Goal: Task Accomplishment & Management: Manage account settings

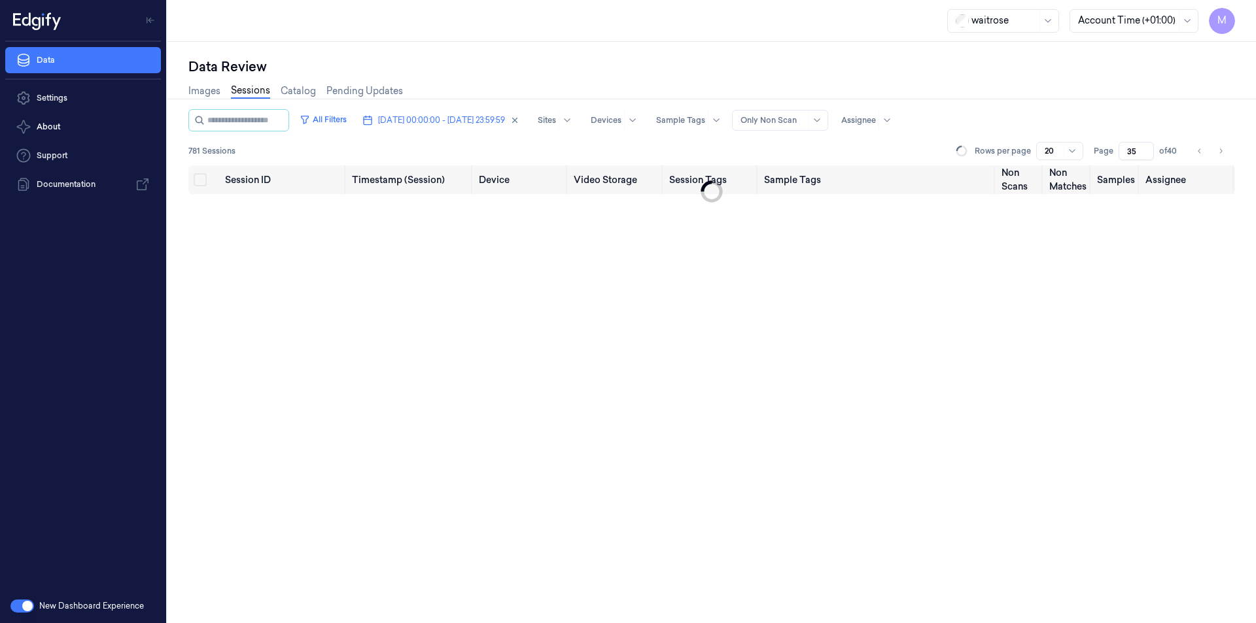
click at [1201, 154] on icon "Go to previous page" at bounding box center [1200, 151] width 8 height 10
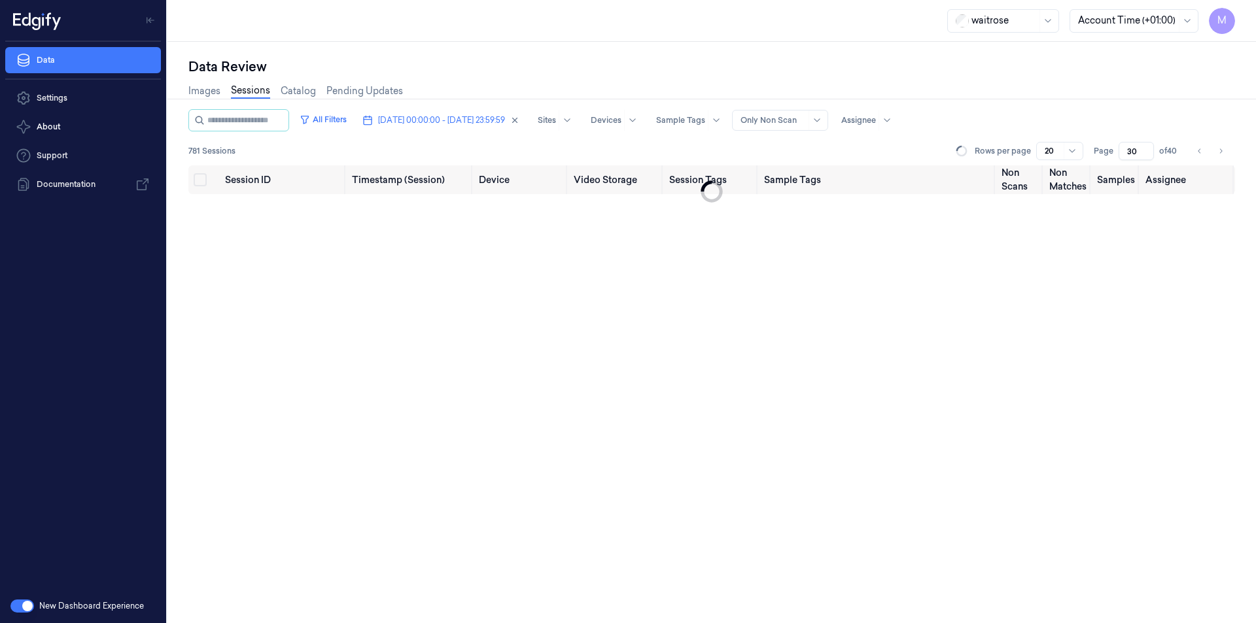
click at [1201, 154] on icon "Go to previous page" at bounding box center [1200, 151] width 8 height 10
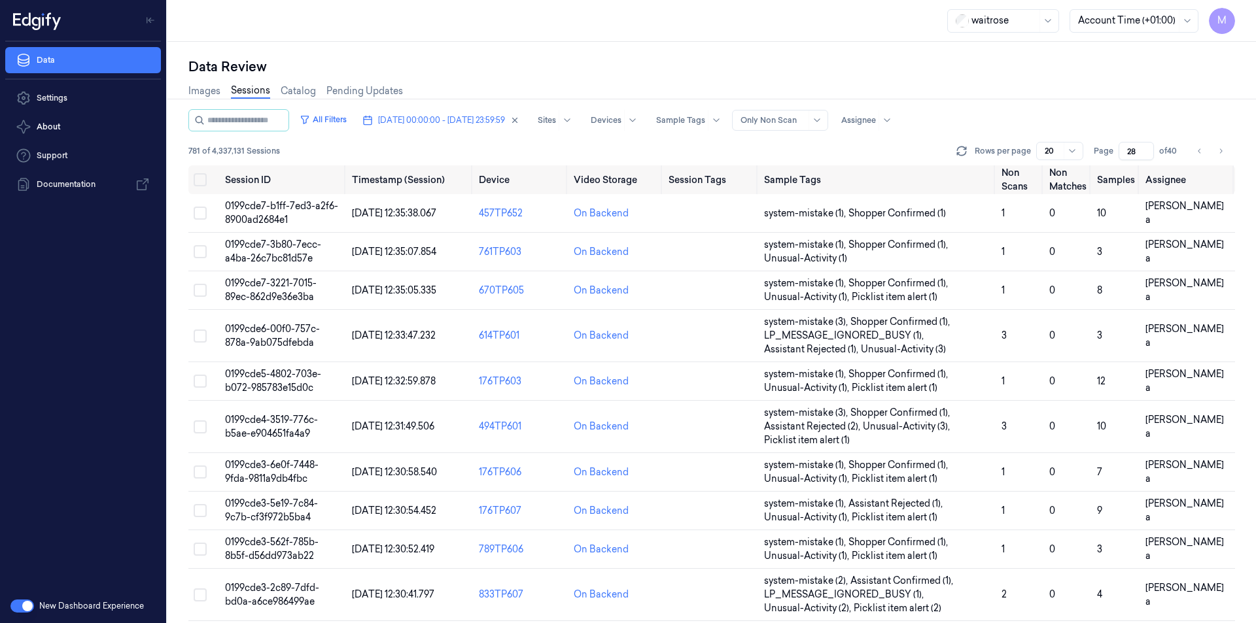
click at [1125, 84] on div "Images Sessions Catalog Pending Updates" at bounding box center [711, 92] width 1047 height 33
click at [616, 52] on div "Data Review Images Sessions Catalog Pending Updates All Filters [DATE] 00:00:00…" at bounding box center [711, 333] width 1089 height 582
click at [1224, 154] on icon "Go to next page" at bounding box center [1221, 151] width 8 height 10
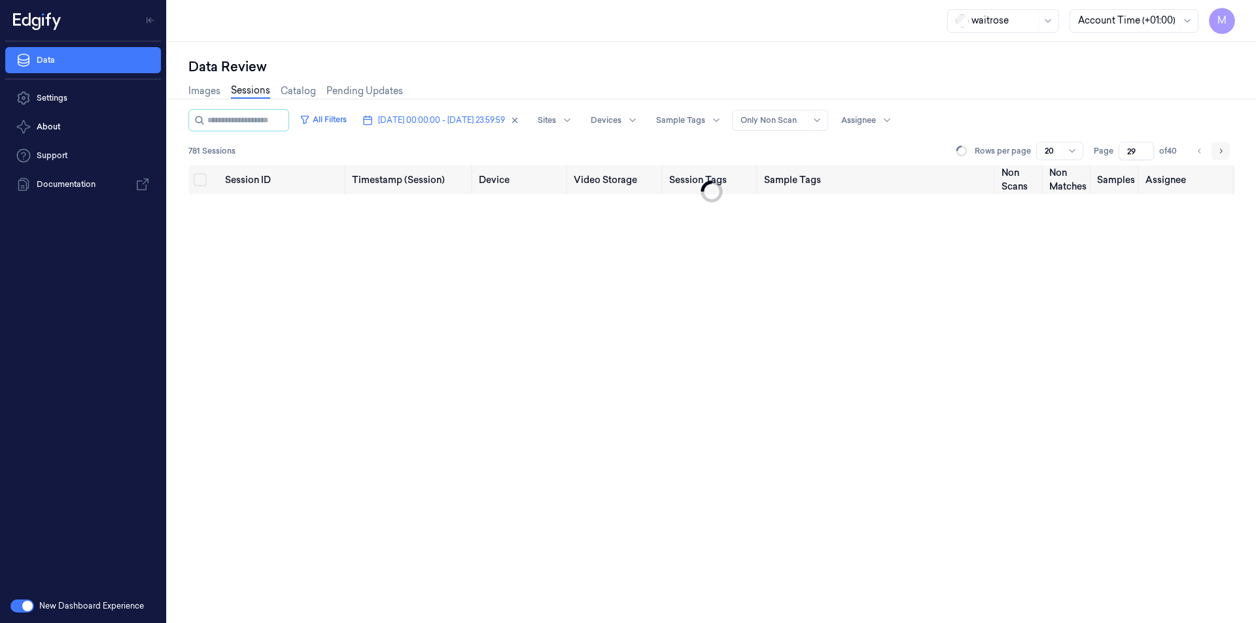
click at [1224, 154] on icon "Go to next page" at bounding box center [1221, 151] width 8 height 10
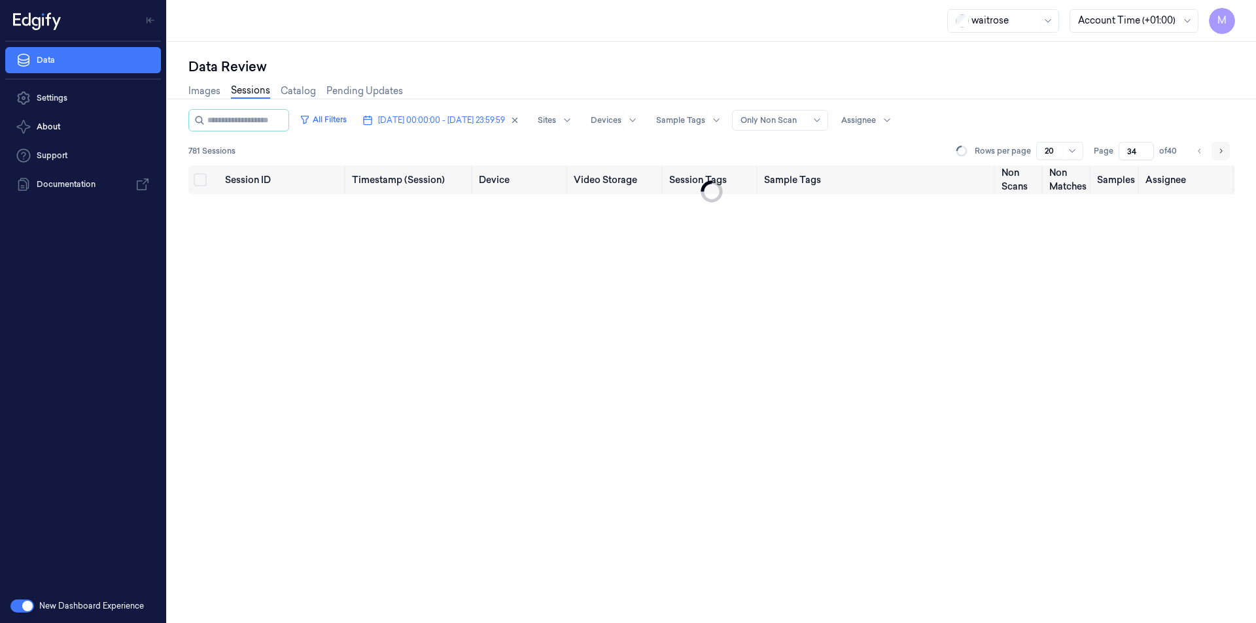
click at [1224, 154] on icon "Go to next page" at bounding box center [1221, 151] width 8 height 10
type input "36"
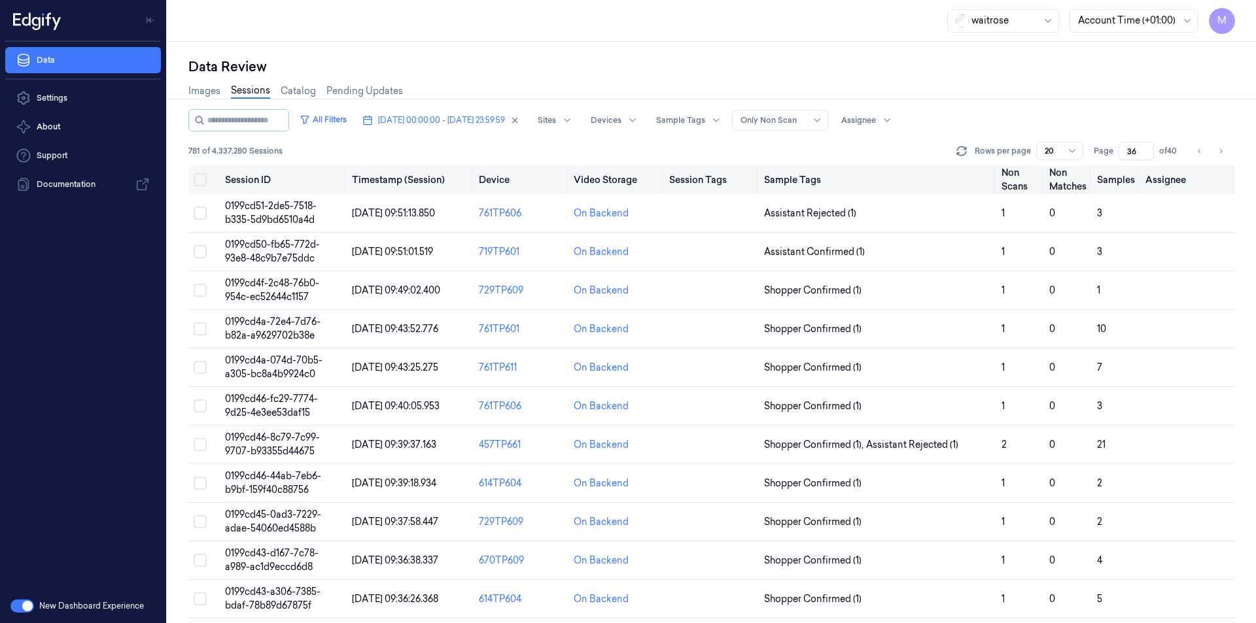
click at [202, 181] on button "Select all" at bounding box center [200, 179] width 13 height 13
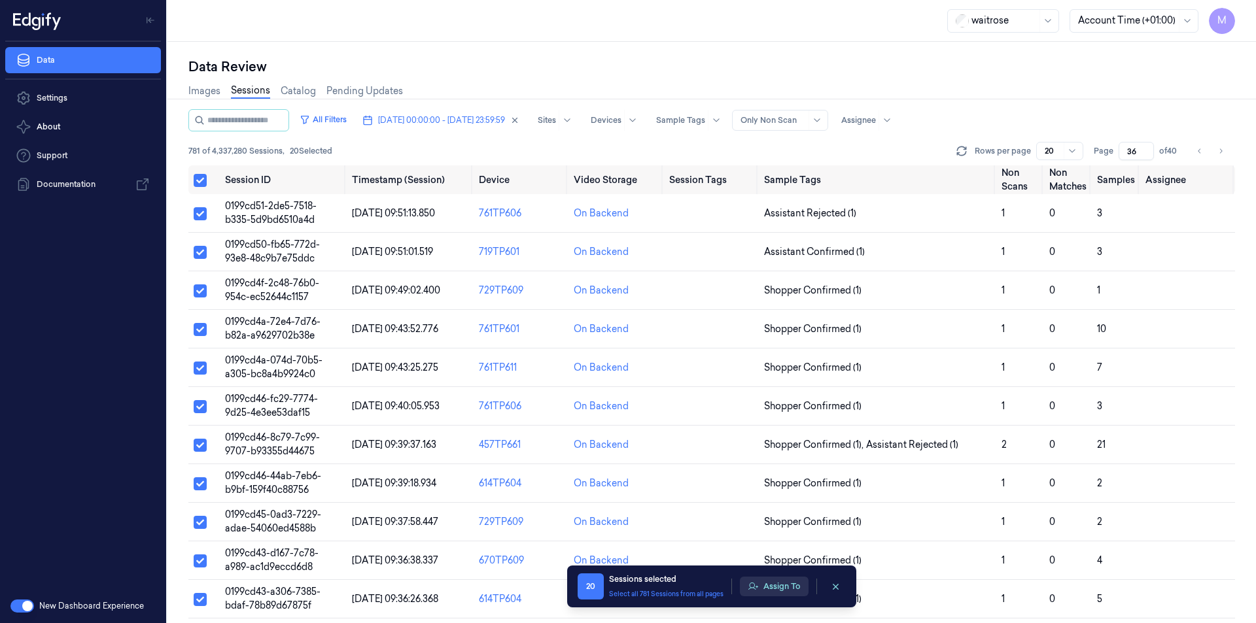
click at [762, 580] on button "Assign To" at bounding box center [774, 587] width 69 height 20
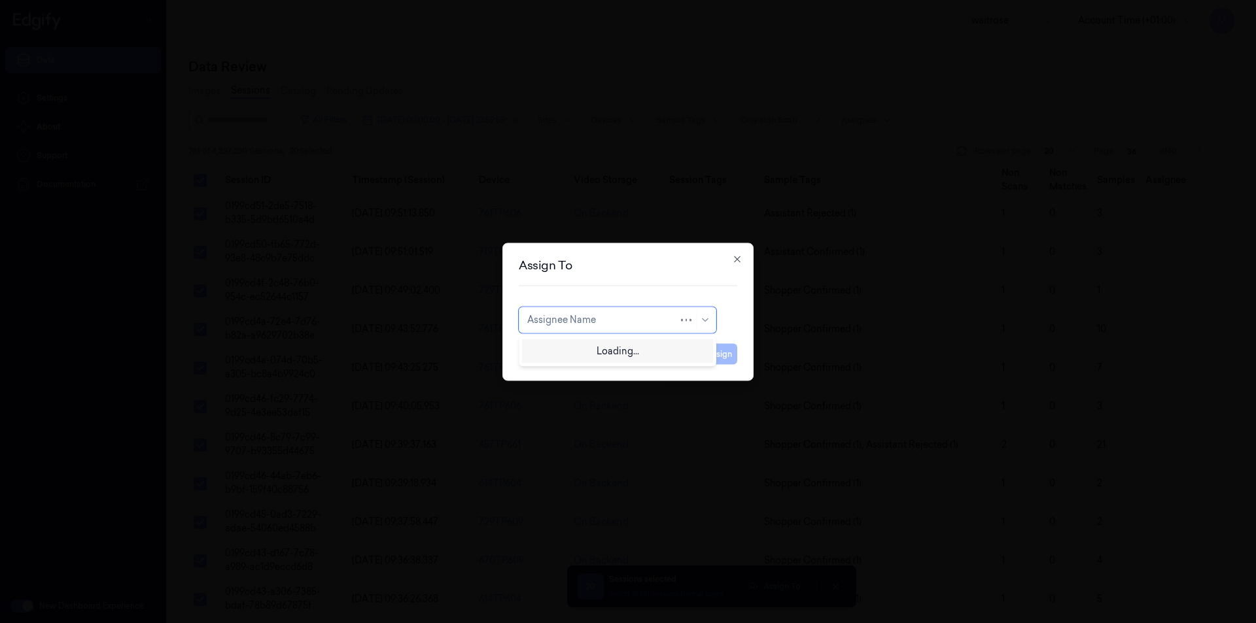
click at [658, 312] on div "Assignee Name" at bounding box center [602, 320] width 151 height 18
type input "VAR"
click at [601, 354] on div "[PERSON_NAME]" at bounding box center [617, 350] width 181 height 14
click at [719, 360] on button "Assign" at bounding box center [719, 353] width 36 height 21
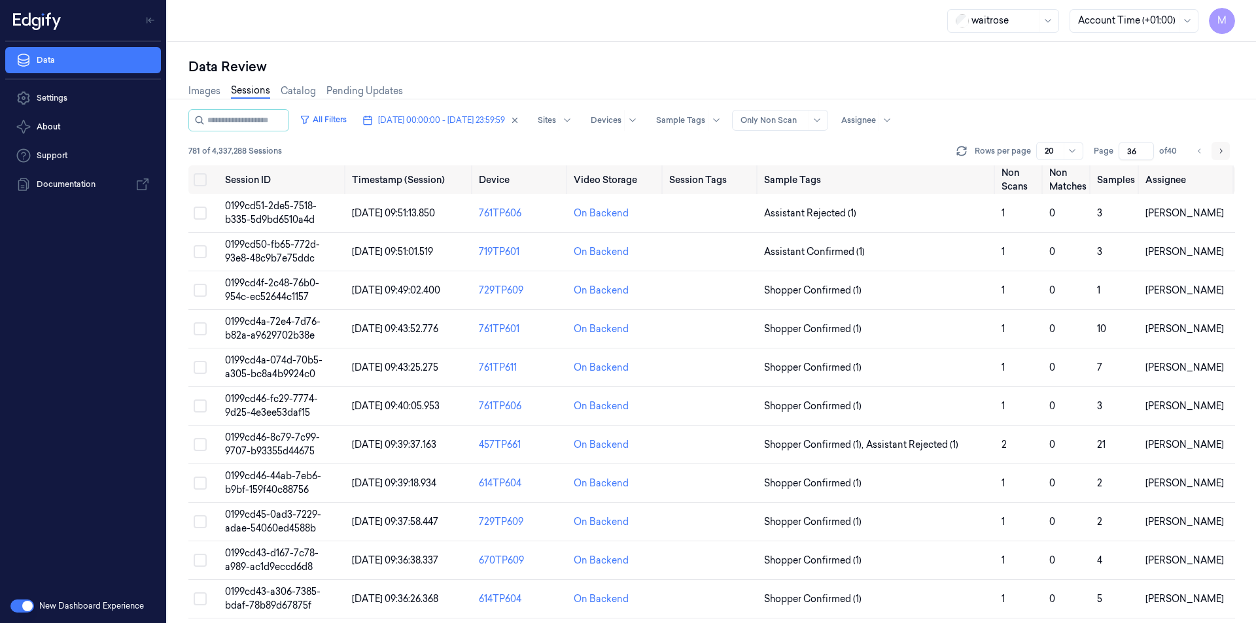
click at [1218, 154] on icon "Go to next page" at bounding box center [1221, 151] width 8 height 10
type input "37"
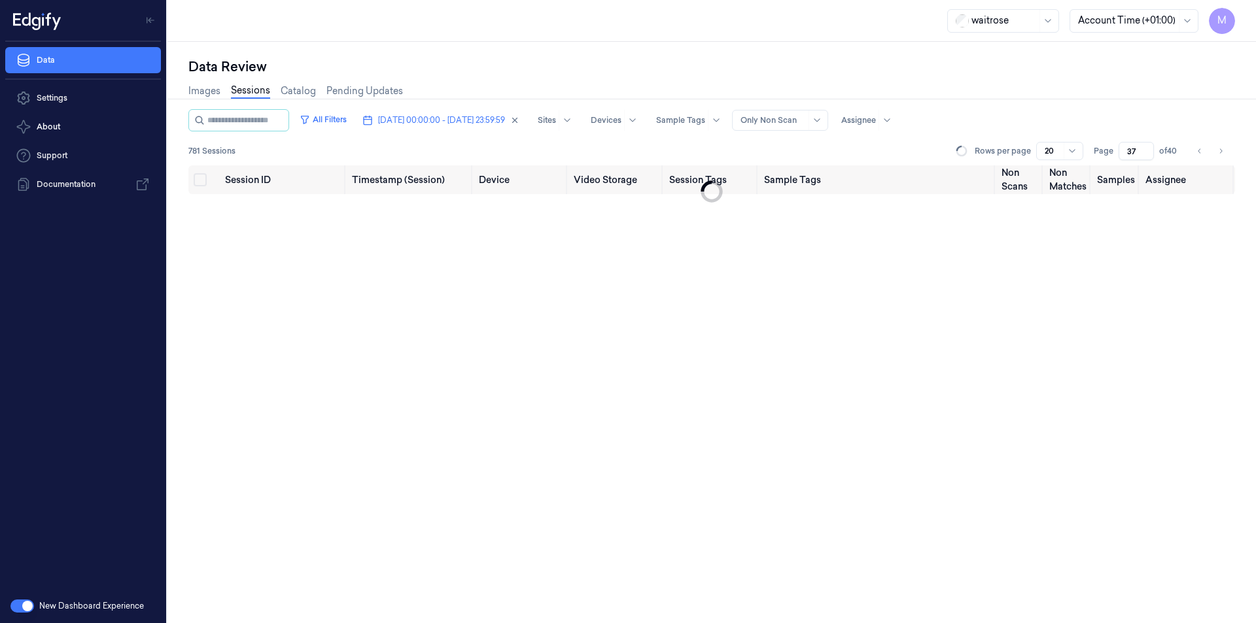
click at [950, 94] on div "Images Sessions Catalog Pending Updates" at bounding box center [711, 92] width 1047 height 33
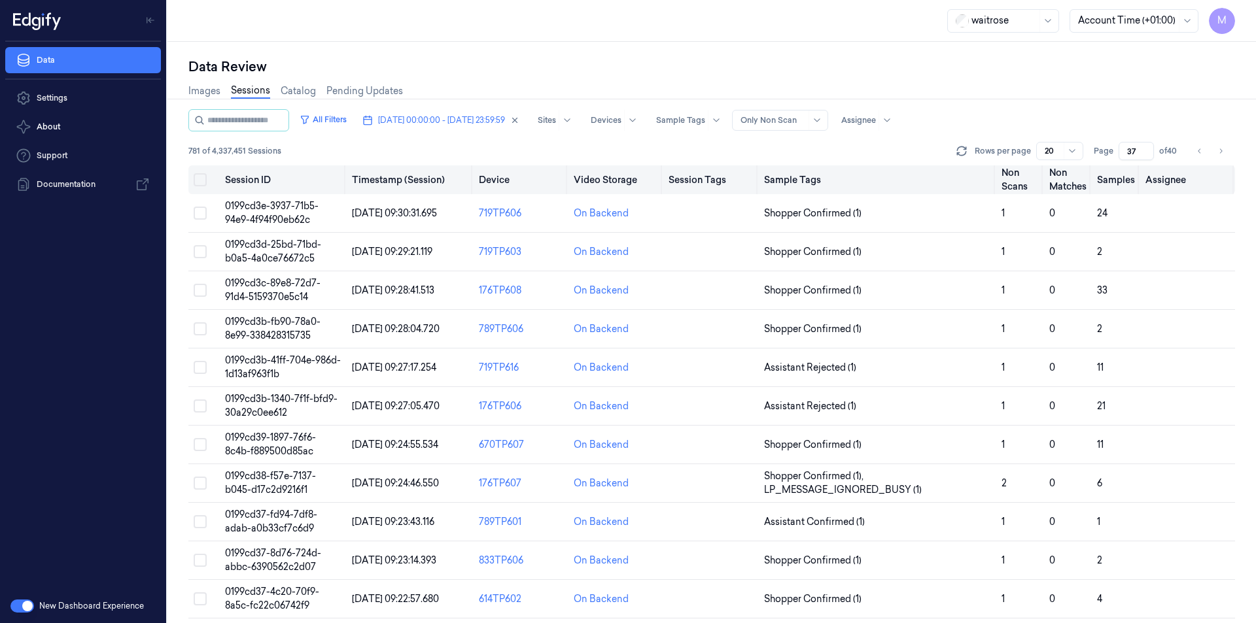
click at [203, 183] on button "Select all" at bounding box center [200, 179] width 13 height 13
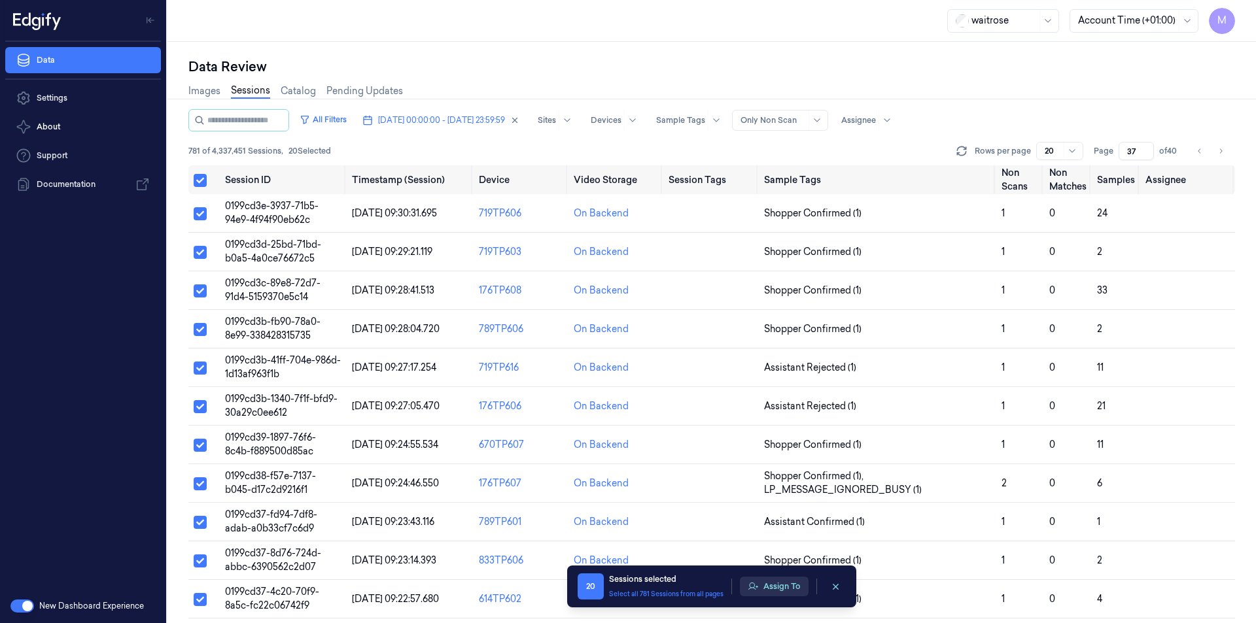
click at [797, 587] on button "Assign To" at bounding box center [774, 587] width 69 height 20
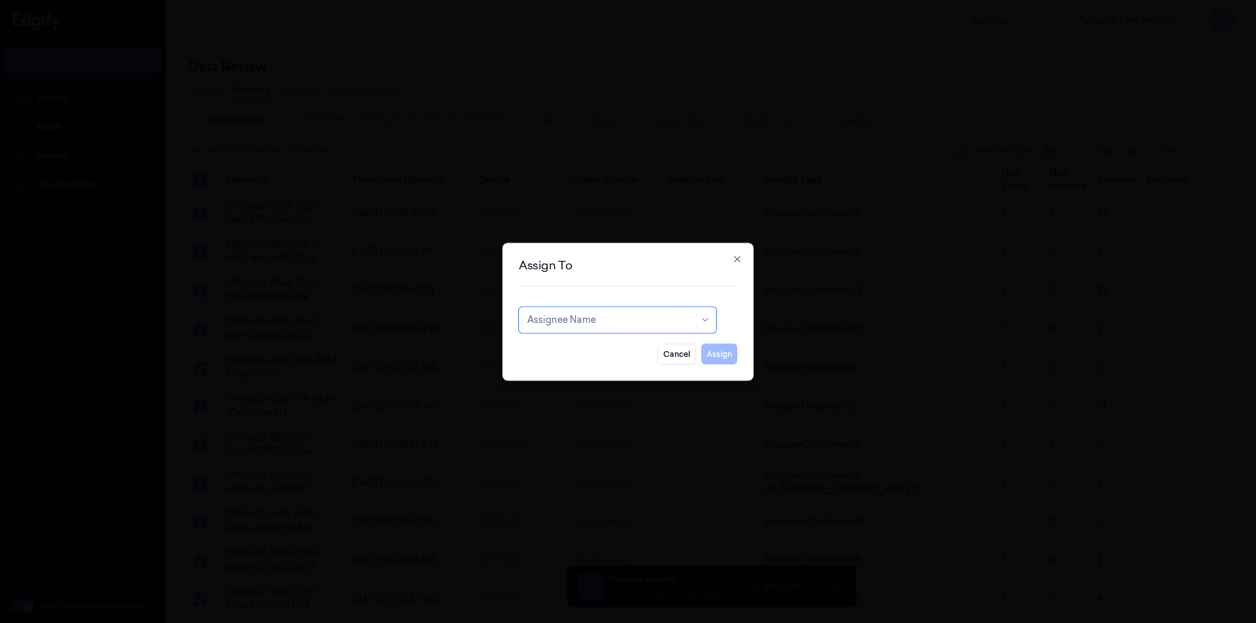
click at [599, 324] on div at bounding box center [610, 320] width 167 height 14
type input "ven"
click at [576, 353] on div "ven kataiah" at bounding box center [552, 350] width 50 height 14
click at [712, 354] on button "Assign" at bounding box center [719, 353] width 36 height 21
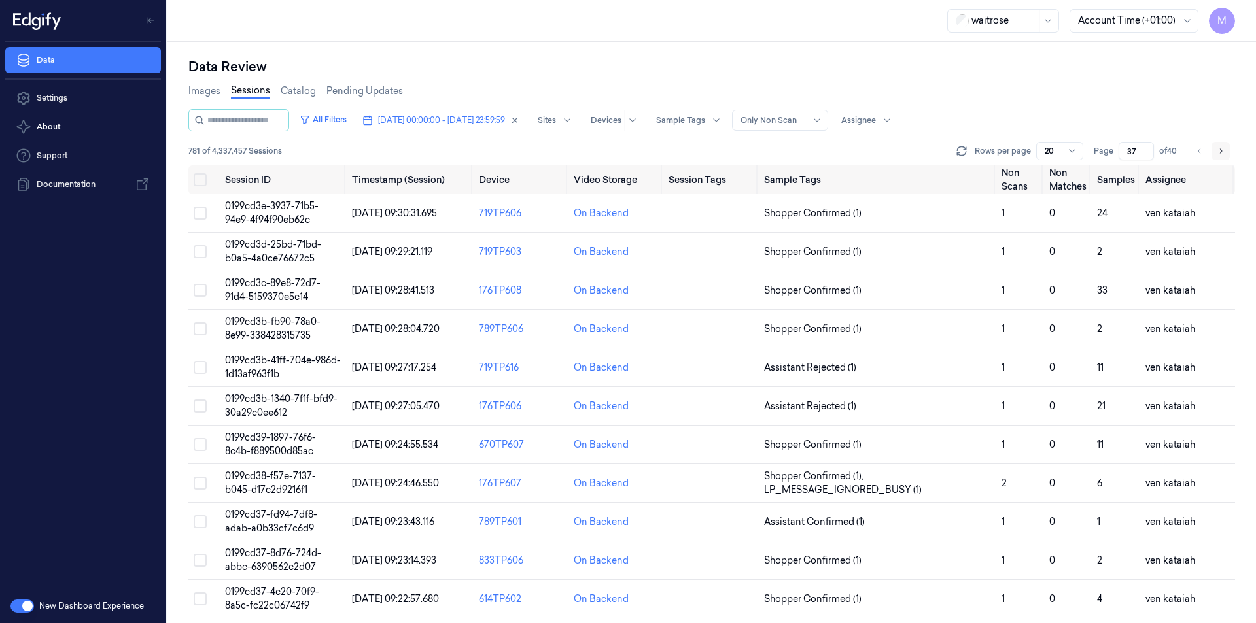
click at [1220, 150] on icon "Go to next page" at bounding box center [1221, 151] width 8 height 10
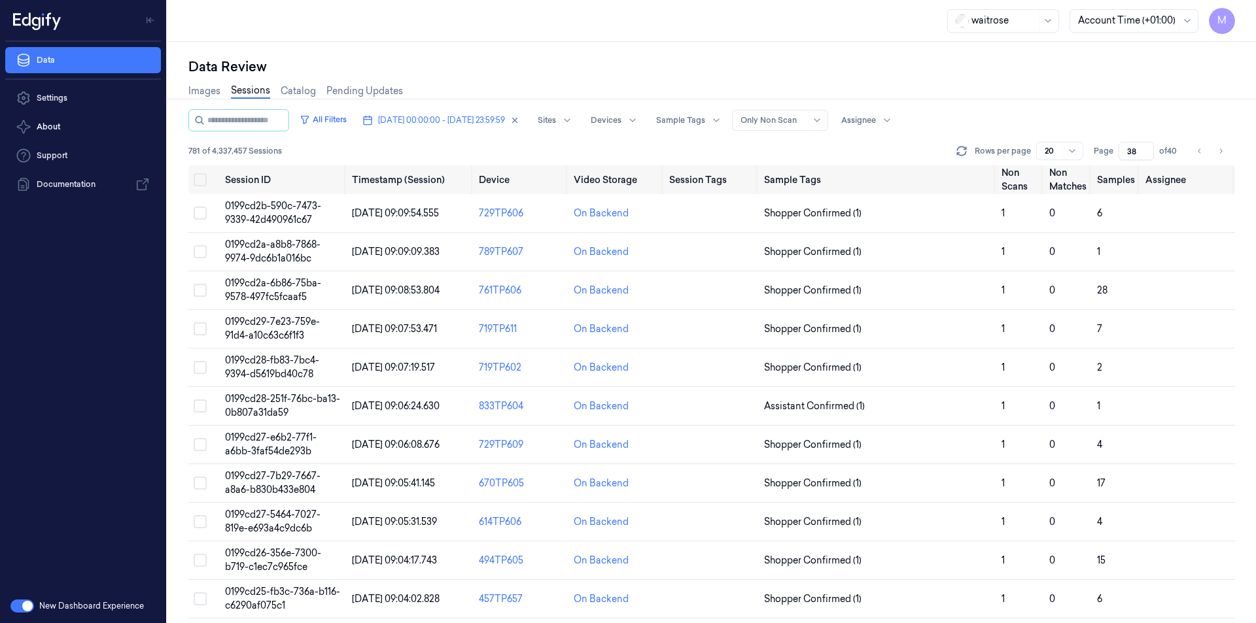
click at [769, 83] on div "Images Sessions Catalog Pending Updates" at bounding box center [711, 92] width 1047 height 33
click at [1200, 154] on icon "Go to previous page" at bounding box center [1200, 151] width 8 height 10
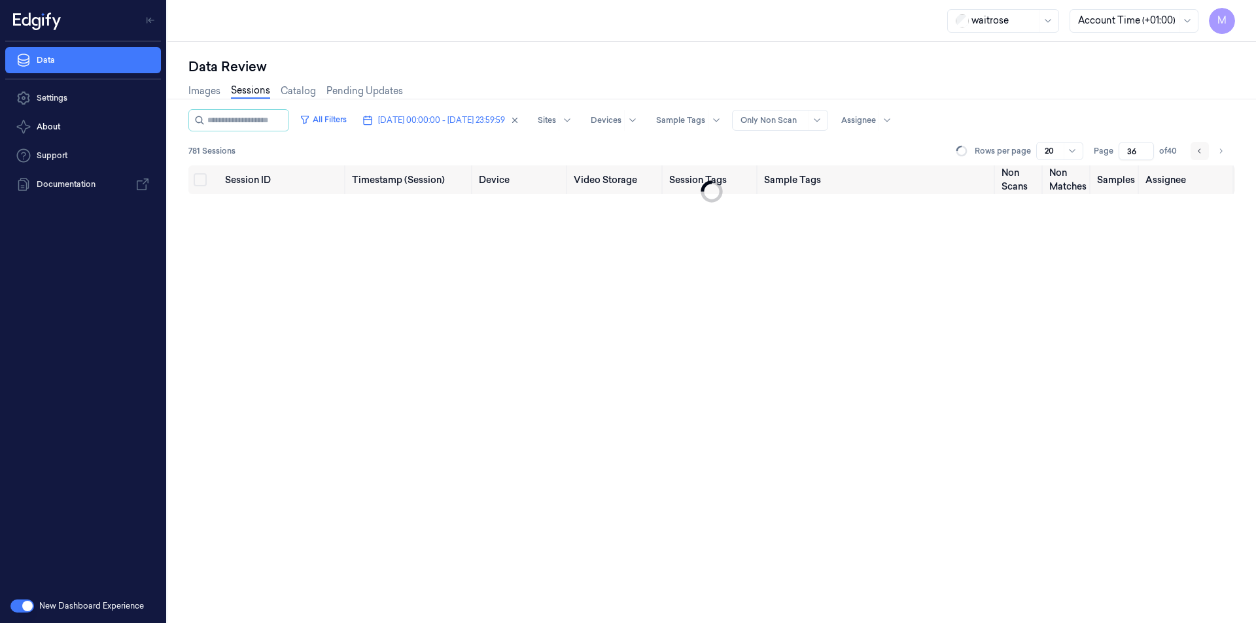
click at [1200, 154] on icon "Go to previous page" at bounding box center [1200, 151] width 8 height 10
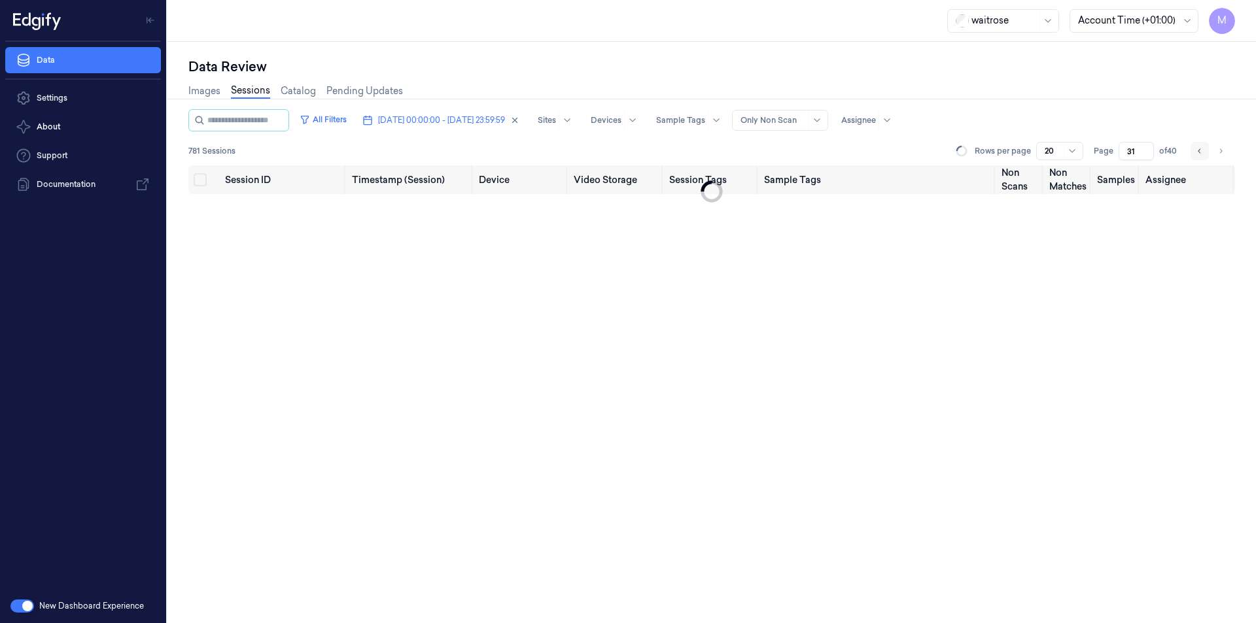
click at [1200, 154] on icon "Go to previous page" at bounding box center [1200, 151] width 8 height 10
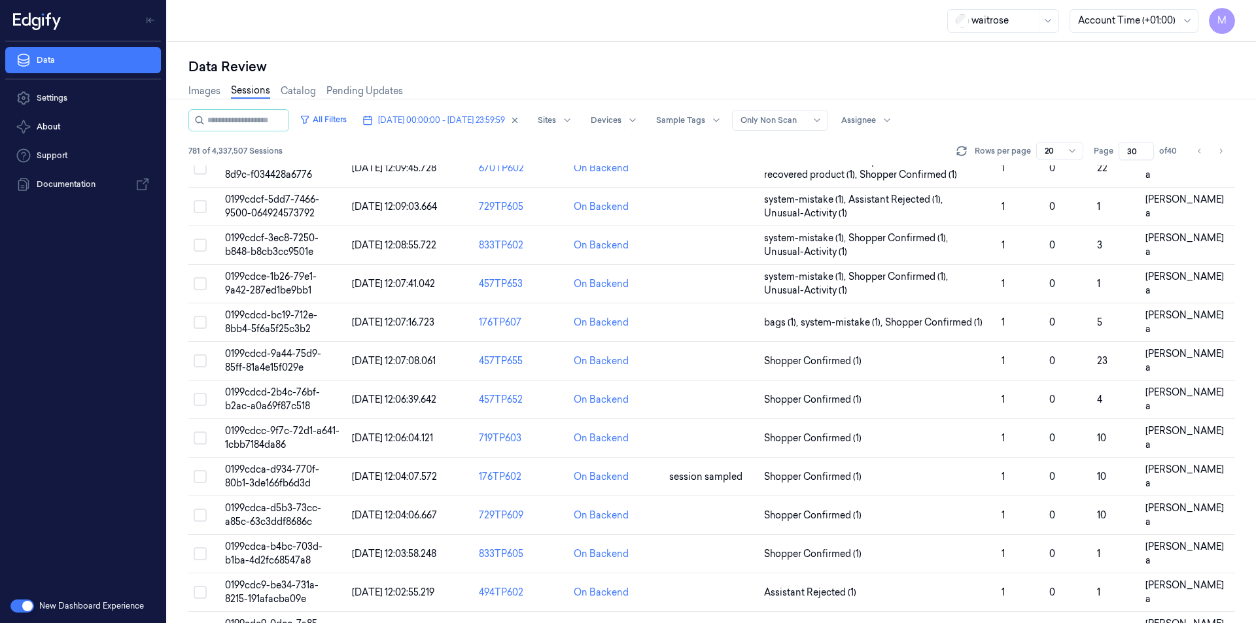
scroll to position [366, 0]
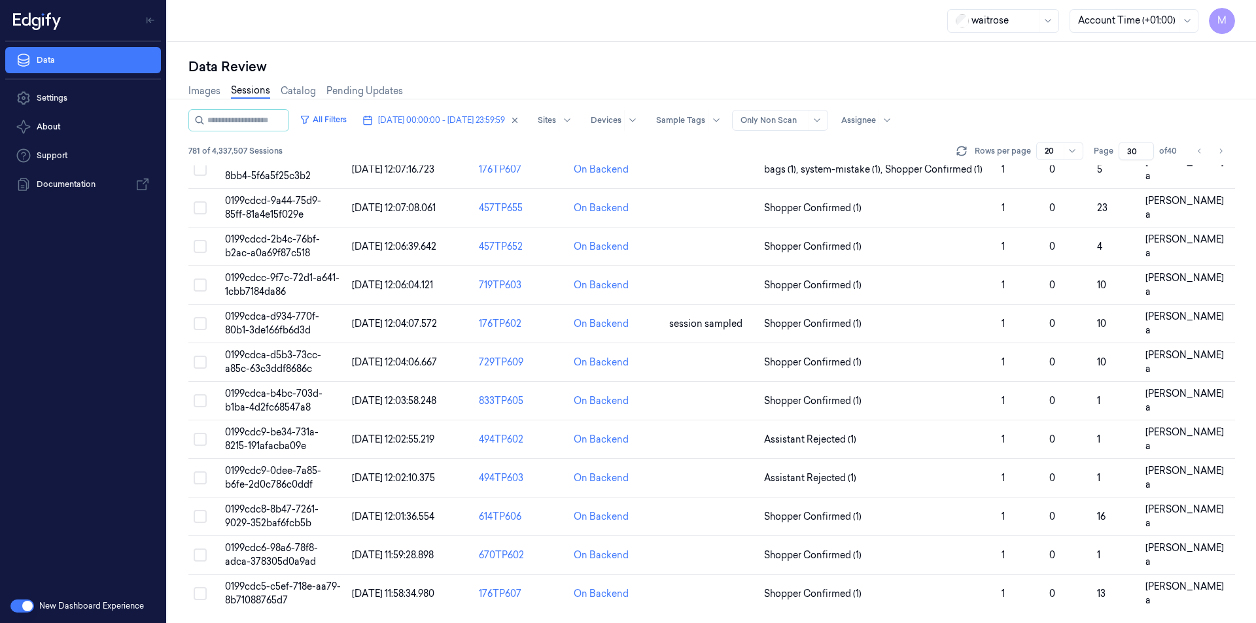
click at [877, 72] on div "Data Review" at bounding box center [711, 67] width 1047 height 18
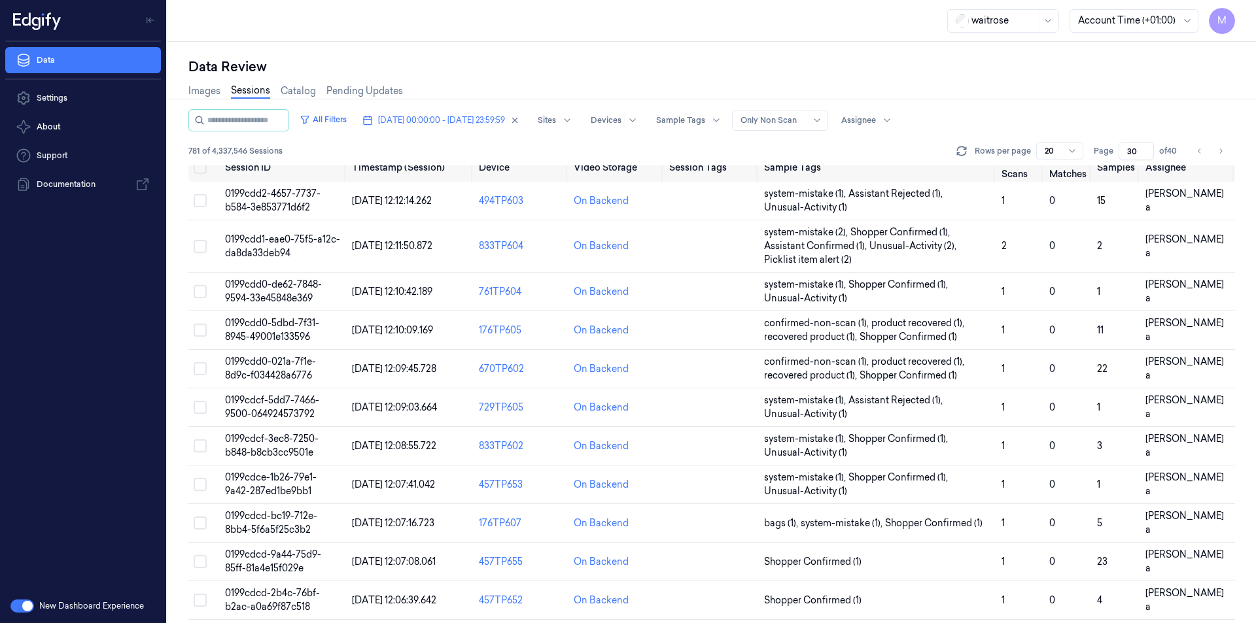
scroll to position [0, 0]
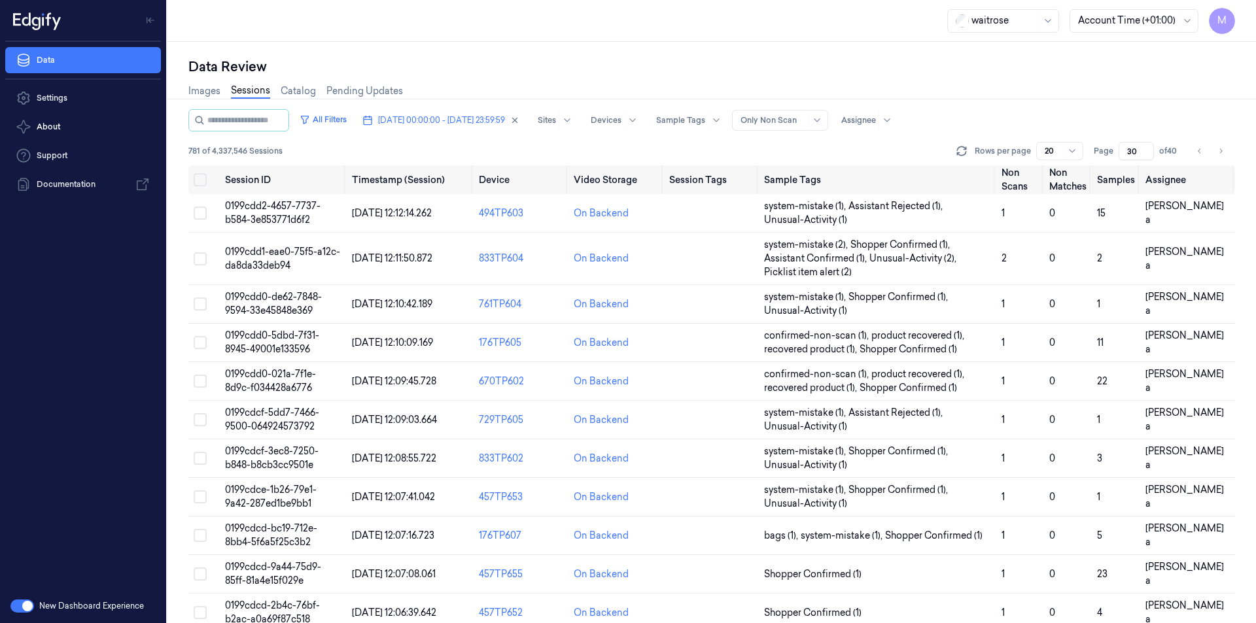
click at [964, 73] on div "Data Review" at bounding box center [711, 67] width 1047 height 18
click at [1224, 150] on icon "Go to next page" at bounding box center [1221, 151] width 8 height 10
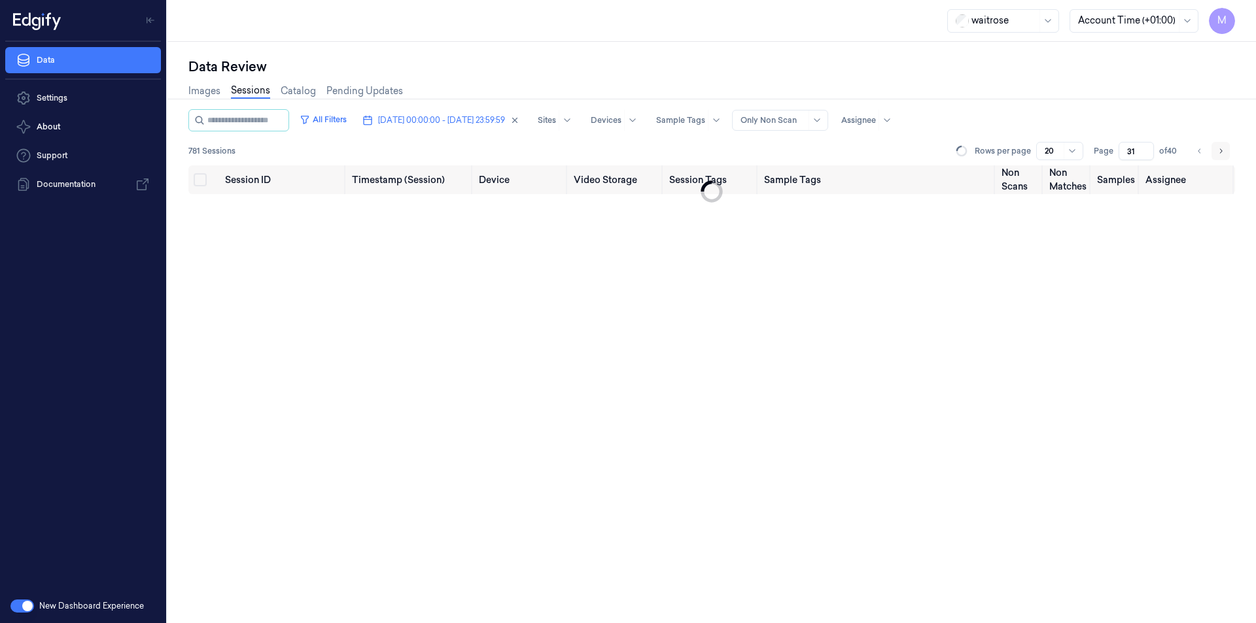
click at [1224, 150] on icon "Go to next page" at bounding box center [1221, 151] width 8 height 10
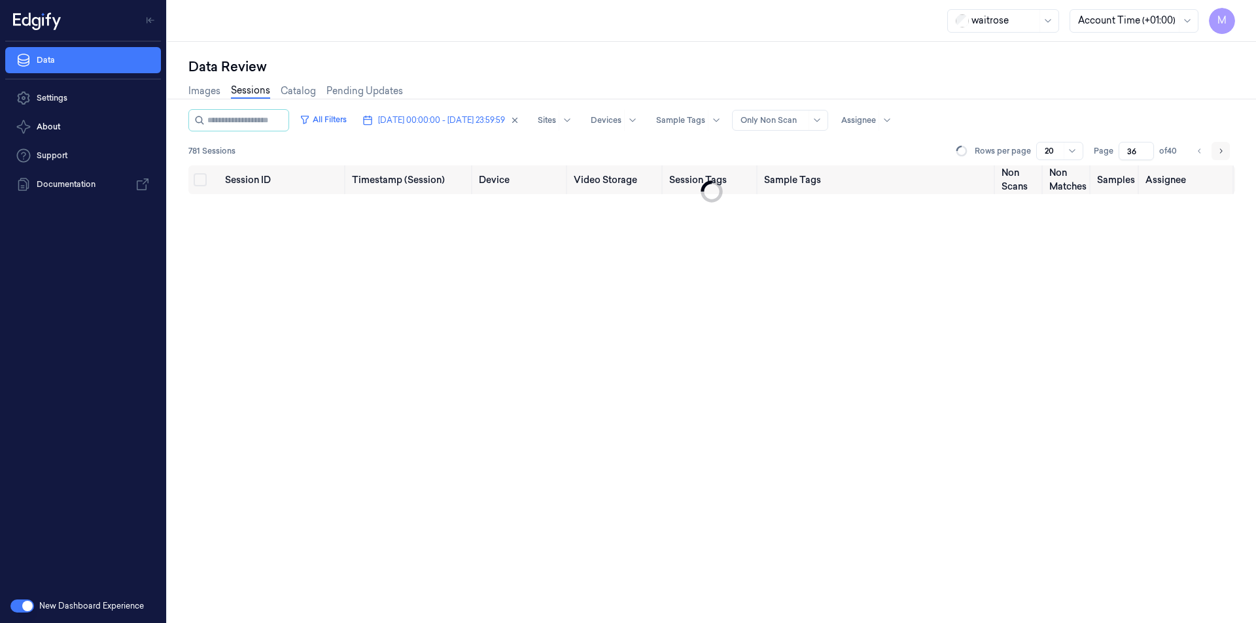
click at [1224, 150] on icon "Go to next page" at bounding box center [1221, 151] width 8 height 10
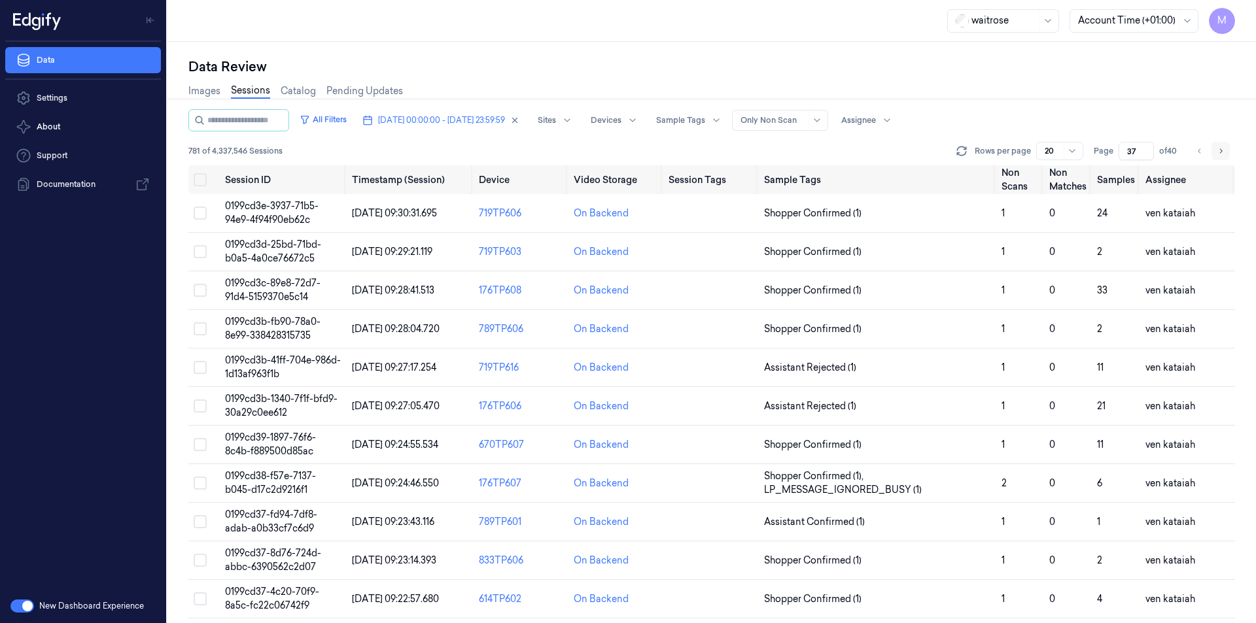
click at [1224, 150] on icon "Go to next page" at bounding box center [1221, 151] width 8 height 10
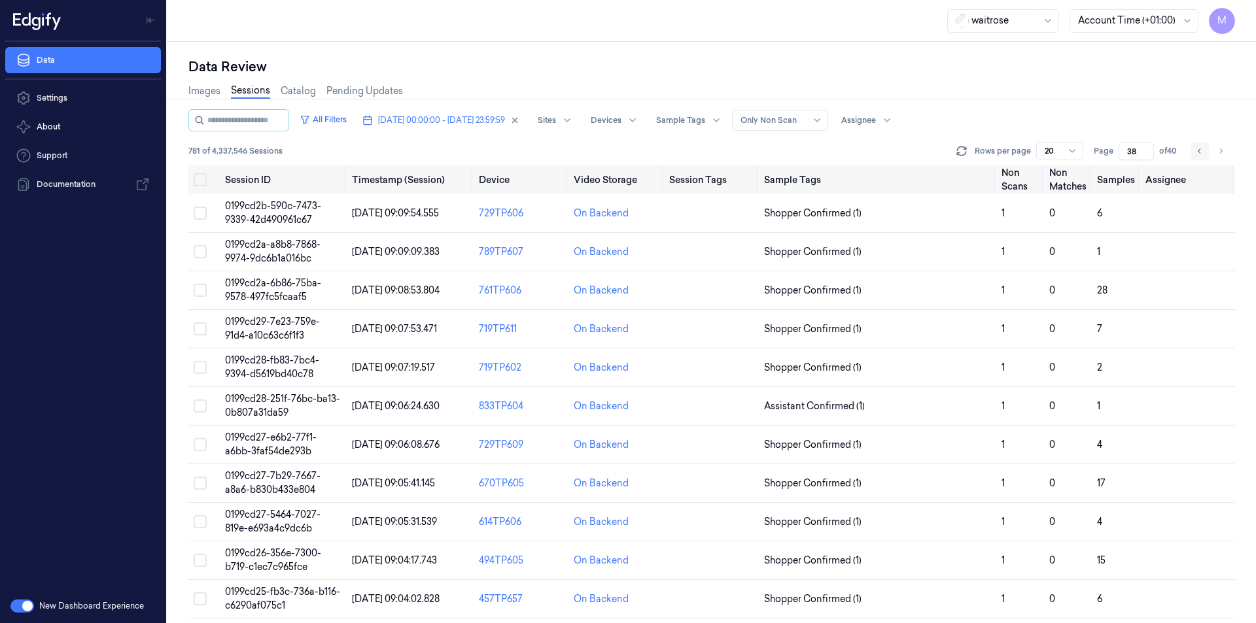
click at [1201, 152] on icon "Go to previous page" at bounding box center [1200, 151] width 8 height 10
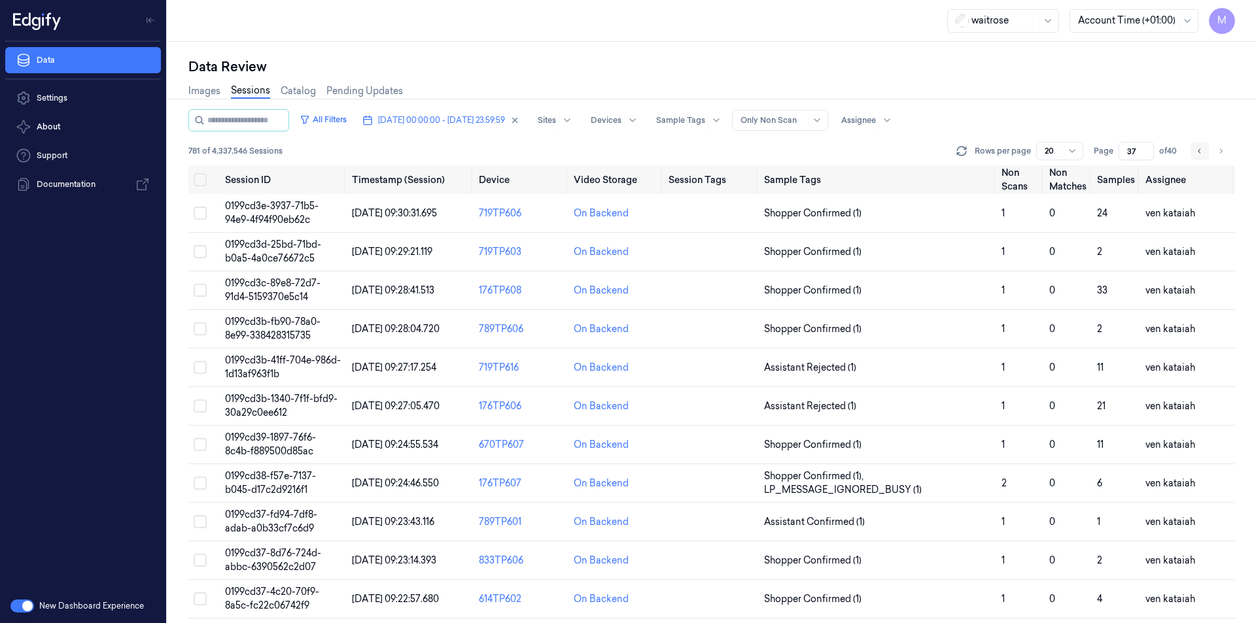
click at [1201, 152] on icon "Go to previous page" at bounding box center [1200, 151] width 8 height 10
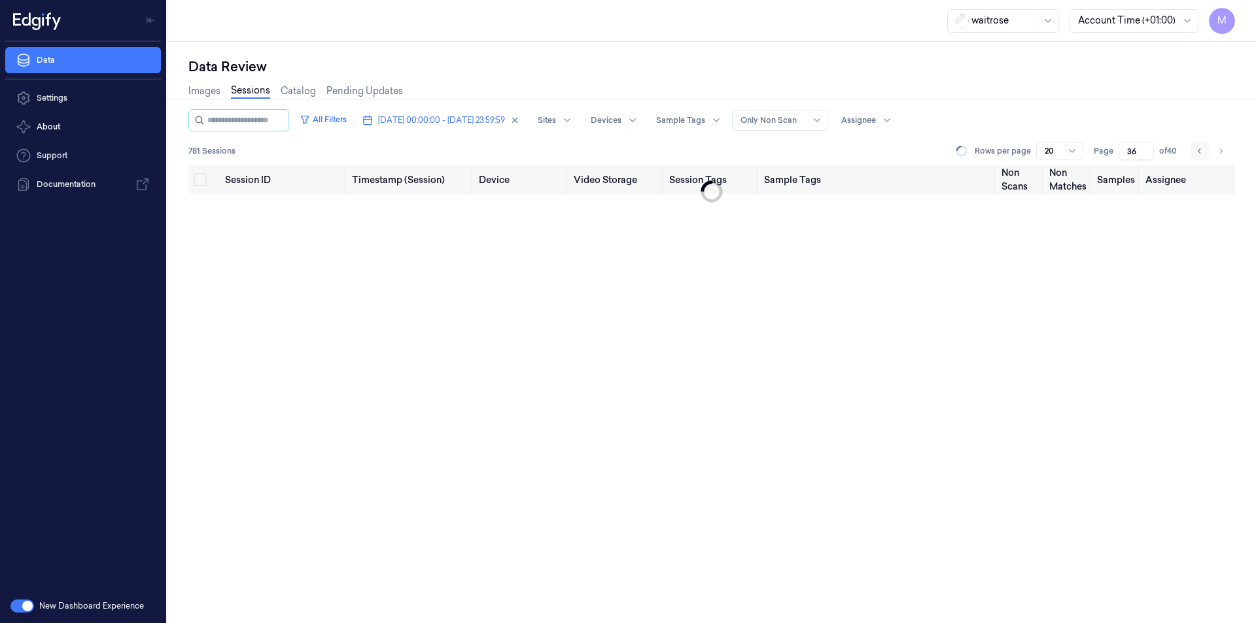
click at [1201, 152] on icon "Go to previous page" at bounding box center [1200, 151] width 8 height 10
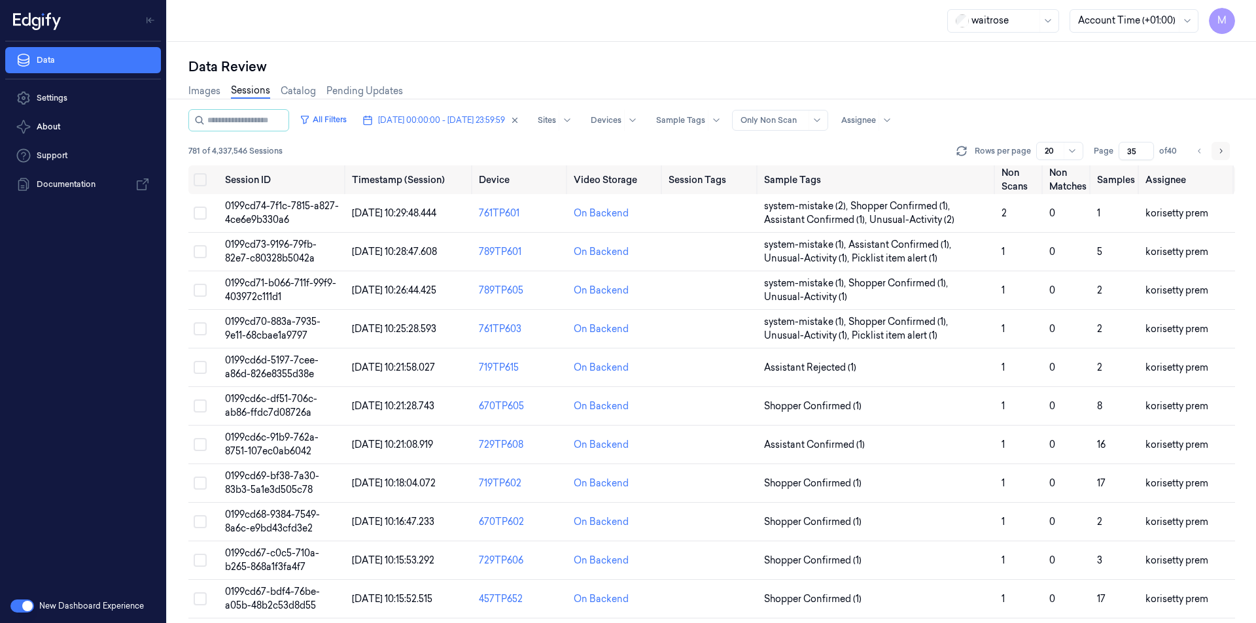
click at [1215, 152] on button "Go to next page" at bounding box center [1221, 151] width 18 height 18
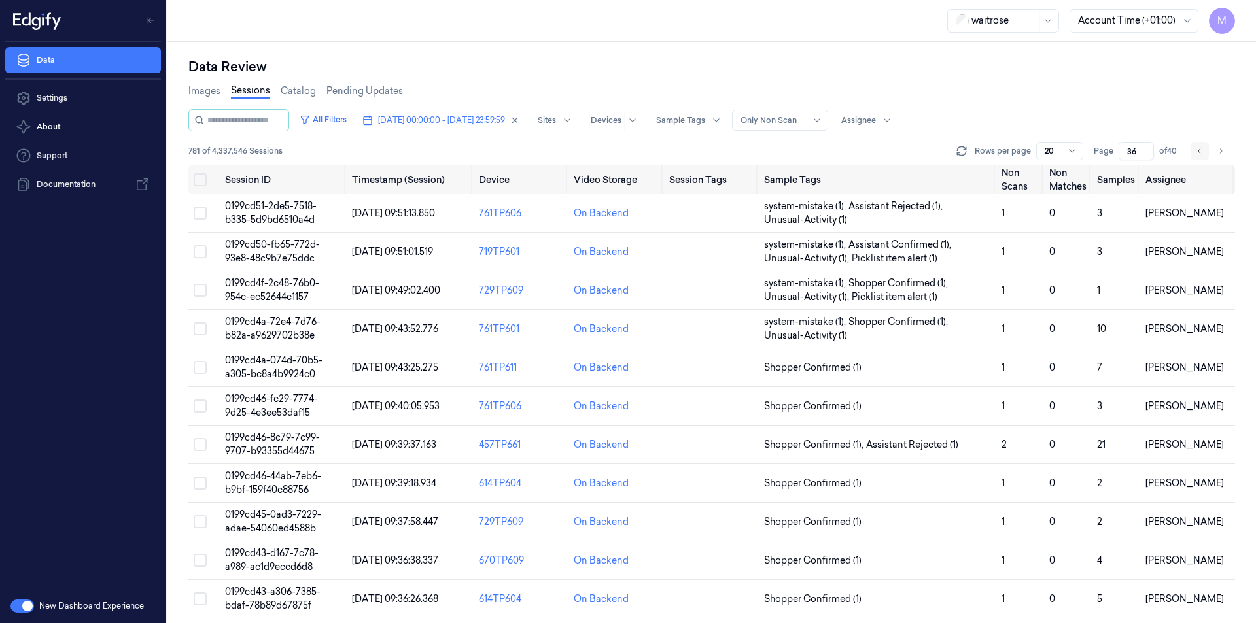
click at [1197, 153] on icon "Go to previous page" at bounding box center [1200, 151] width 8 height 10
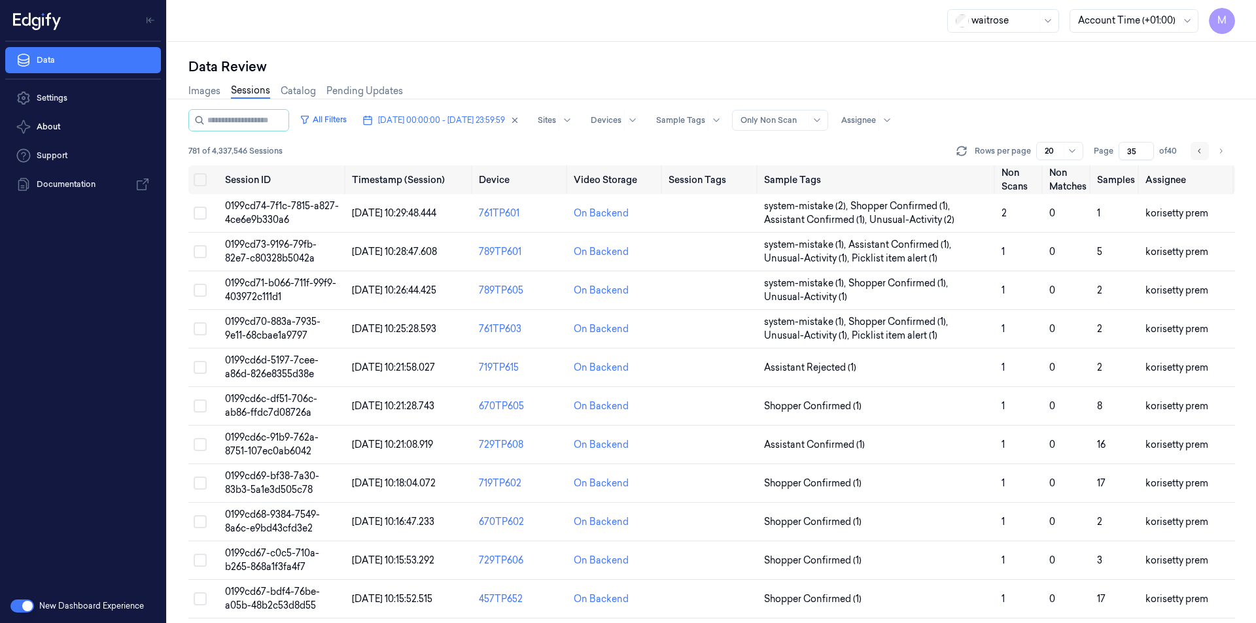
click at [1197, 153] on icon "Go to previous page" at bounding box center [1200, 151] width 8 height 10
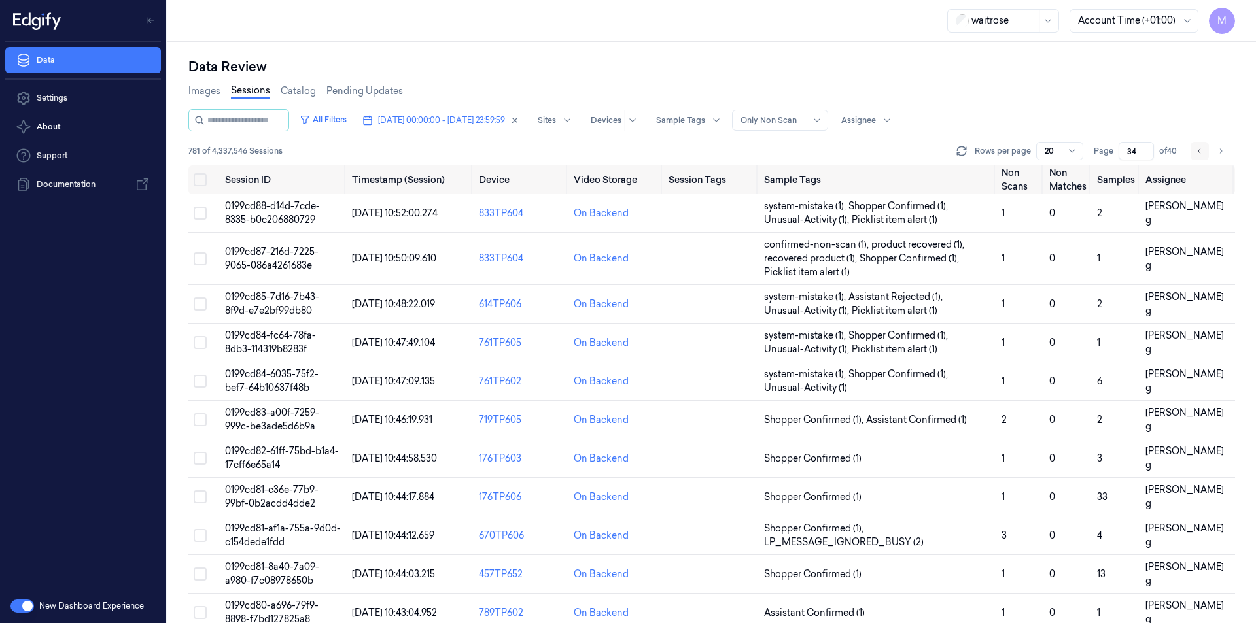
click at [1197, 153] on icon "Go to previous page" at bounding box center [1200, 151] width 8 height 10
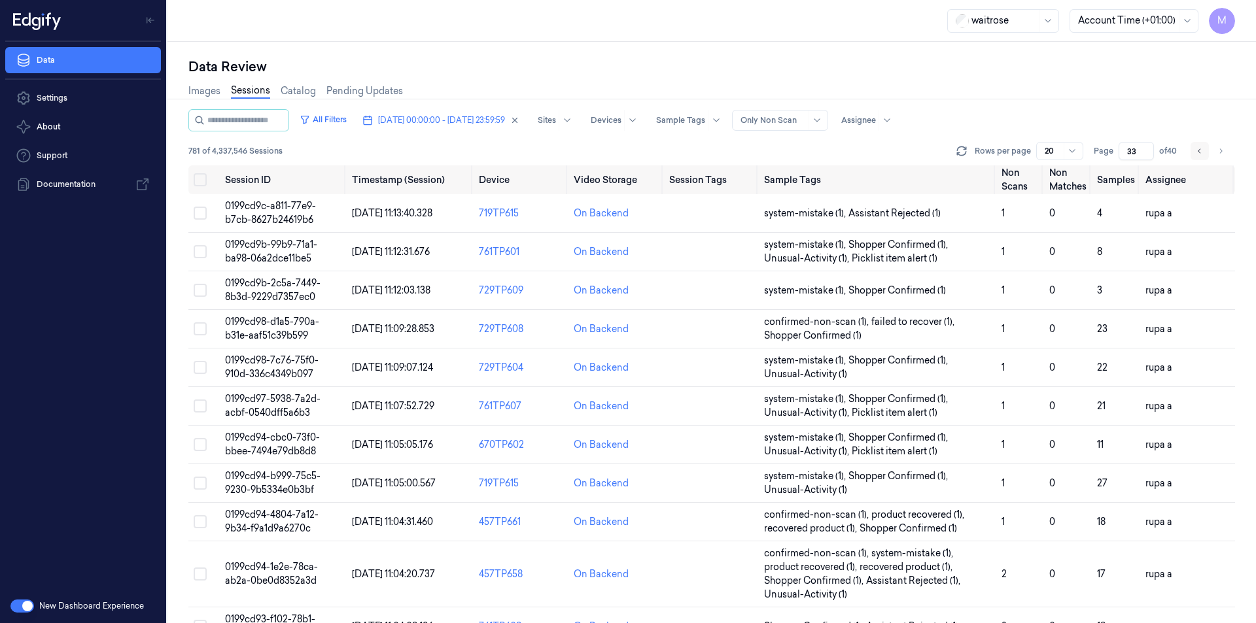
click at [1197, 153] on icon "Go to previous page" at bounding box center [1200, 151] width 8 height 10
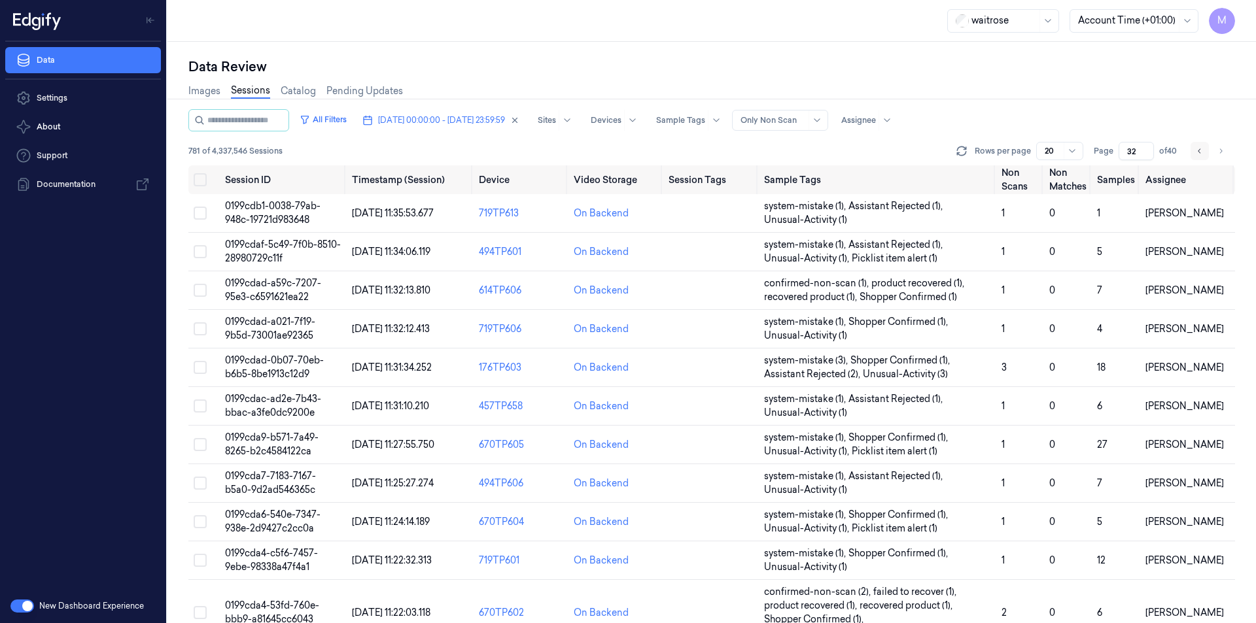
click at [1197, 153] on icon "Go to previous page" at bounding box center [1200, 151] width 8 height 10
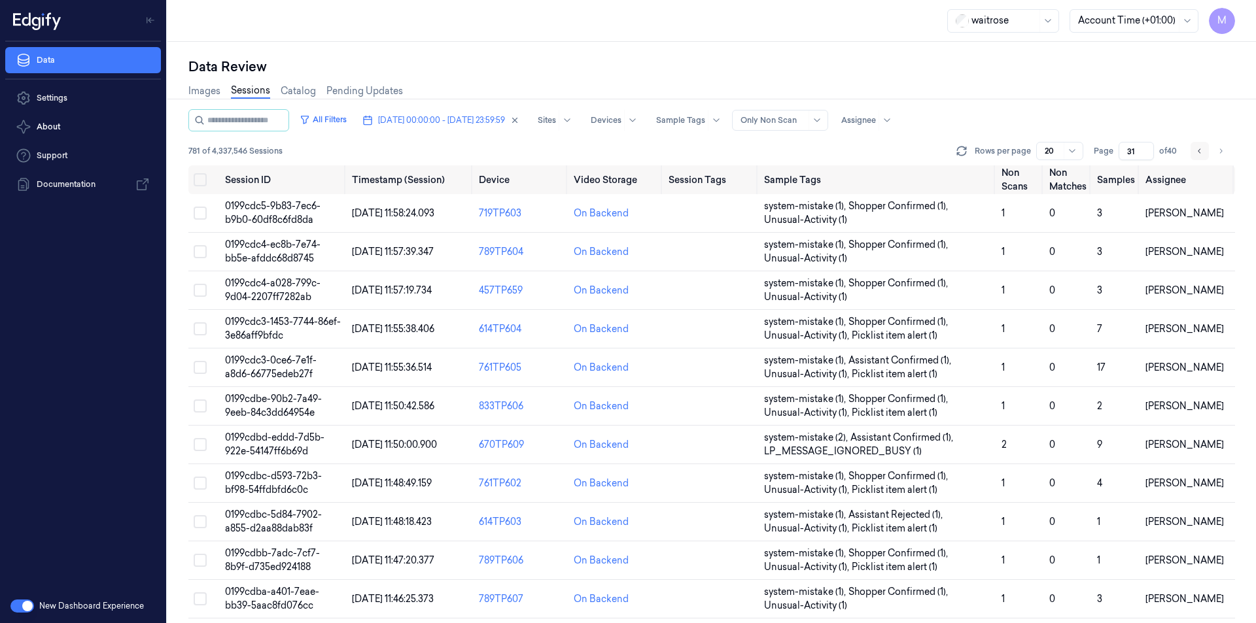
click at [1197, 153] on icon "Go to previous page" at bounding box center [1200, 151] width 8 height 10
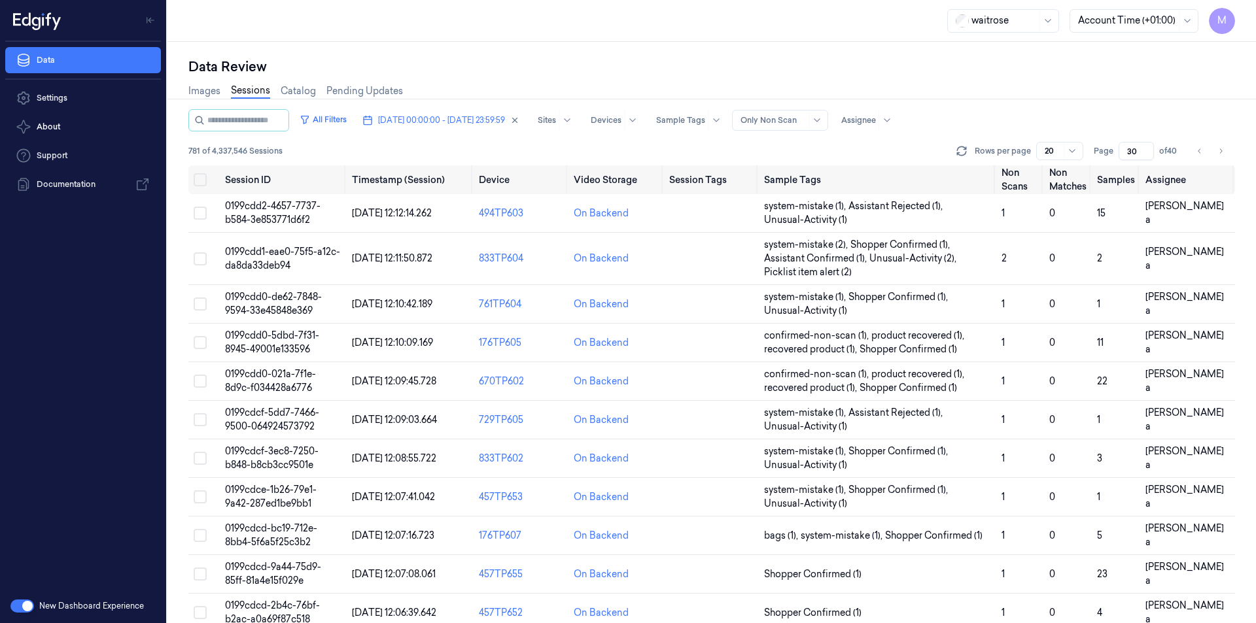
click at [1160, 107] on div "Images Sessions Catalog Pending Updates" at bounding box center [711, 92] width 1047 height 33
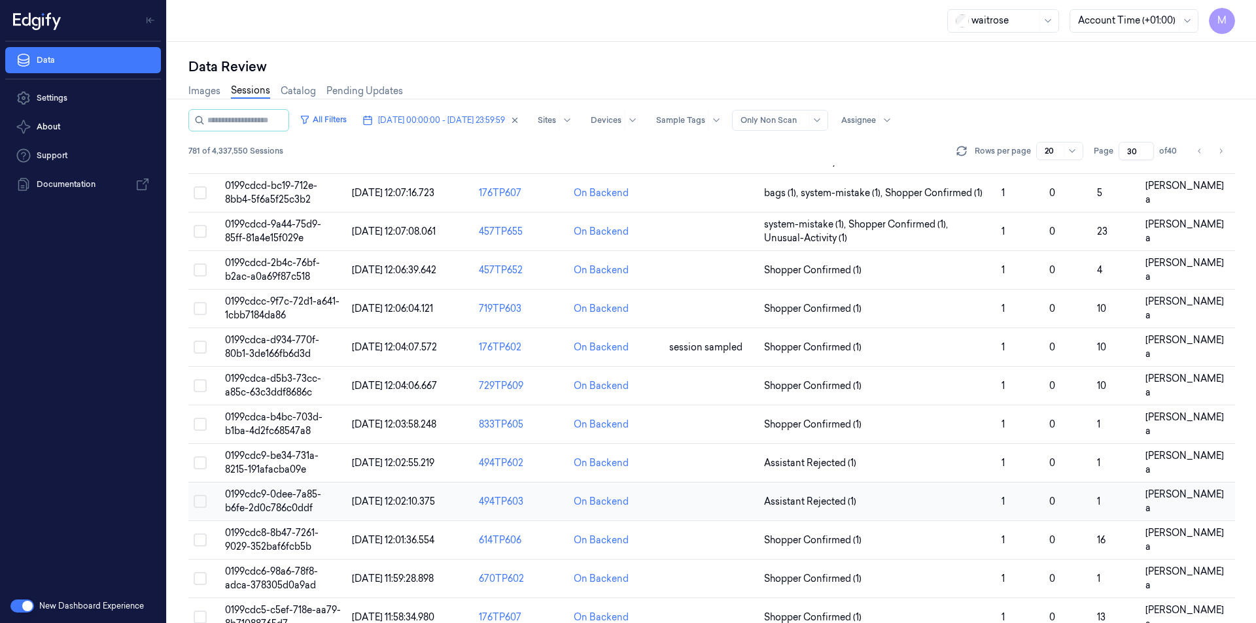
scroll to position [366, 0]
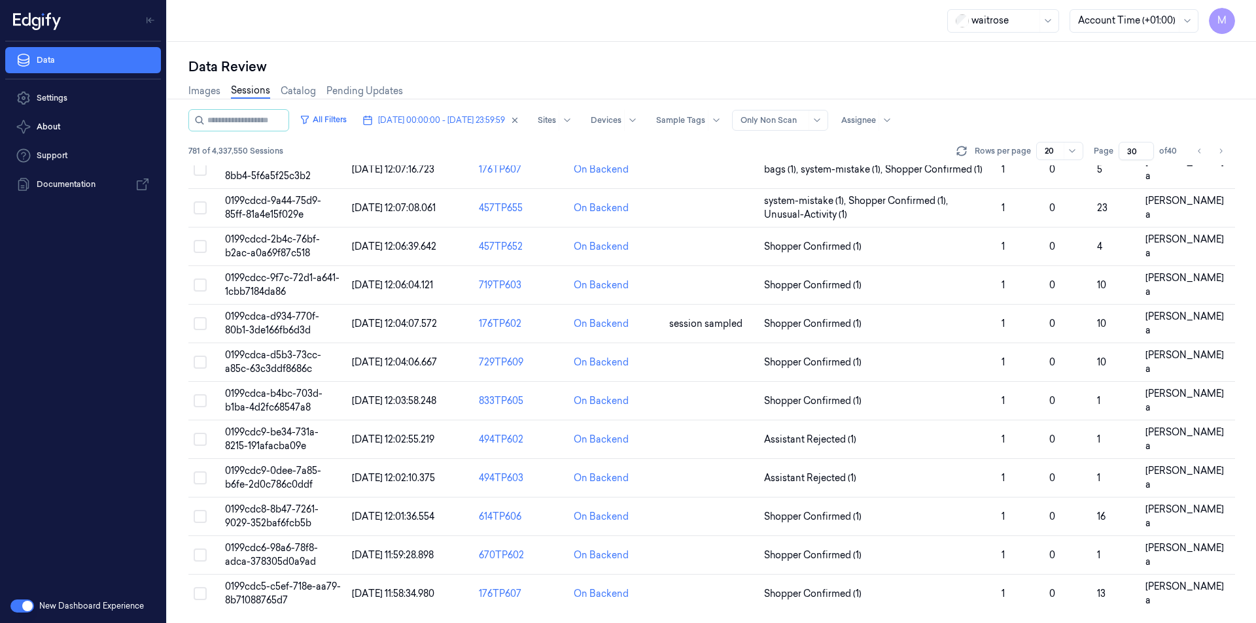
click at [698, 72] on div "Data Review" at bounding box center [711, 67] width 1047 height 18
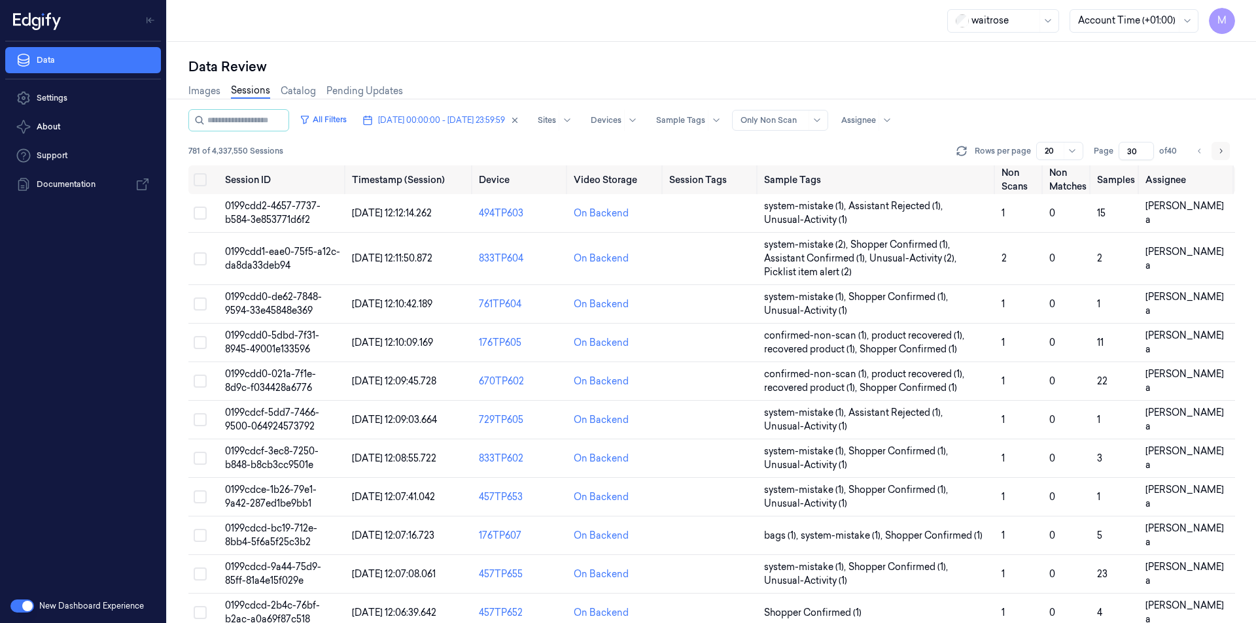
click at [1220, 155] on icon "Go to next page" at bounding box center [1221, 151] width 8 height 10
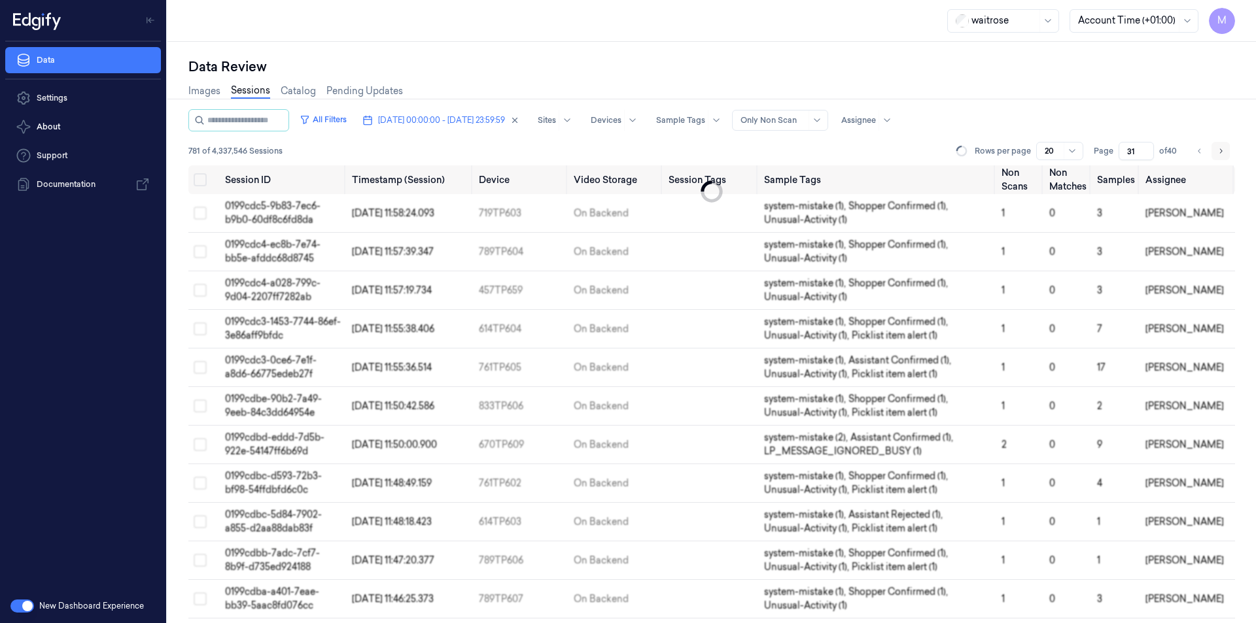
click at [1220, 155] on icon "Go to next page" at bounding box center [1221, 151] width 8 height 10
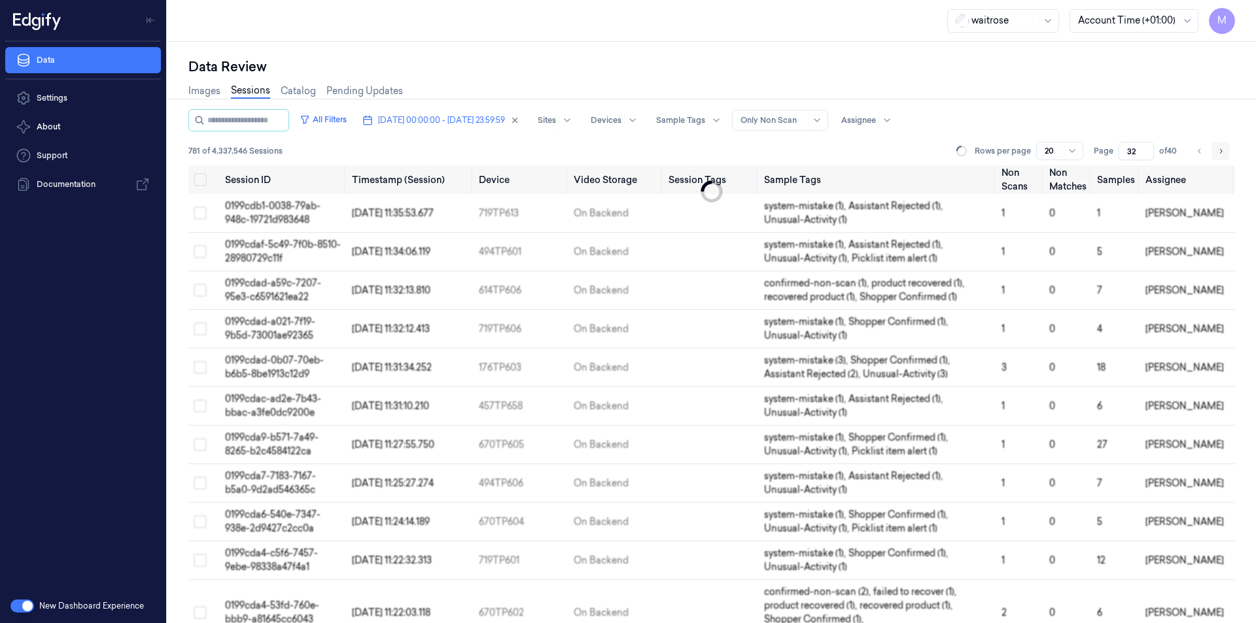
click at [1220, 155] on icon "Go to next page" at bounding box center [1221, 151] width 8 height 10
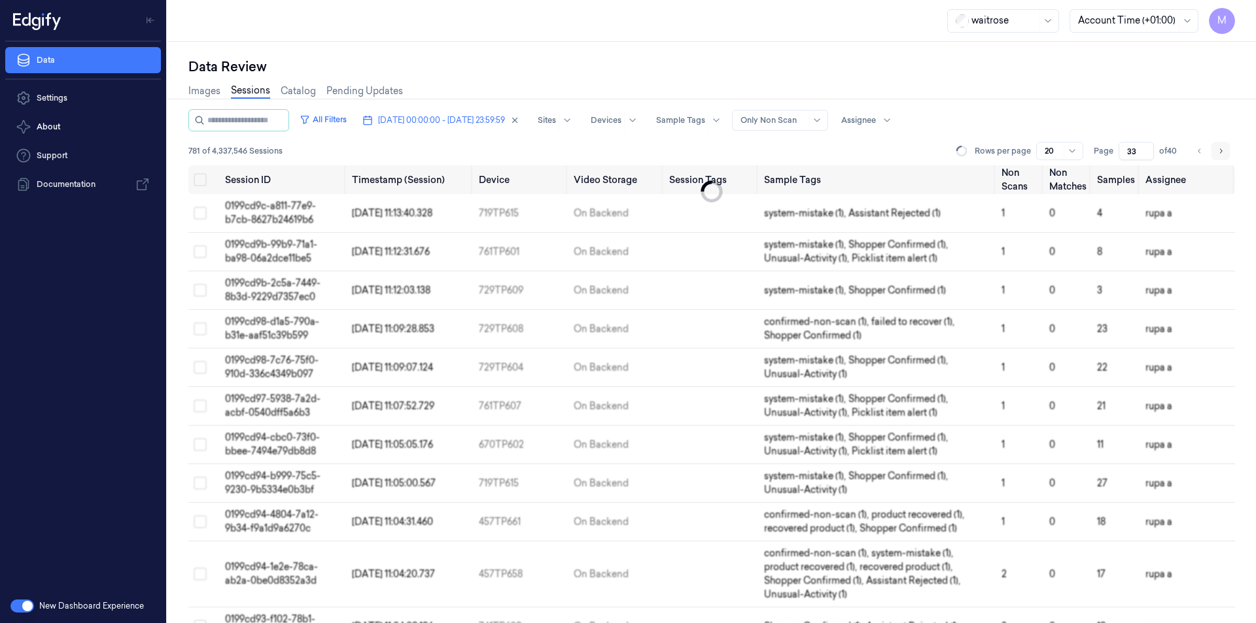
click at [1220, 155] on icon "Go to next page" at bounding box center [1221, 151] width 8 height 10
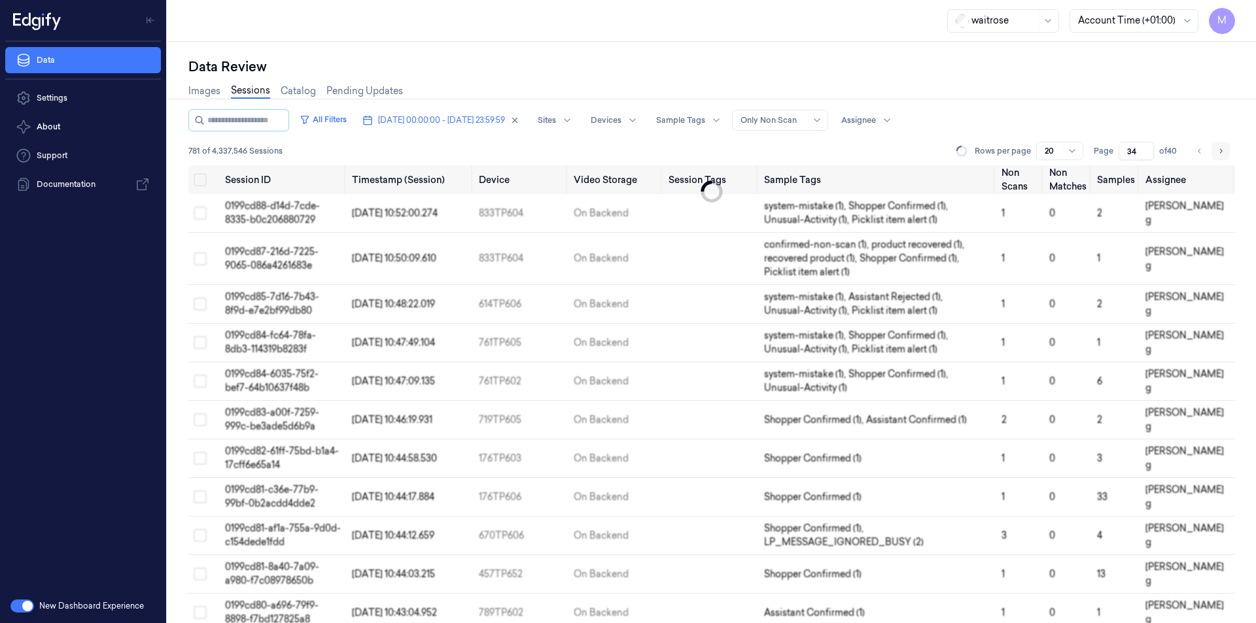
click at [1220, 155] on icon "Go to next page" at bounding box center [1221, 151] width 8 height 10
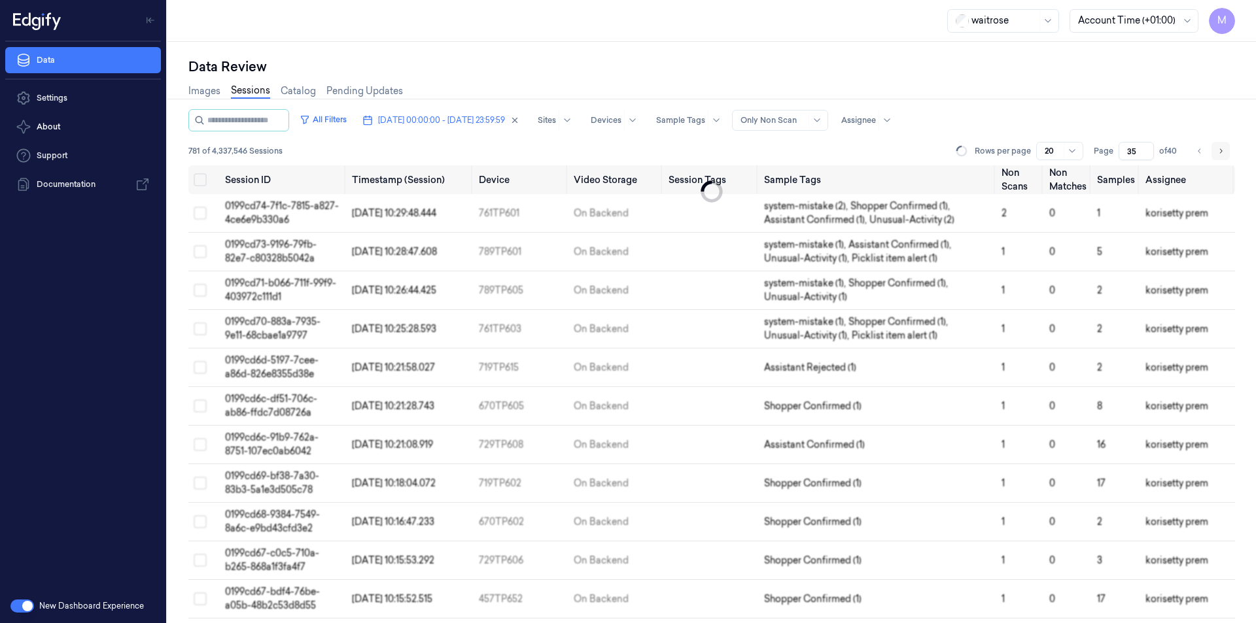
click at [1220, 155] on icon "Go to next page" at bounding box center [1221, 151] width 8 height 10
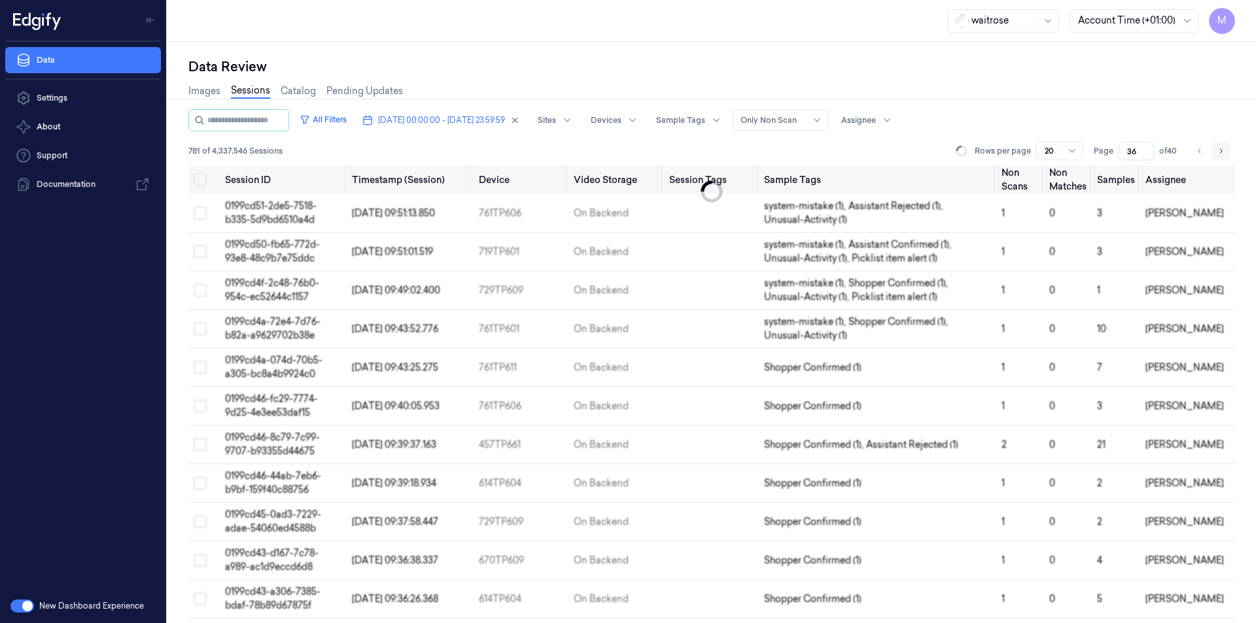
click at [1220, 155] on icon "Go to next page" at bounding box center [1221, 151] width 8 height 10
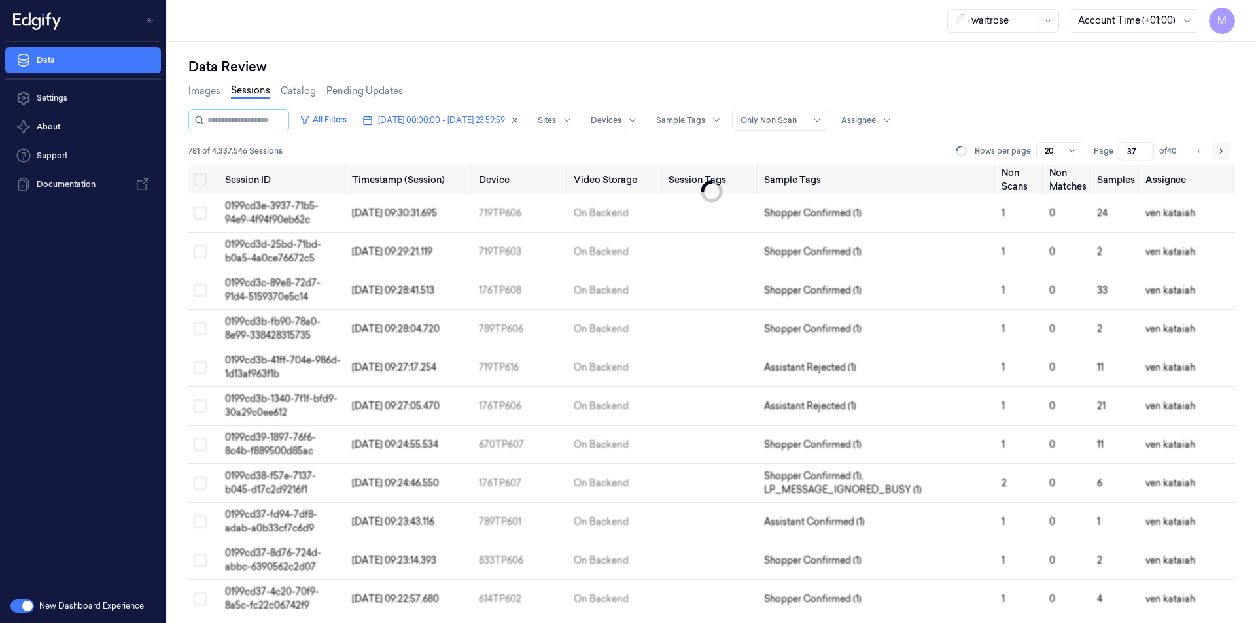
click at [1220, 155] on icon "Go to next page" at bounding box center [1221, 151] width 8 height 10
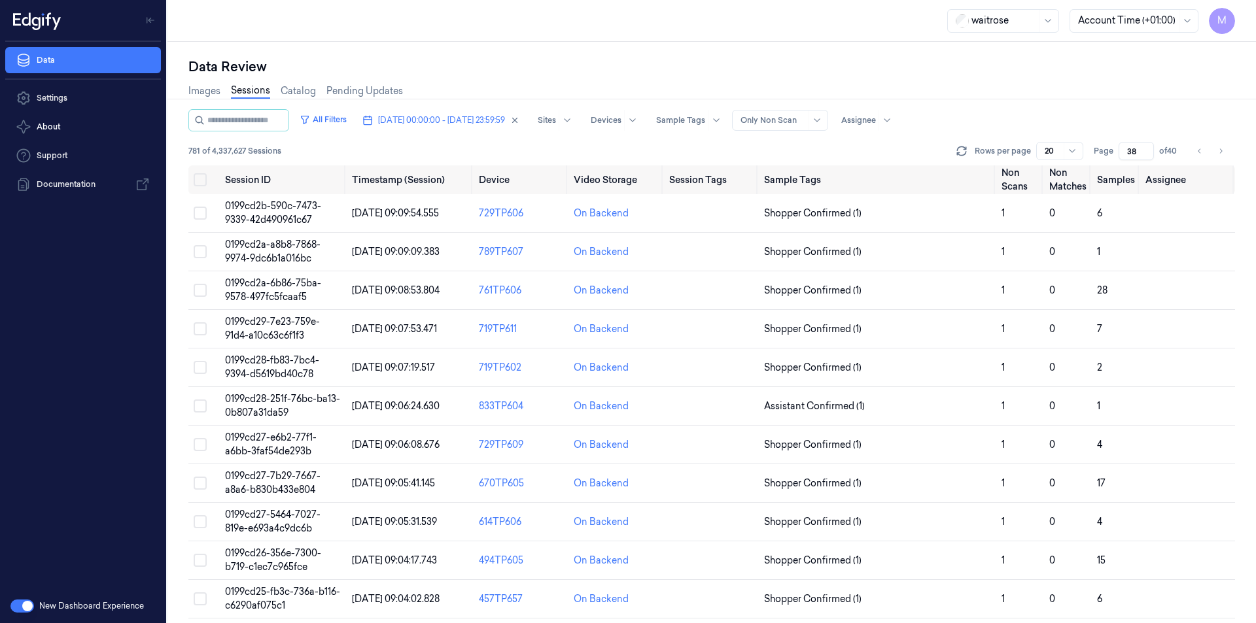
click at [1138, 86] on div "Images Sessions Catalog Pending Updates" at bounding box center [711, 92] width 1047 height 33
click at [1195, 151] on button "Go to previous page" at bounding box center [1200, 151] width 18 height 18
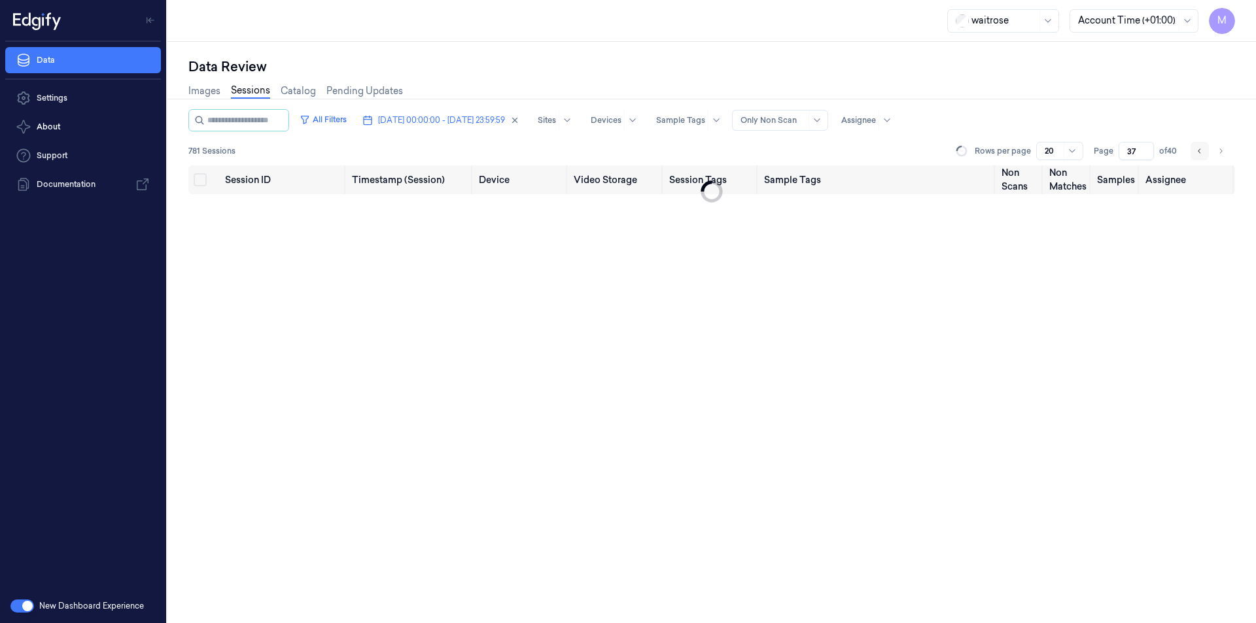
click at [1195, 151] on button "Go to previous page" at bounding box center [1200, 151] width 18 height 18
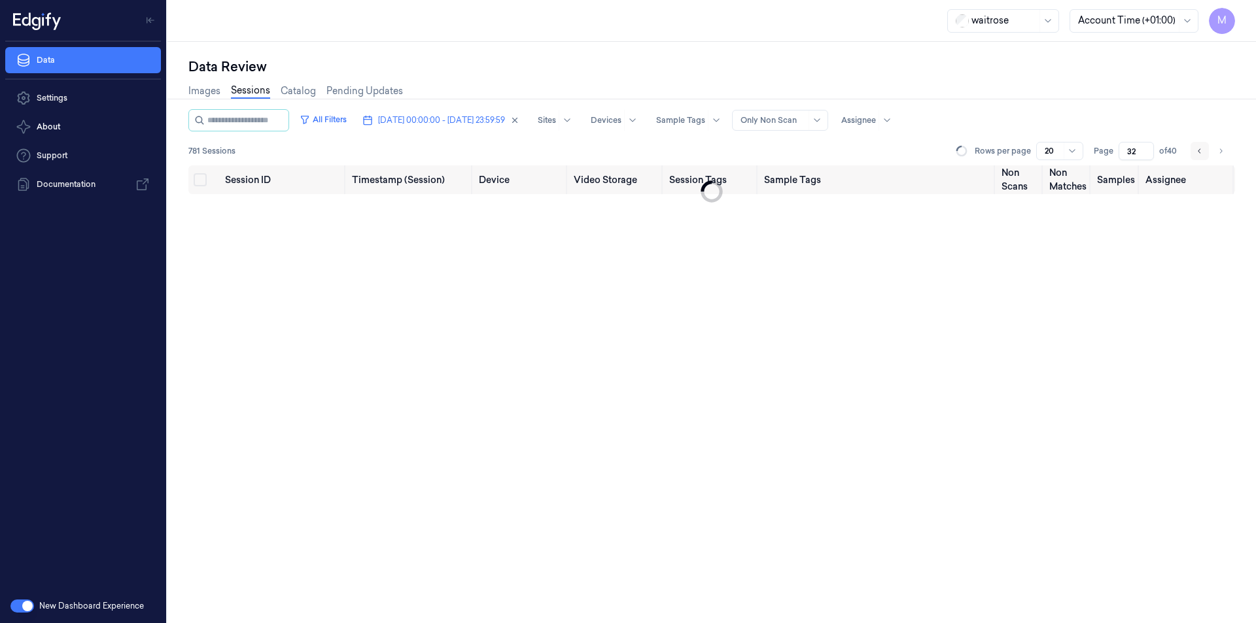
click at [1195, 151] on button "Go to previous page" at bounding box center [1200, 151] width 18 height 18
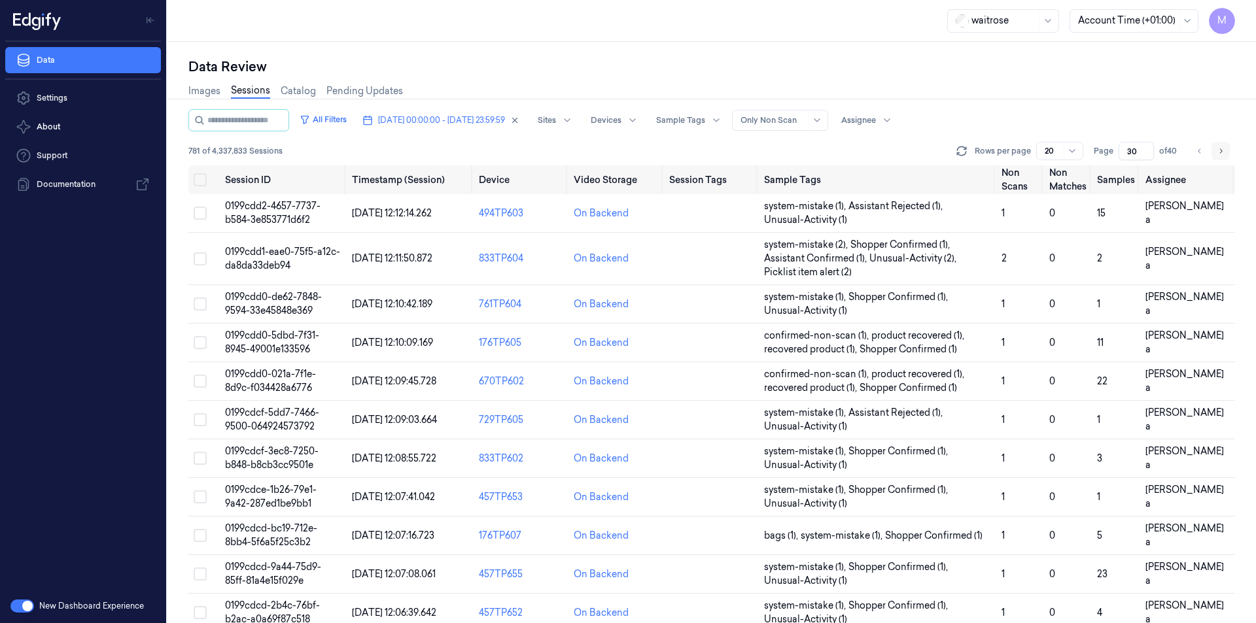
click at [1225, 157] on button "Go to next page" at bounding box center [1221, 151] width 18 height 18
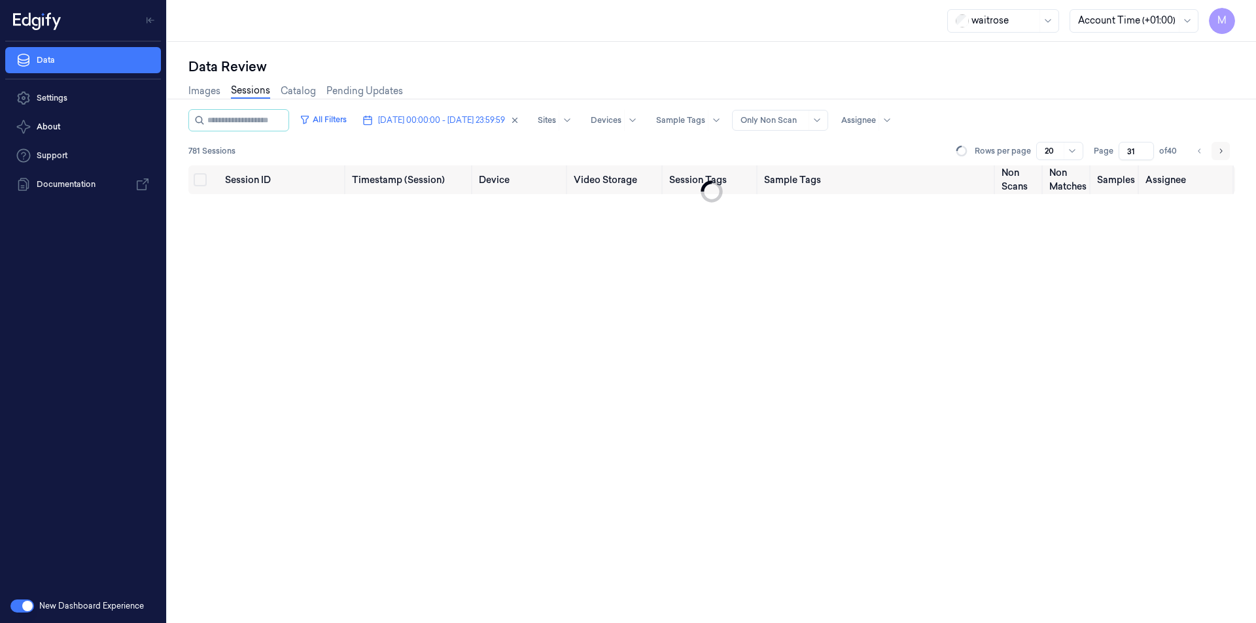
click at [1225, 157] on button "Go to next page" at bounding box center [1221, 151] width 18 height 18
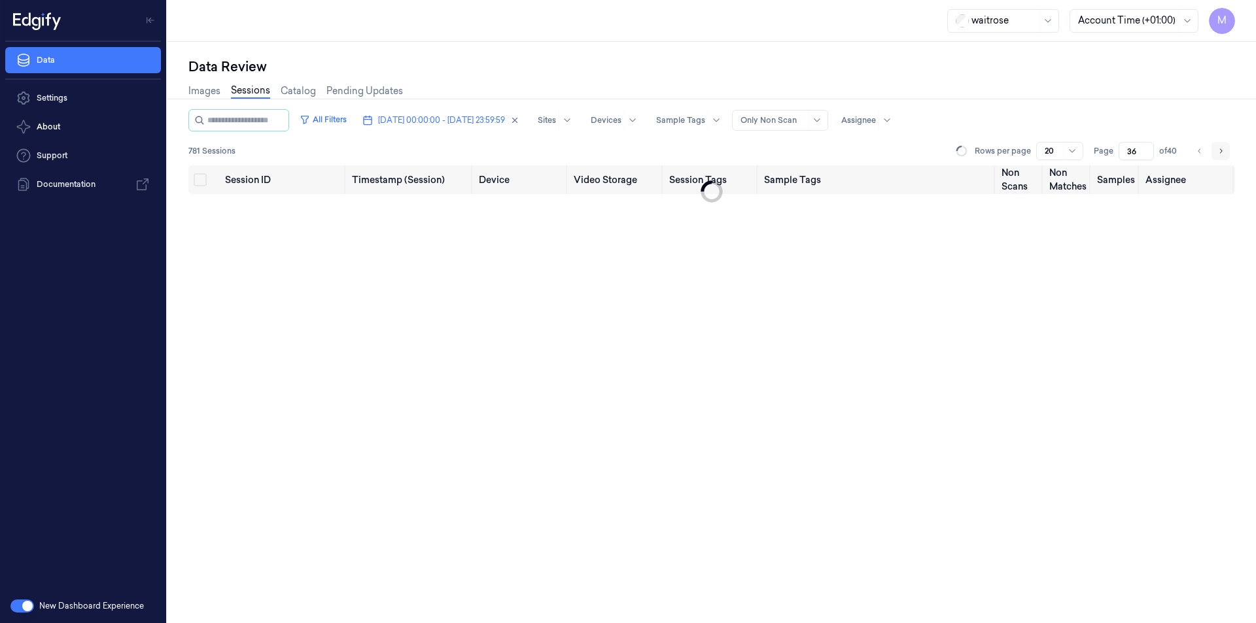
click at [1225, 157] on button "Go to next page" at bounding box center [1221, 151] width 18 height 18
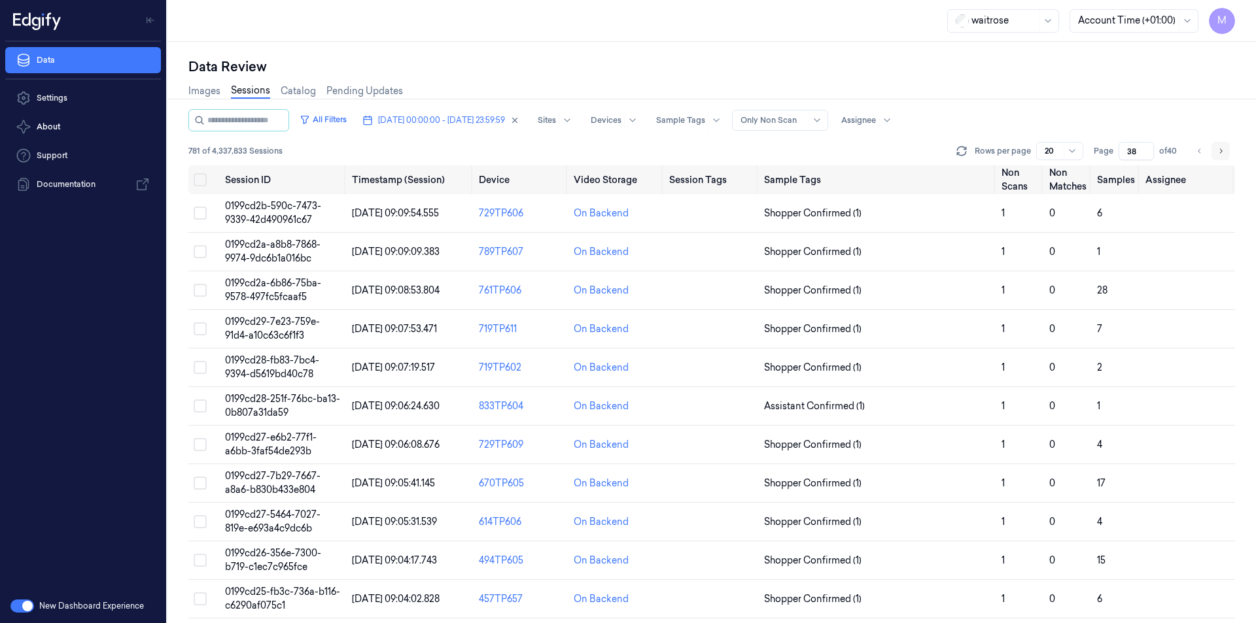
click at [1225, 157] on button "Go to next page" at bounding box center [1221, 151] width 18 height 18
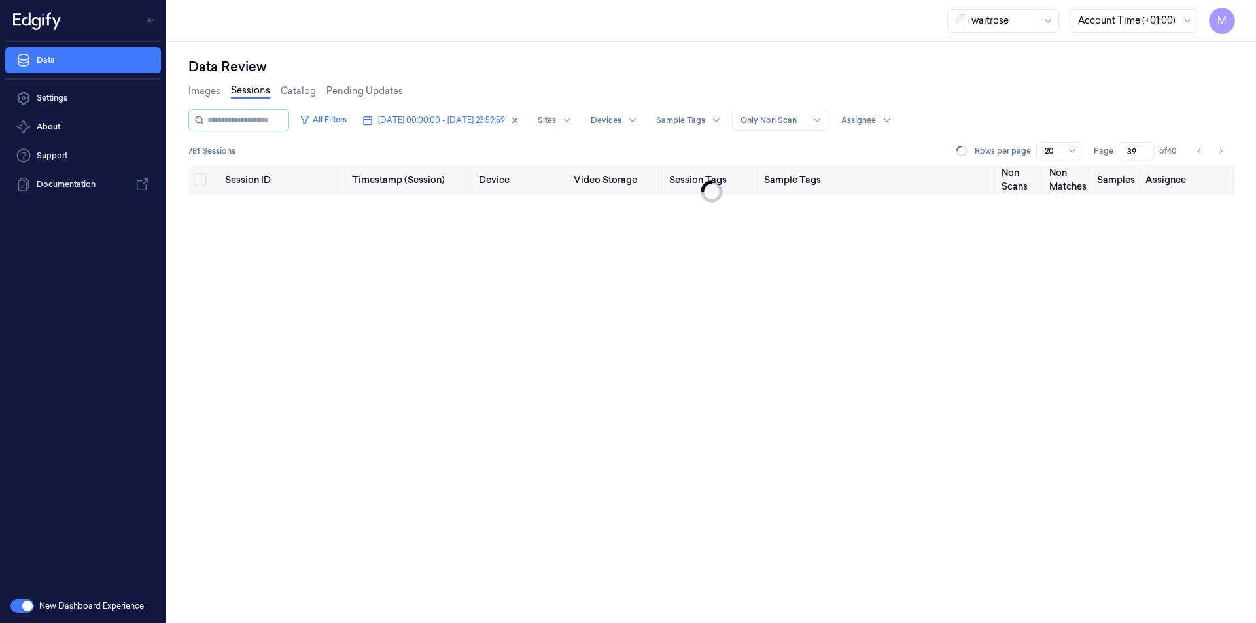
click at [1209, 153] on ul "pagination" at bounding box center [1210, 151] width 39 height 18
click at [1196, 157] on button "Go to previous page" at bounding box center [1200, 151] width 18 height 18
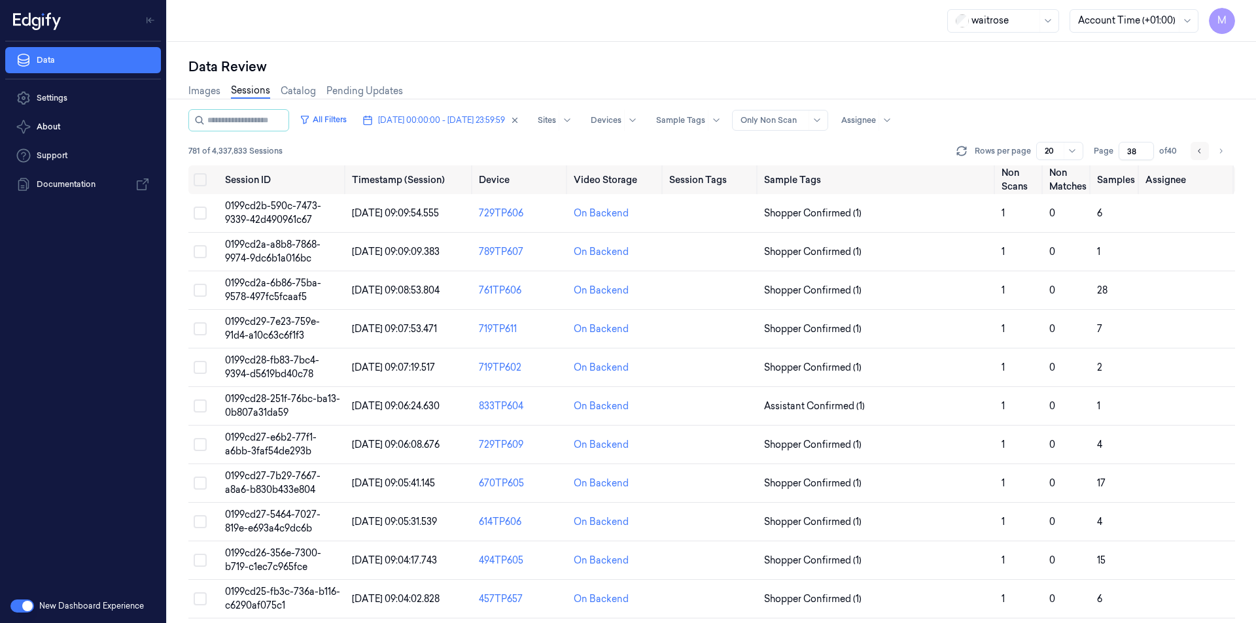
click at [1196, 157] on button "Go to previous page" at bounding box center [1200, 151] width 18 height 18
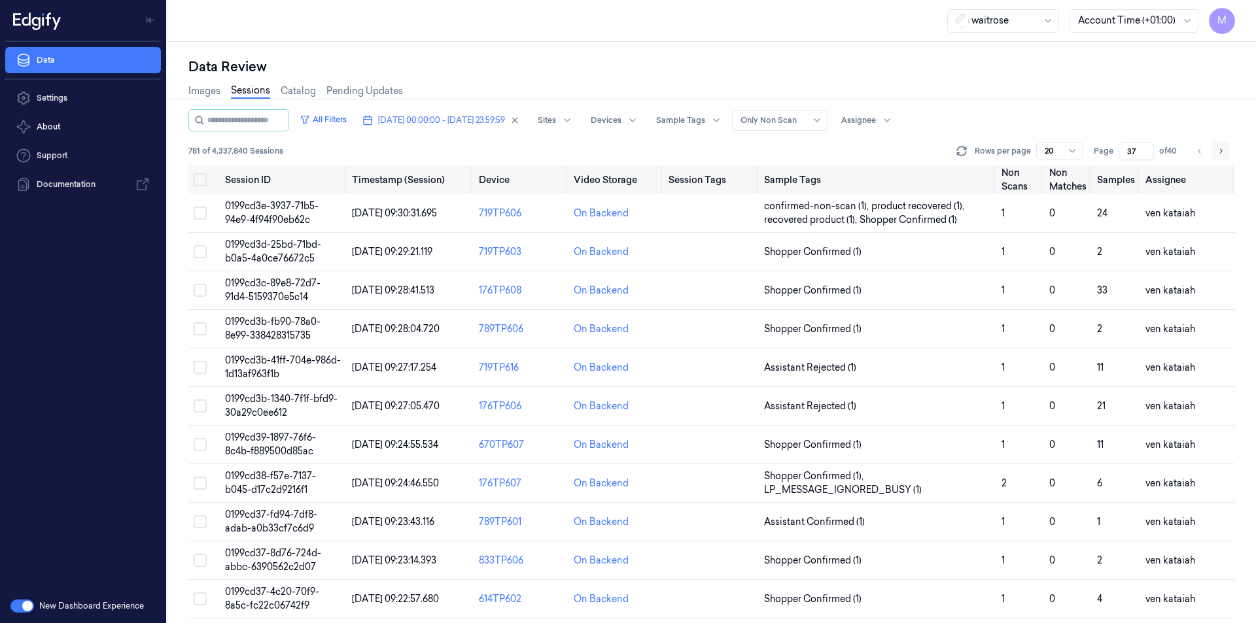
click at [1220, 154] on icon "Go to next page" at bounding box center [1221, 151] width 8 height 10
type input "38"
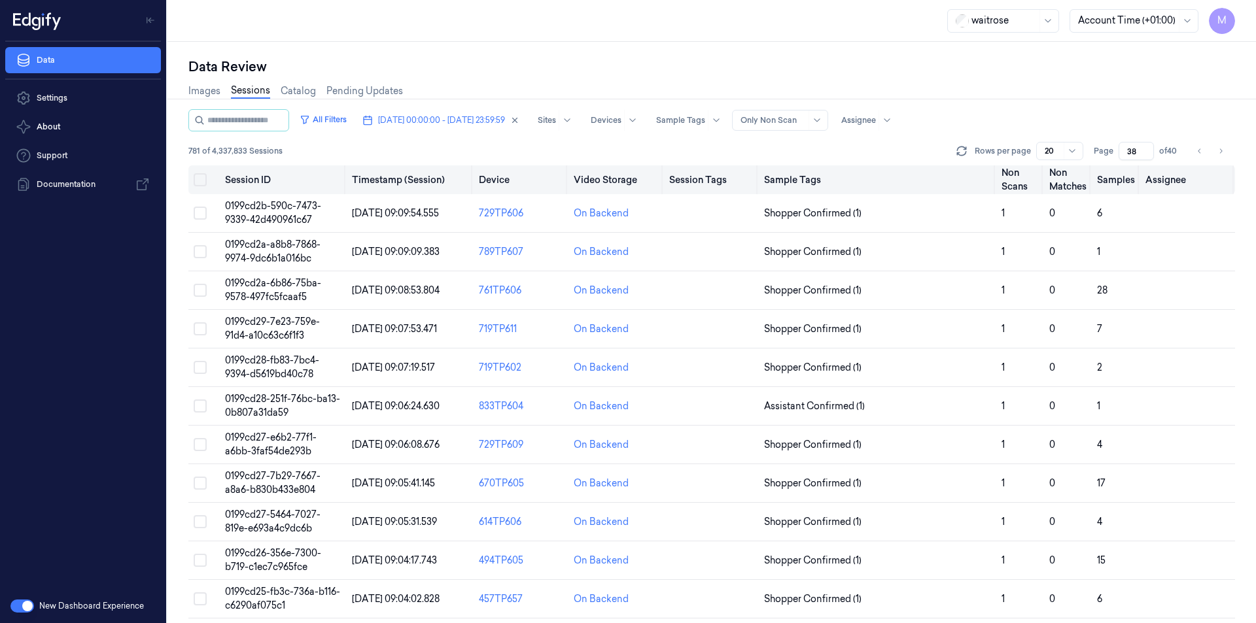
click at [203, 179] on button "Select all" at bounding box center [200, 179] width 13 height 13
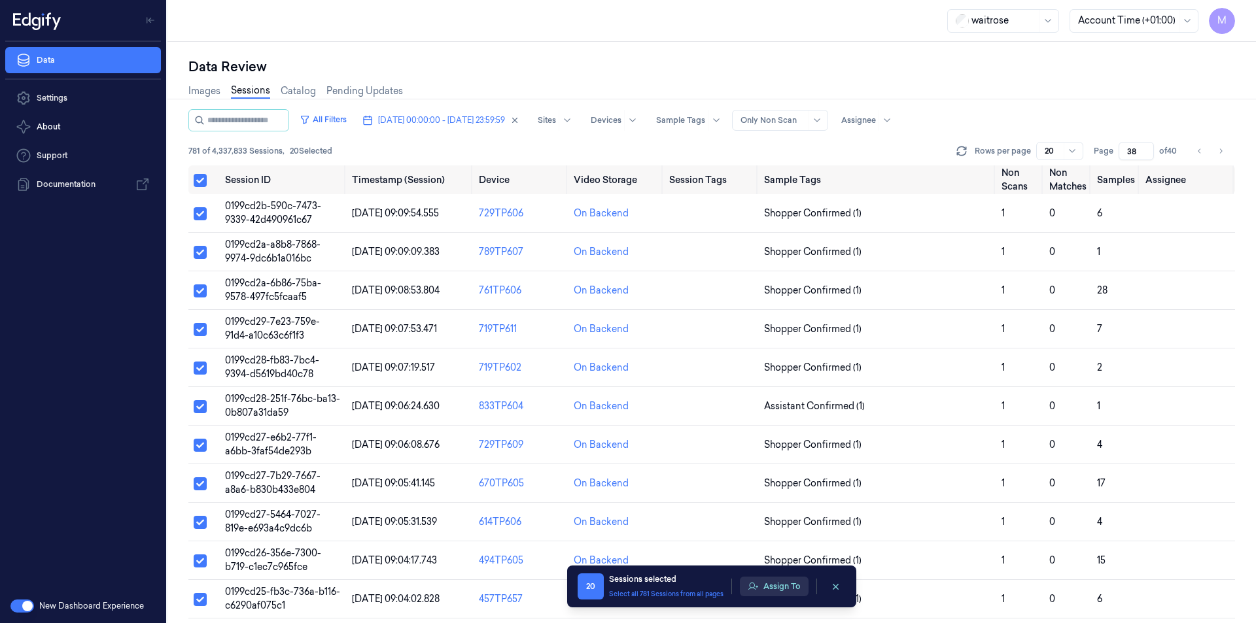
click at [766, 586] on button "Assign To" at bounding box center [774, 587] width 69 height 20
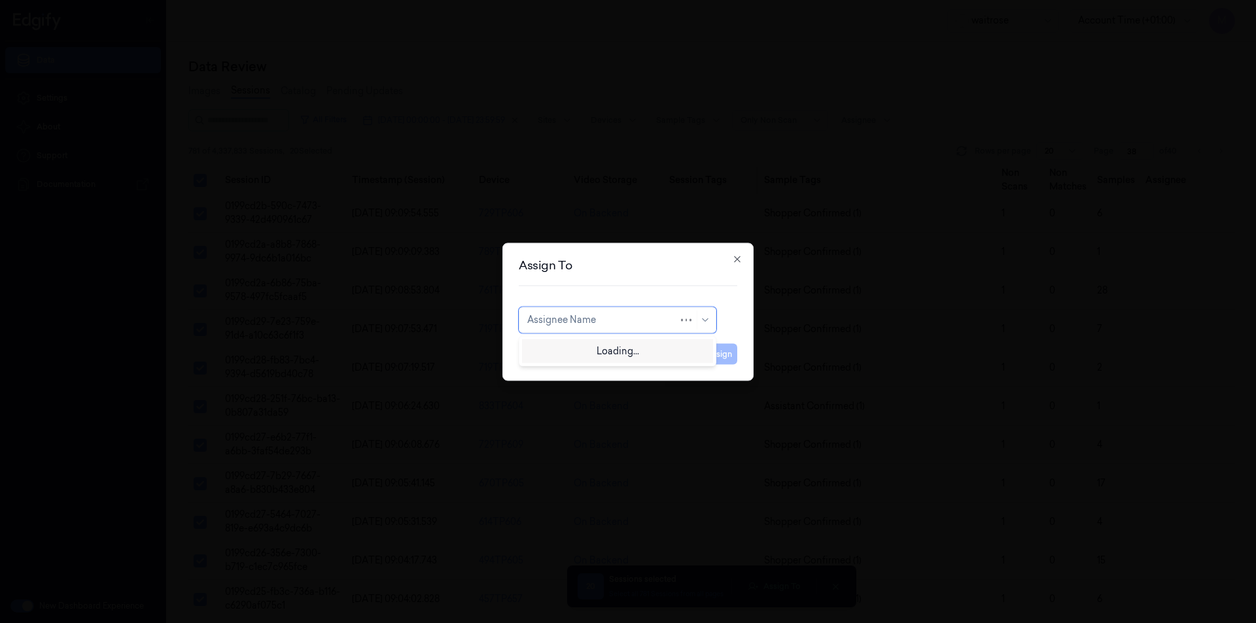
click at [658, 321] on div at bounding box center [602, 320] width 151 height 14
type input "cha"
click at [599, 381] on div "[PERSON_NAME] a" at bounding box center [617, 371] width 191 height 22
click at [729, 350] on button "Assign" at bounding box center [719, 353] width 36 height 21
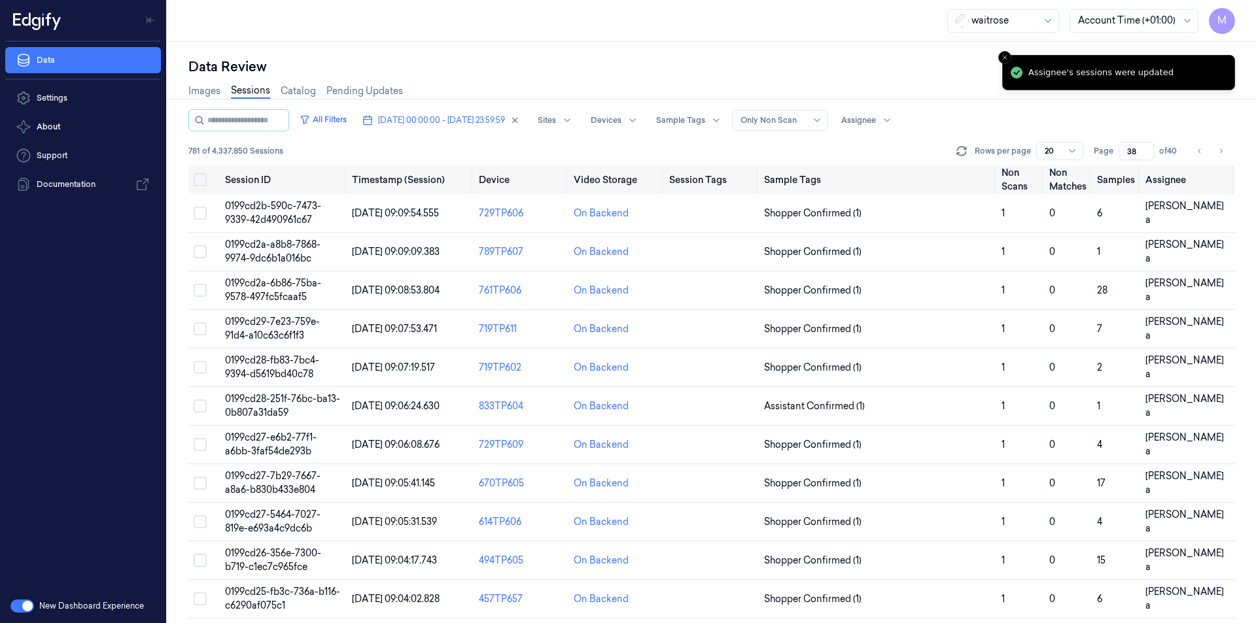
click at [767, 67] on div "Data Review" at bounding box center [711, 67] width 1047 height 18
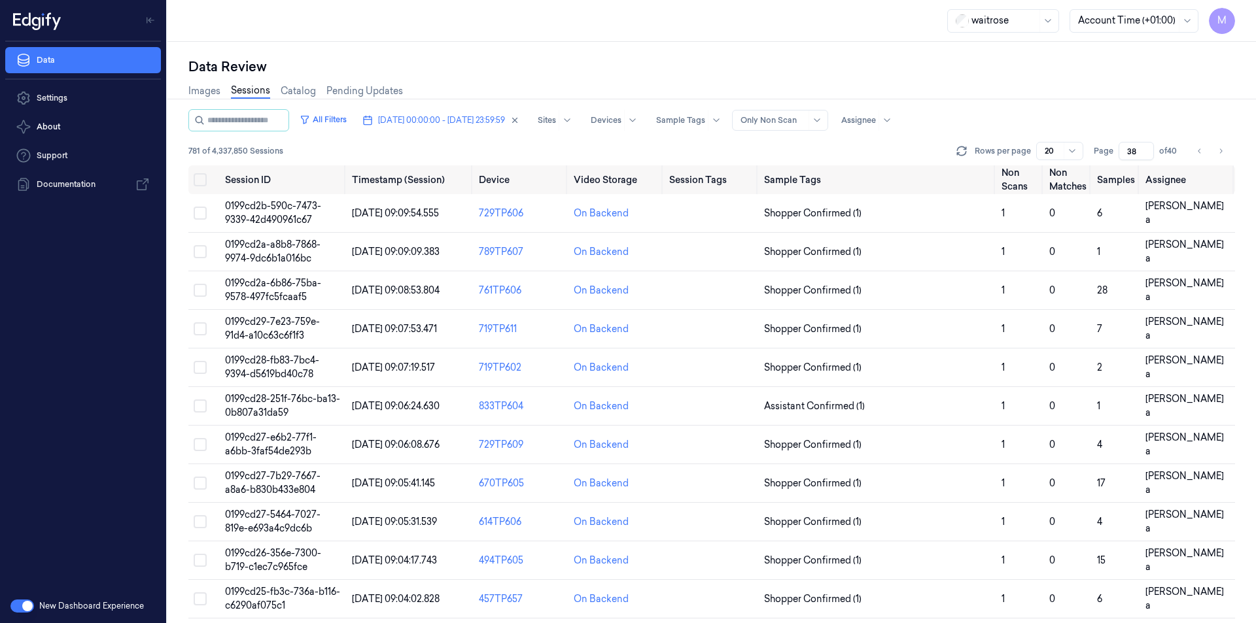
drag, startPoint x: 1220, startPoint y: 149, endPoint x: 1028, endPoint y: 103, distance: 197.2
click at [1028, 103] on div "Data Review Images Sessions Catalog Pending Updates All Filters [DATE] 00:00:00…" at bounding box center [711, 341] width 1047 height 566
click at [1028, 103] on div "Images Sessions Catalog Pending Updates" at bounding box center [711, 92] width 1047 height 33
click at [1222, 146] on icon "Go to next page" at bounding box center [1221, 151] width 8 height 10
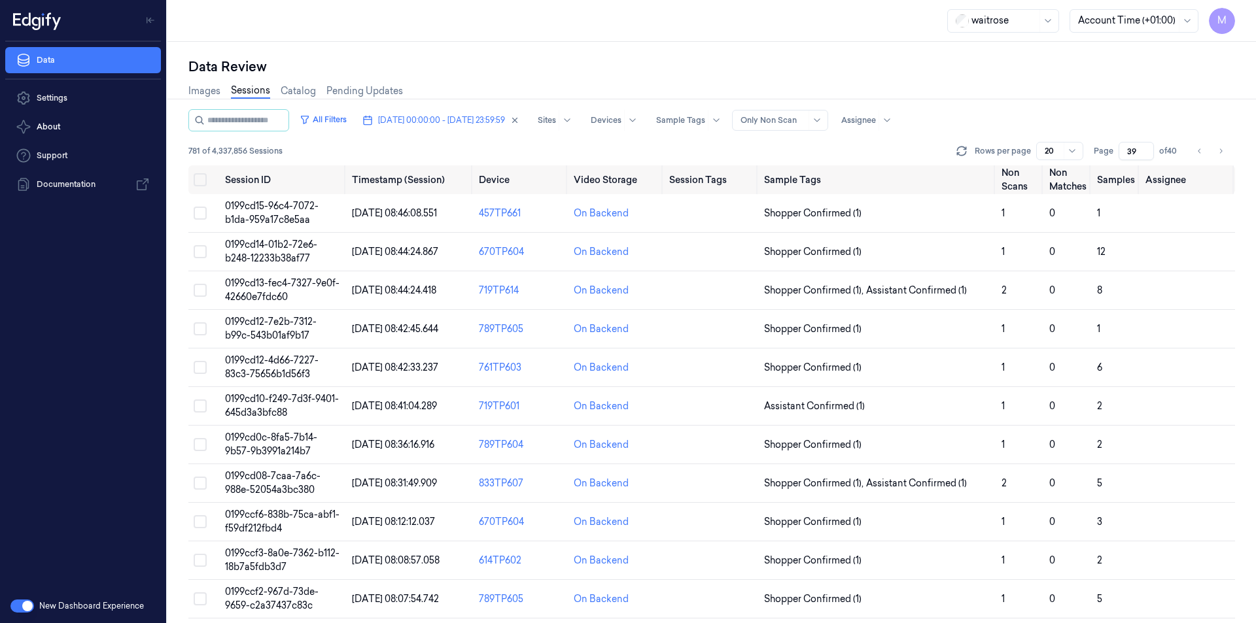
click at [1045, 99] on div "Images Sessions Catalog Pending Updates" at bounding box center [711, 92] width 1047 height 33
click at [1055, 91] on div "Images Sessions Catalog Pending Updates" at bounding box center [711, 92] width 1047 height 33
click at [1227, 151] on button "Go to next page" at bounding box center [1221, 151] width 18 height 18
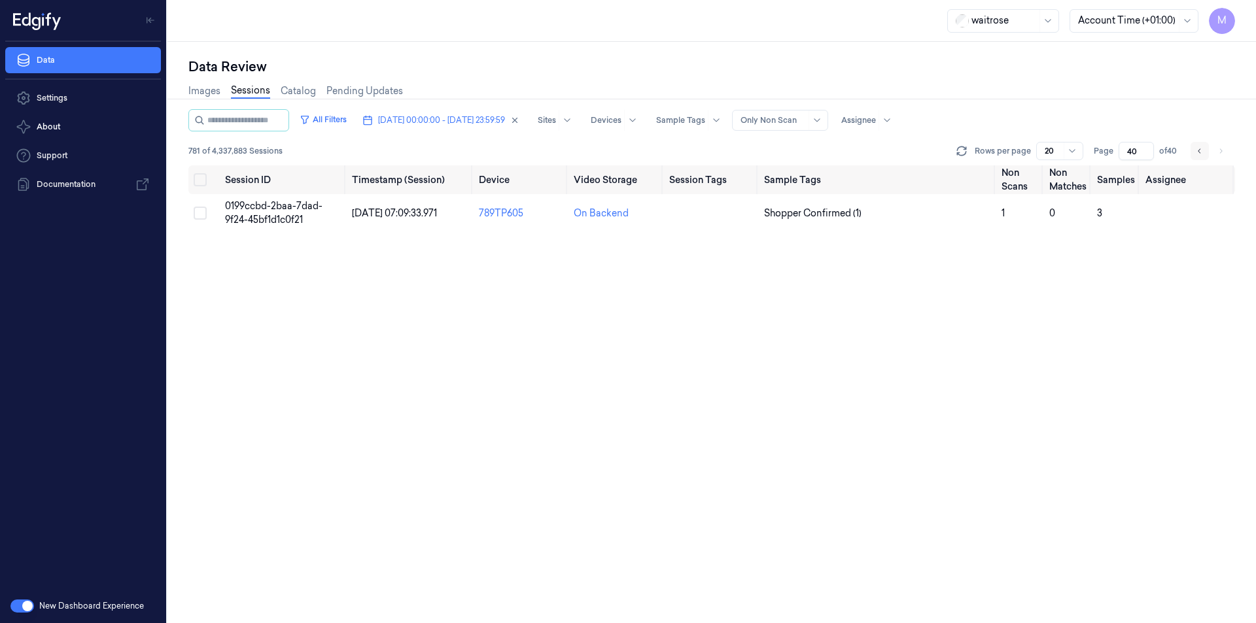
click at [1205, 154] on button "Go to previous page" at bounding box center [1200, 151] width 18 height 18
type input "39"
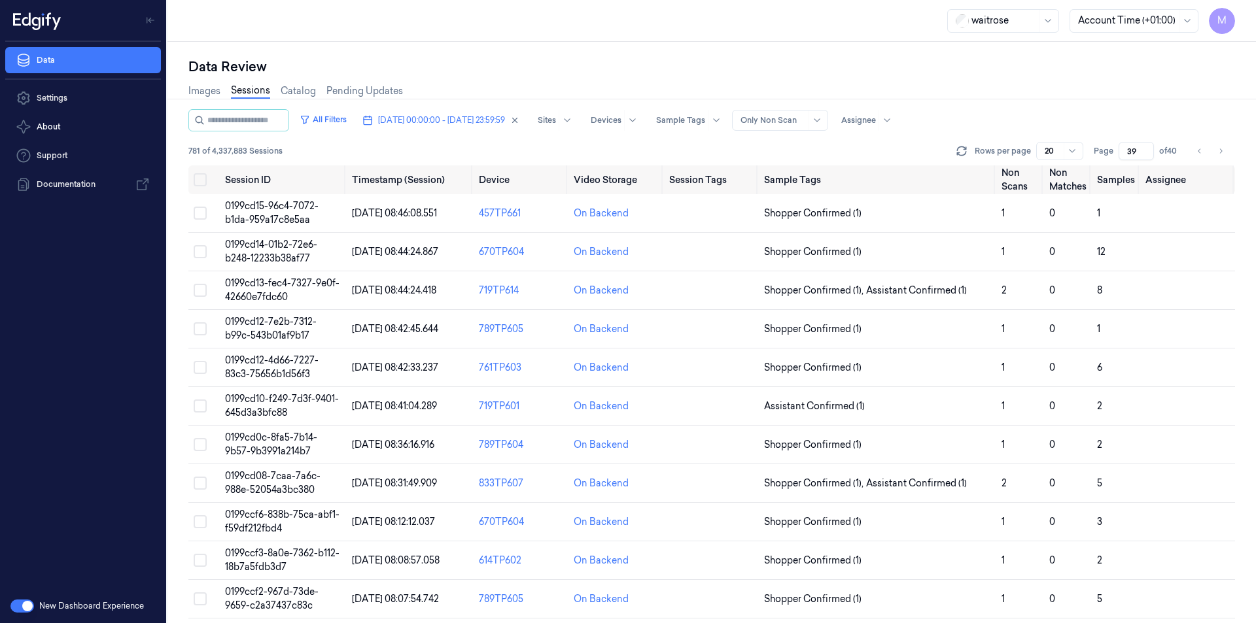
click at [1079, 86] on div "Images Sessions Catalog Pending Updates" at bounding box center [711, 92] width 1047 height 33
drag, startPoint x: 198, startPoint y: 212, endPoint x: 197, endPoint y: 220, distance: 7.9
click at [198, 212] on button "Select row" at bounding box center [200, 213] width 13 height 13
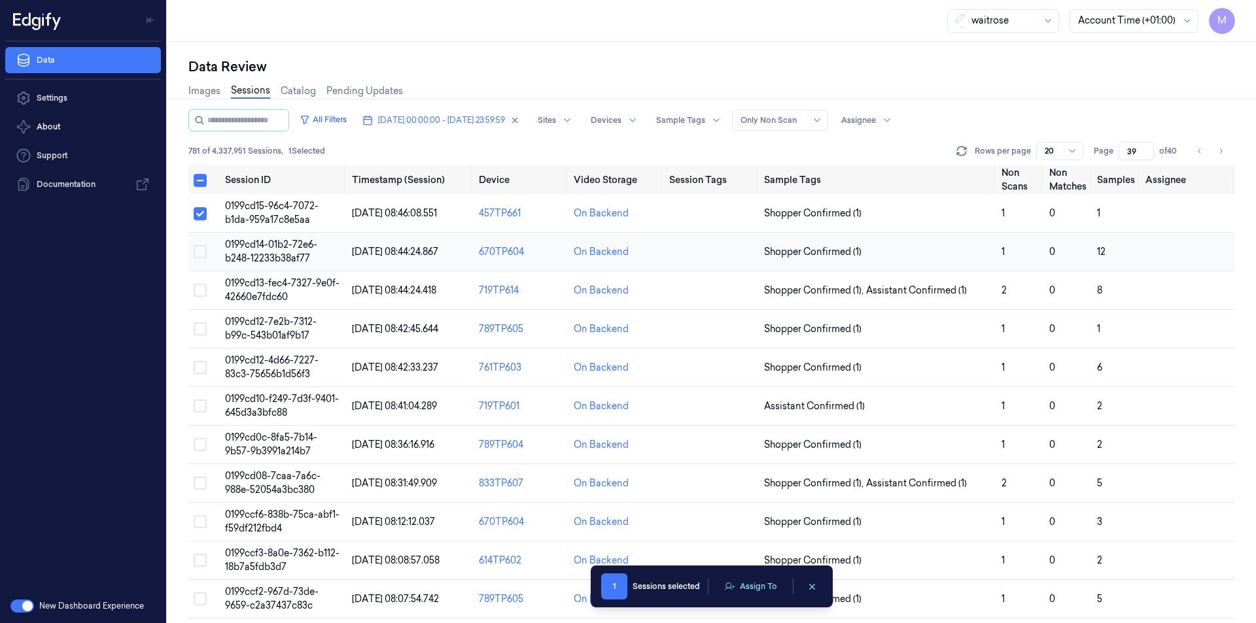
click at [200, 251] on button "Select row" at bounding box center [200, 251] width 13 height 13
click at [203, 294] on button "Select row" at bounding box center [200, 290] width 13 height 13
click at [199, 326] on button "Select row" at bounding box center [200, 329] width 13 height 13
click at [200, 368] on button "Select row" at bounding box center [200, 367] width 13 height 13
click at [199, 400] on button "Select row" at bounding box center [200, 406] width 13 height 13
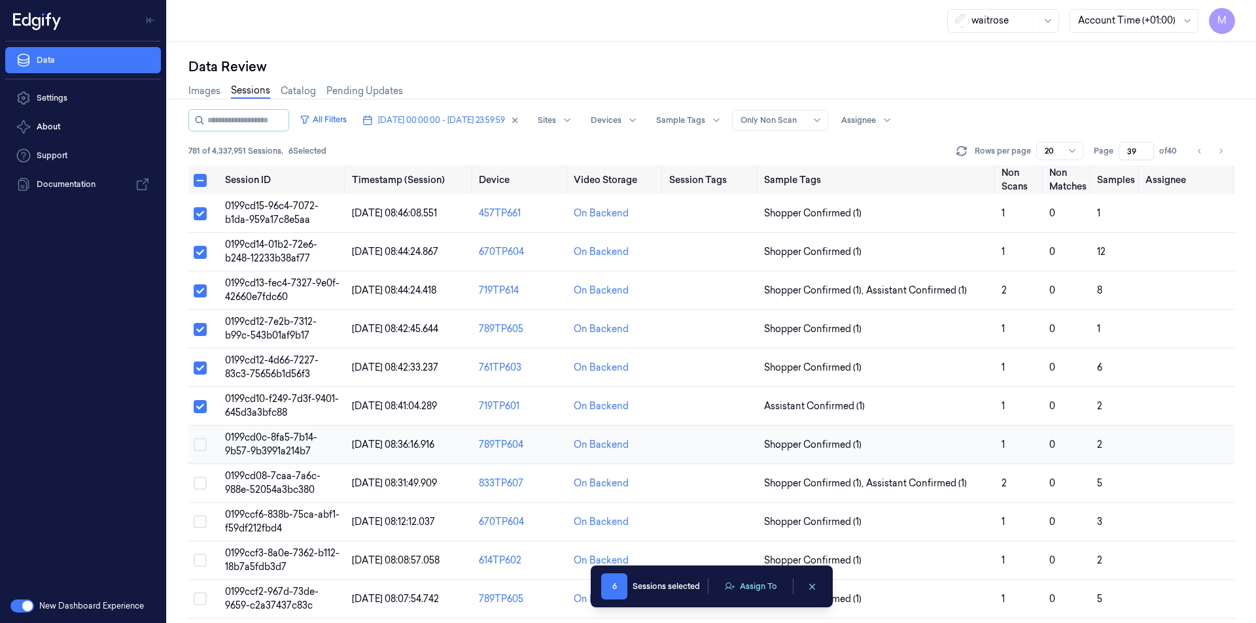
click at [199, 448] on button "Select row" at bounding box center [200, 444] width 13 height 13
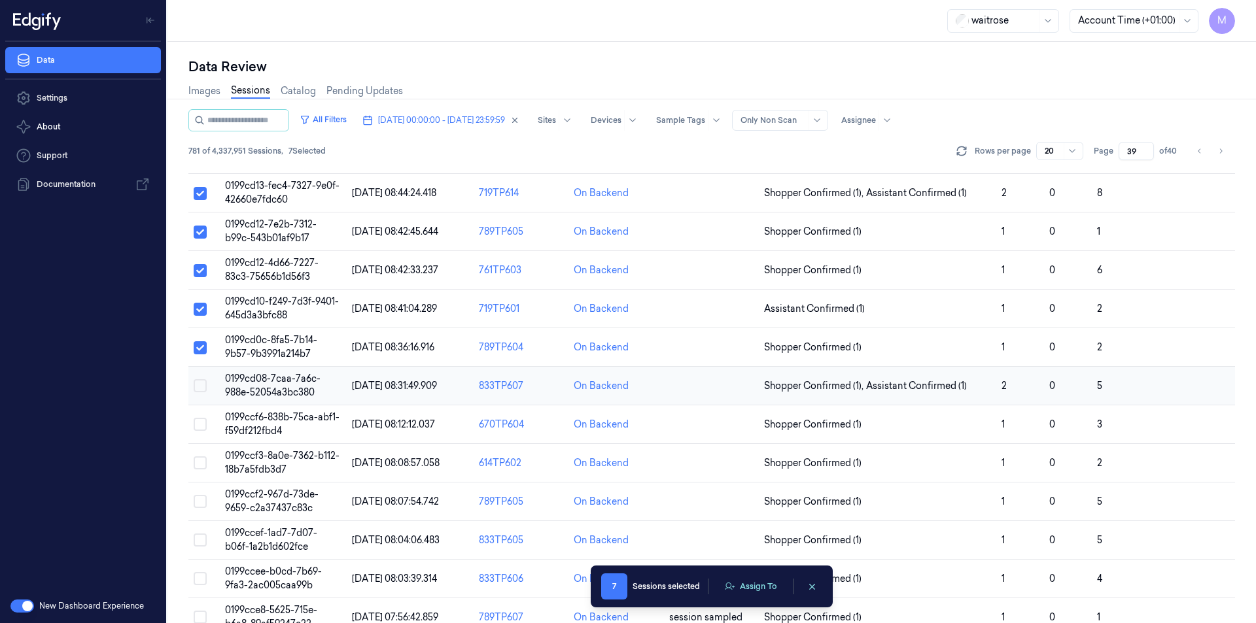
scroll to position [131, 0]
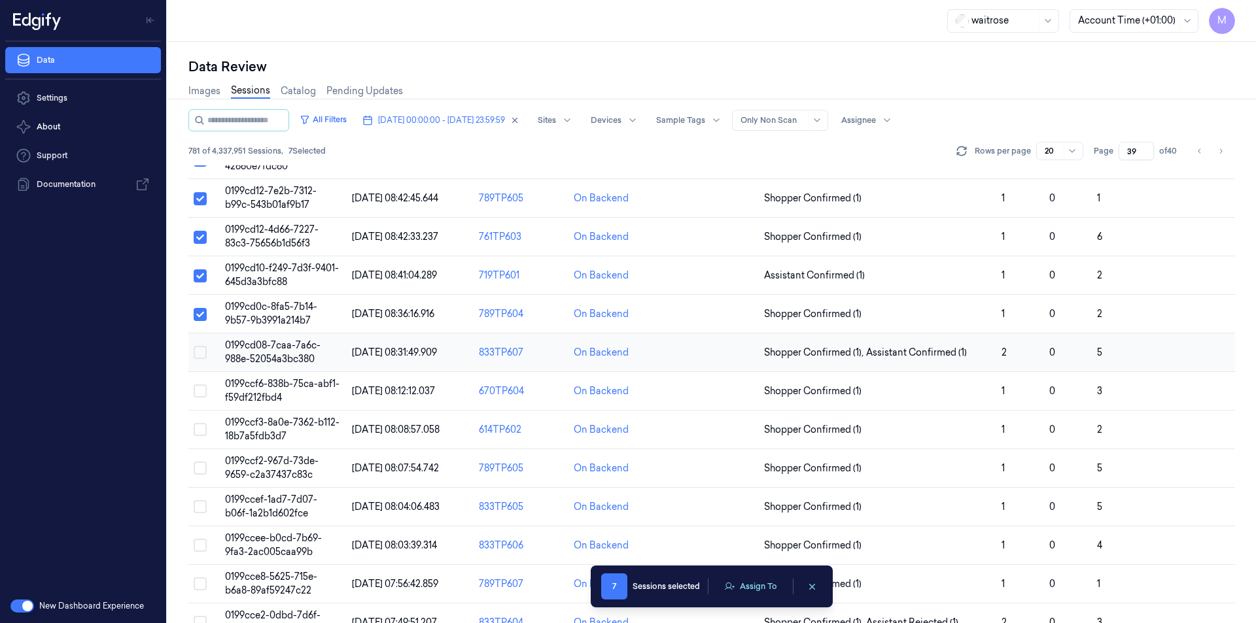
click at [201, 352] on button "Select row" at bounding box center [200, 352] width 13 height 13
click at [201, 391] on button "Select row" at bounding box center [200, 391] width 13 height 13
click at [203, 432] on button "Select row" at bounding box center [200, 429] width 13 height 13
click at [765, 588] on button "Assign To" at bounding box center [750, 587] width 69 height 20
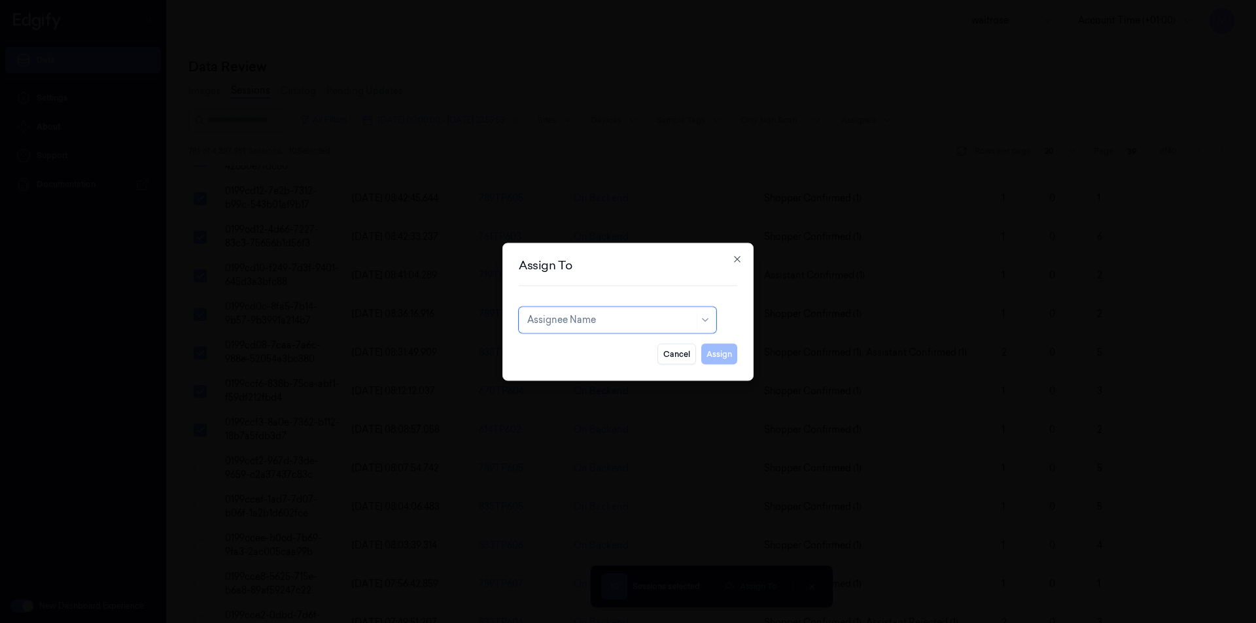
click at [623, 325] on div at bounding box center [610, 320] width 167 height 14
type input "ank"
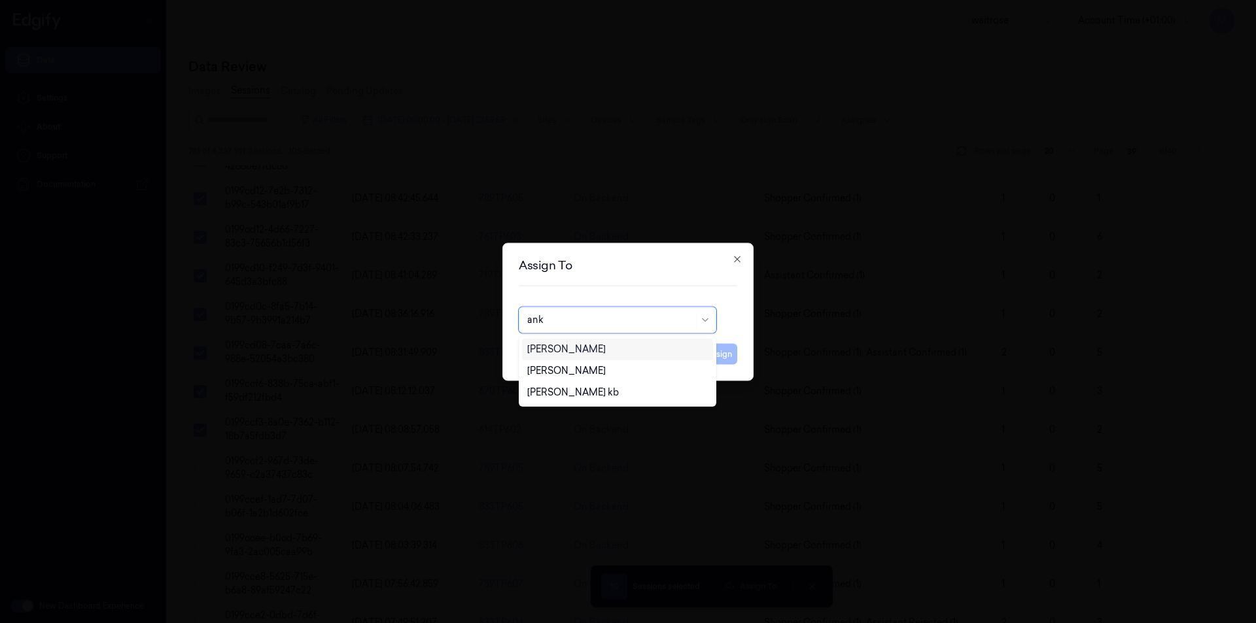
click at [585, 346] on div "[PERSON_NAME]" at bounding box center [617, 350] width 181 height 14
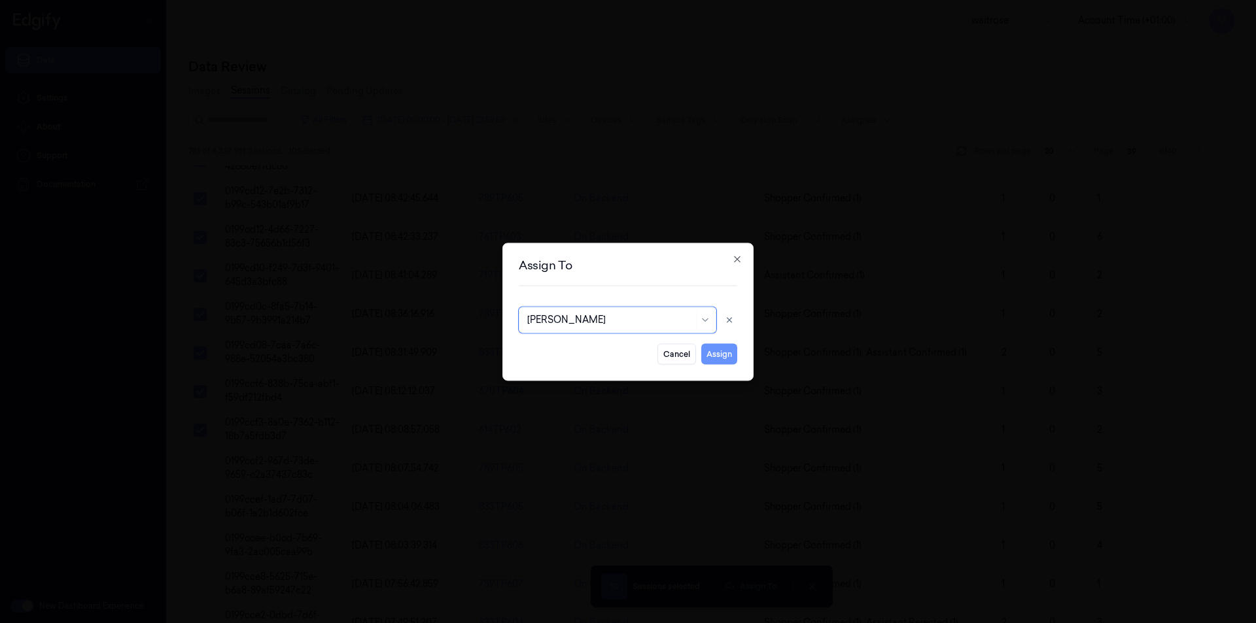
click at [722, 353] on button "Assign" at bounding box center [719, 353] width 36 height 21
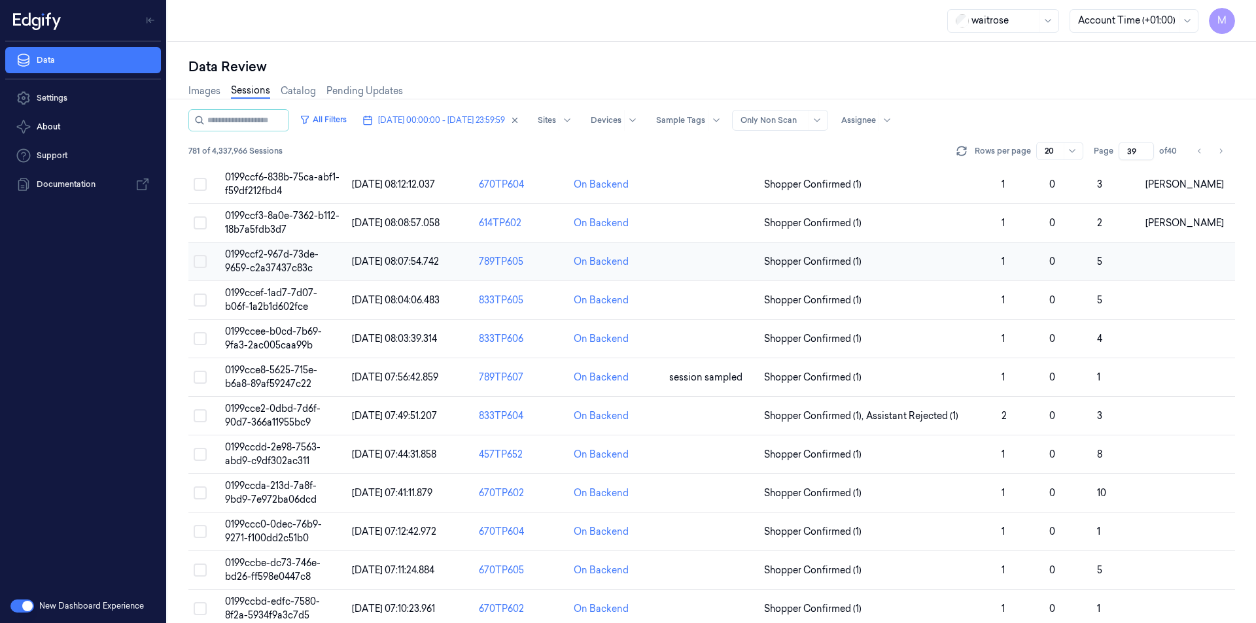
scroll to position [353, 0]
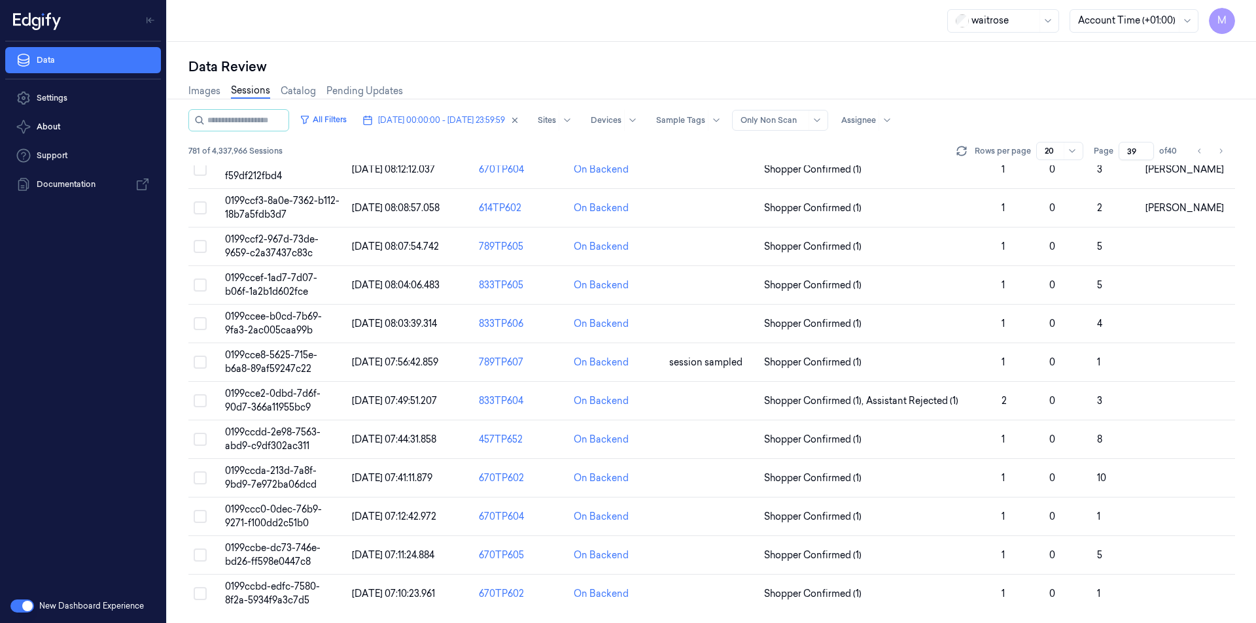
click at [811, 63] on div "Data Review" at bounding box center [711, 67] width 1047 height 18
click at [734, 62] on div "Data Review" at bounding box center [711, 67] width 1047 height 18
click at [202, 246] on button "Select row" at bounding box center [200, 246] width 13 height 13
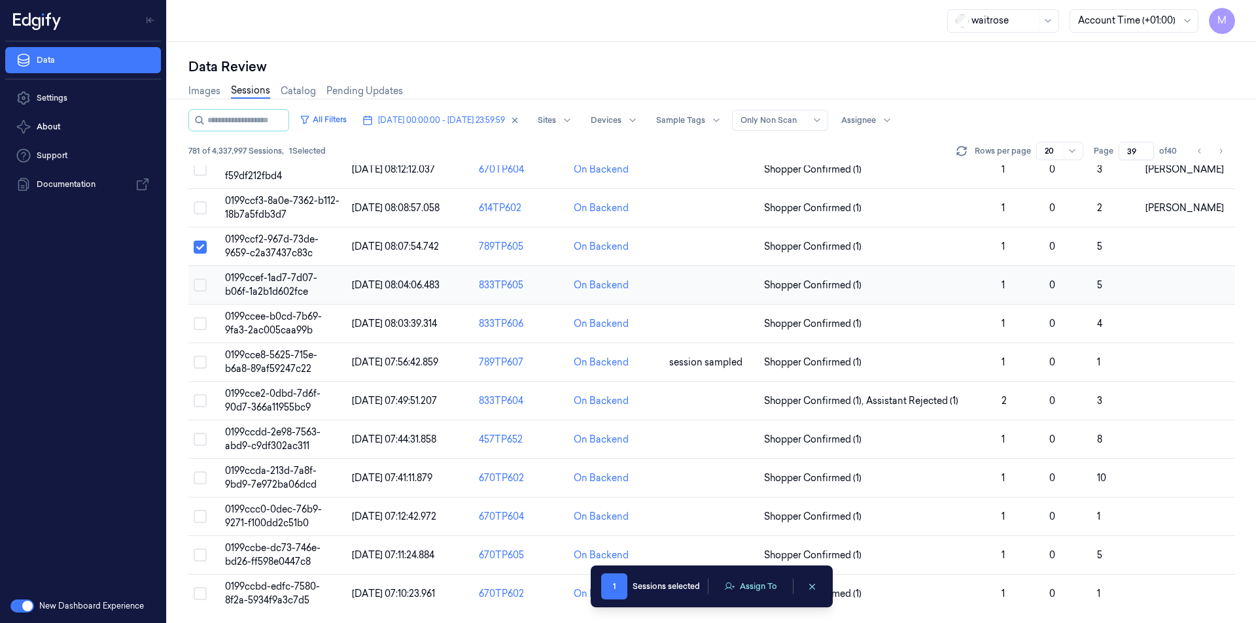
click at [200, 287] on button "Select row" at bounding box center [200, 285] width 13 height 13
click at [201, 328] on button "Select row" at bounding box center [200, 323] width 13 height 13
click at [200, 365] on button "Select row" at bounding box center [200, 362] width 13 height 13
click at [203, 400] on button "Select row" at bounding box center [200, 401] width 13 height 13
click at [197, 444] on button "Select row" at bounding box center [200, 439] width 13 height 13
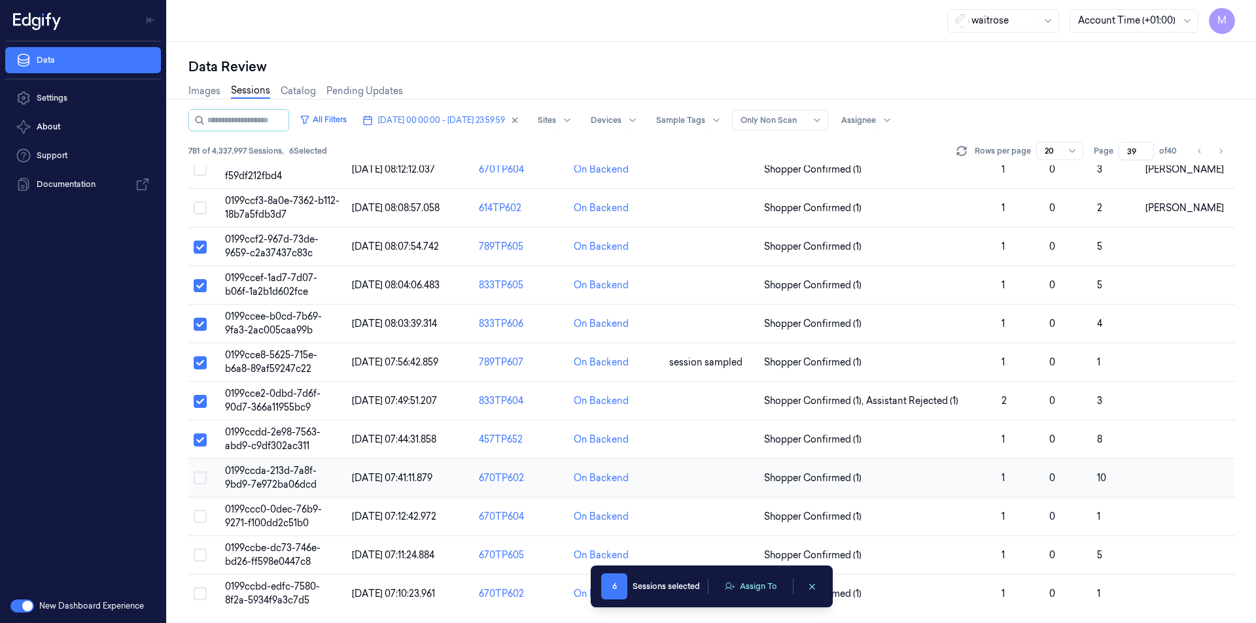
click at [200, 480] on button "Select row" at bounding box center [200, 478] width 13 height 13
click at [200, 516] on button "Select row" at bounding box center [200, 516] width 13 height 13
click at [202, 557] on button "Select row" at bounding box center [200, 555] width 13 height 13
click at [201, 589] on button "Select row" at bounding box center [200, 594] width 13 height 13
click at [741, 589] on button "Assign To" at bounding box center [750, 587] width 69 height 20
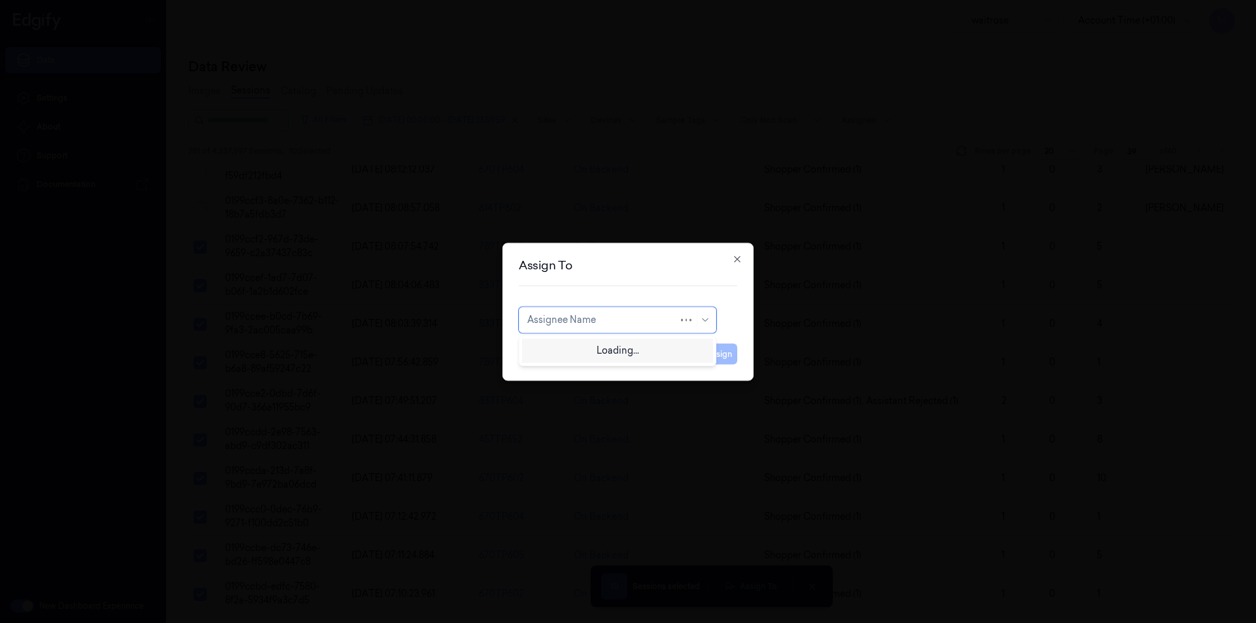
click at [603, 327] on div "Assignee Name" at bounding box center [602, 320] width 151 height 18
type input "ru"
click at [571, 353] on div "rupa a" at bounding box center [617, 350] width 181 height 14
click at [724, 357] on button "Assign" at bounding box center [719, 353] width 36 height 21
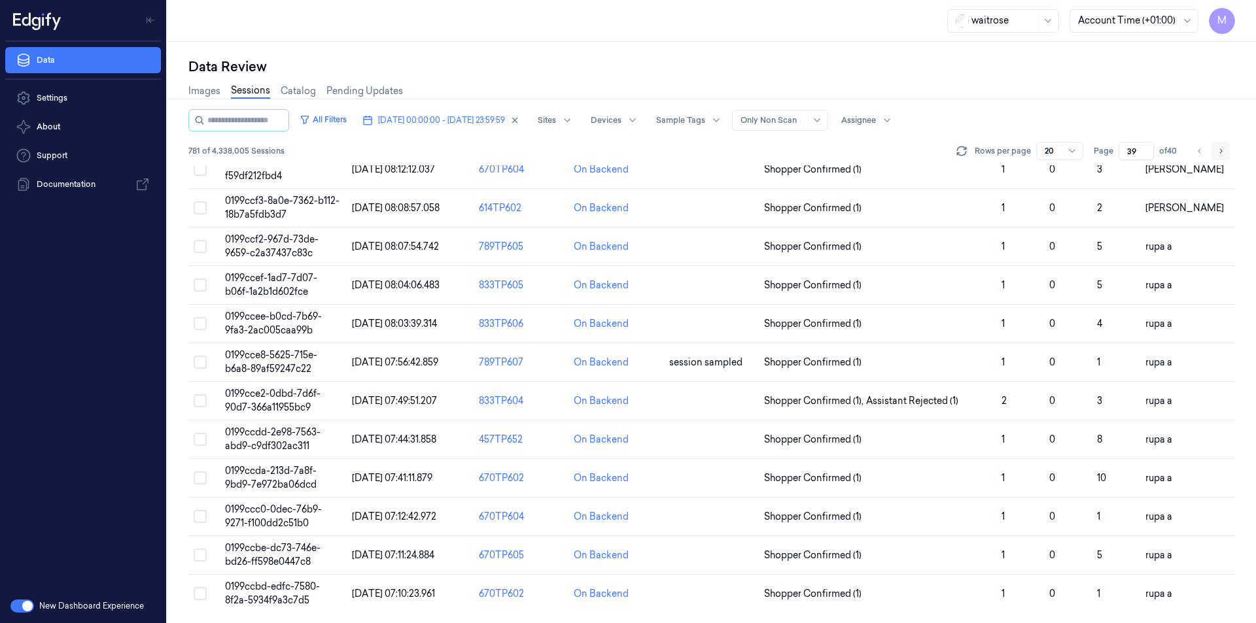
click at [1223, 146] on icon "Go to next page" at bounding box center [1221, 151] width 8 height 10
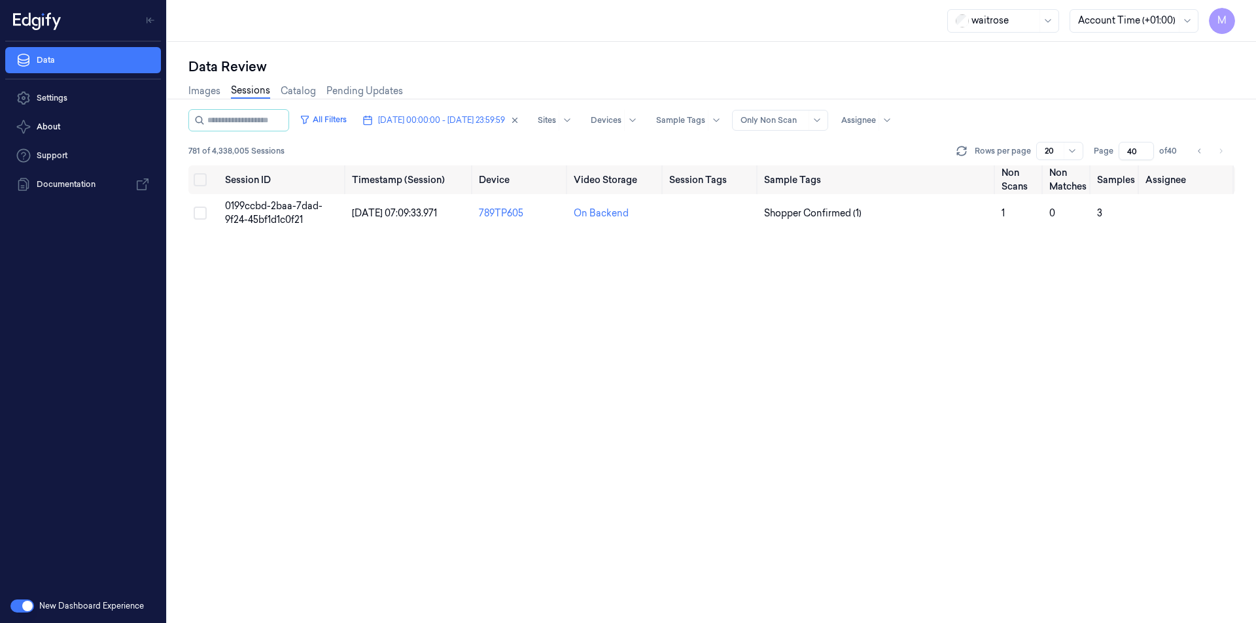
click at [872, 69] on div "Data Review" at bounding box center [711, 67] width 1047 height 18
click at [1197, 150] on icon "Go to previous page" at bounding box center [1200, 151] width 8 height 10
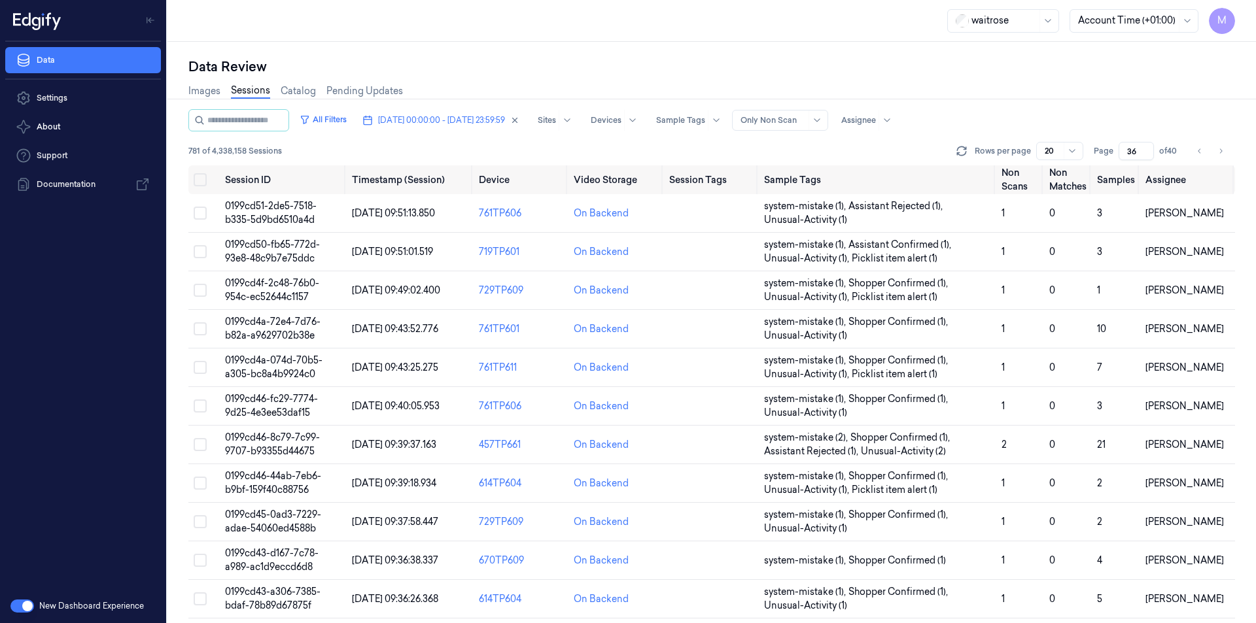
click at [1000, 59] on div "Data Review" at bounding box center [711, 67] width 1047 height 18
click at [1216, 150] on button "Go to next page" at bounding box center [1221, 151] width 18 height 18
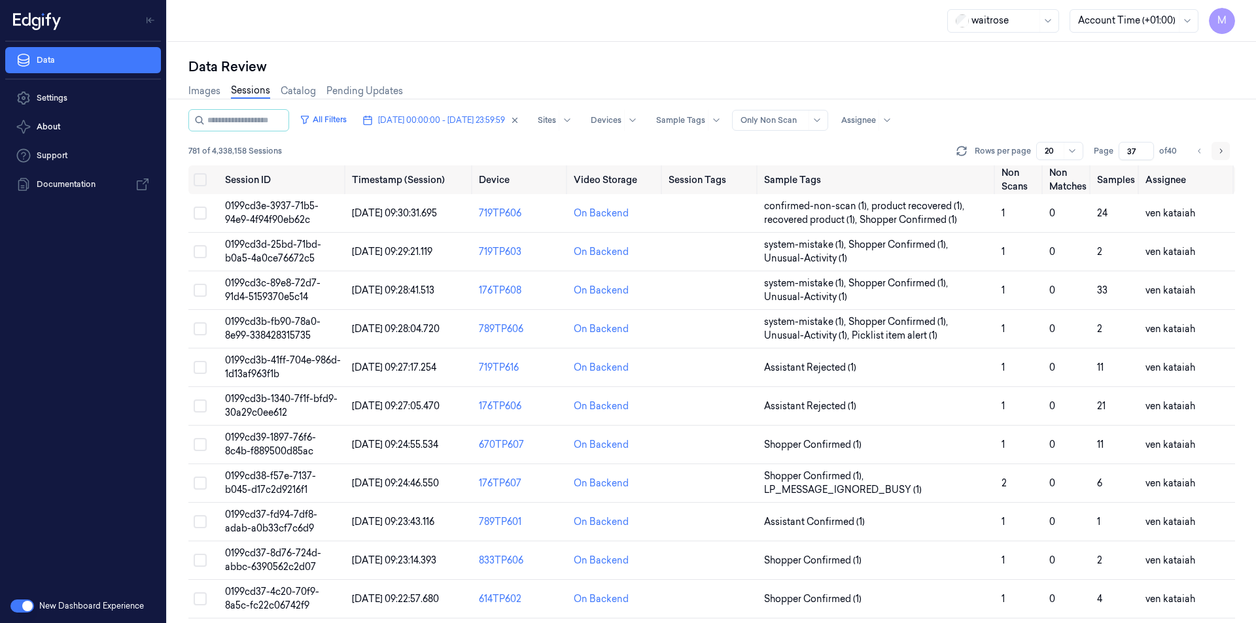
click at [1212, 153] on button "Go to next page" at bounding box center [1221, 151] width 18 height 18
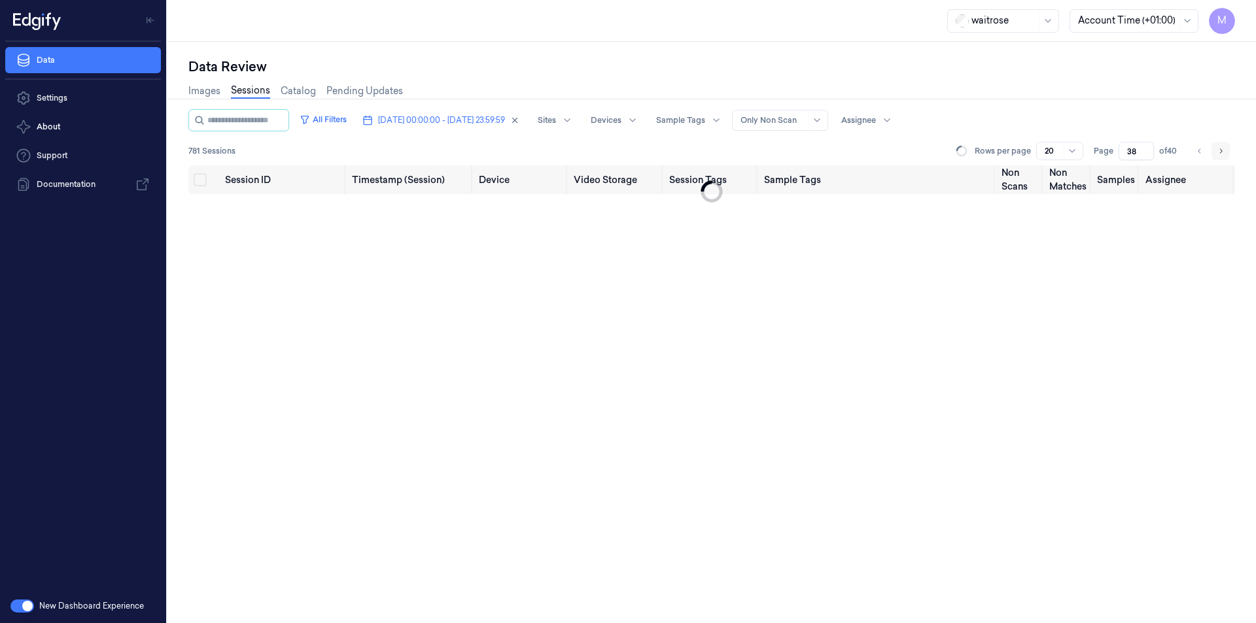
click at [1212, 153] on button "Go to next page" at bounding box center [1221, 151] width 18 height 18
type input "40"
click at [989, 98] on div "Images Sessions Catalog Pending Updates" at bounding box center [711, 92] width 1047 height 33
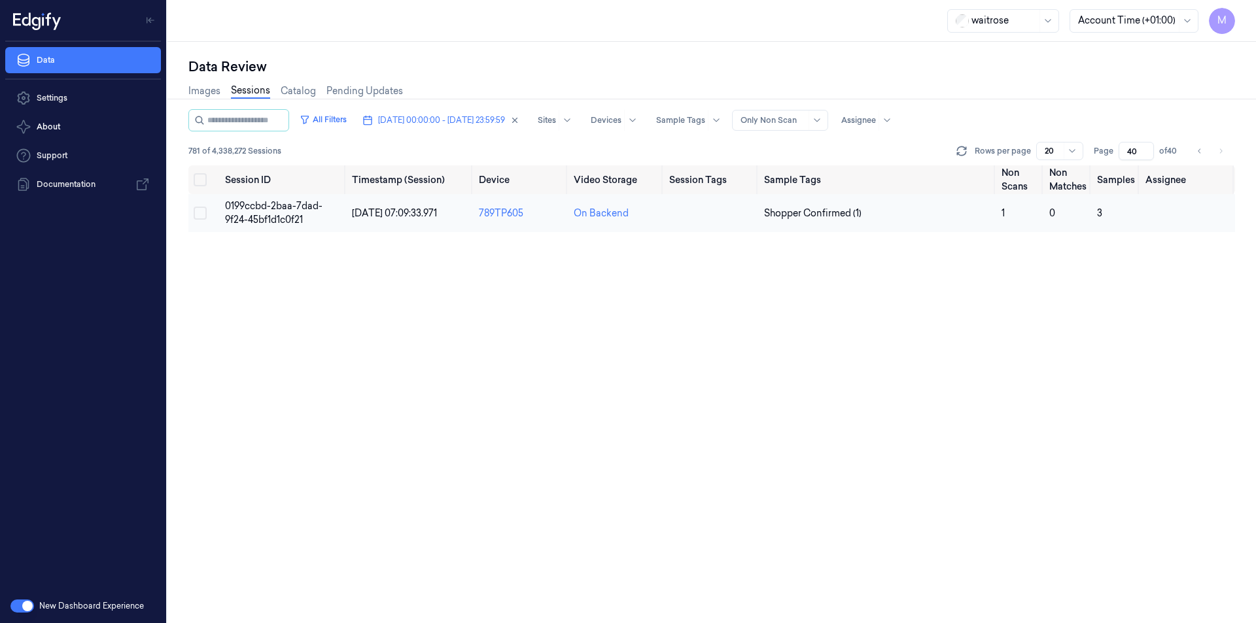
click at [201, 212] on button "Select row" at bounding box center [200, 213] width 13 height 13
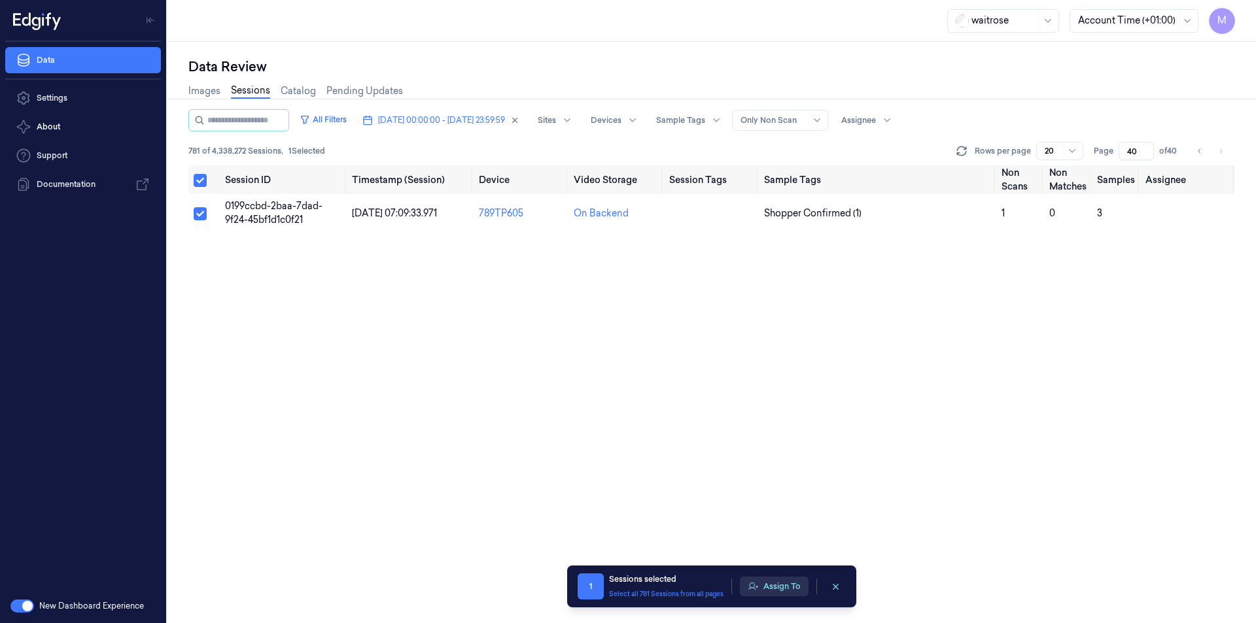
click at [782, 584] on button "Assign To" at bounding box center [774, 587] width 69 height 20
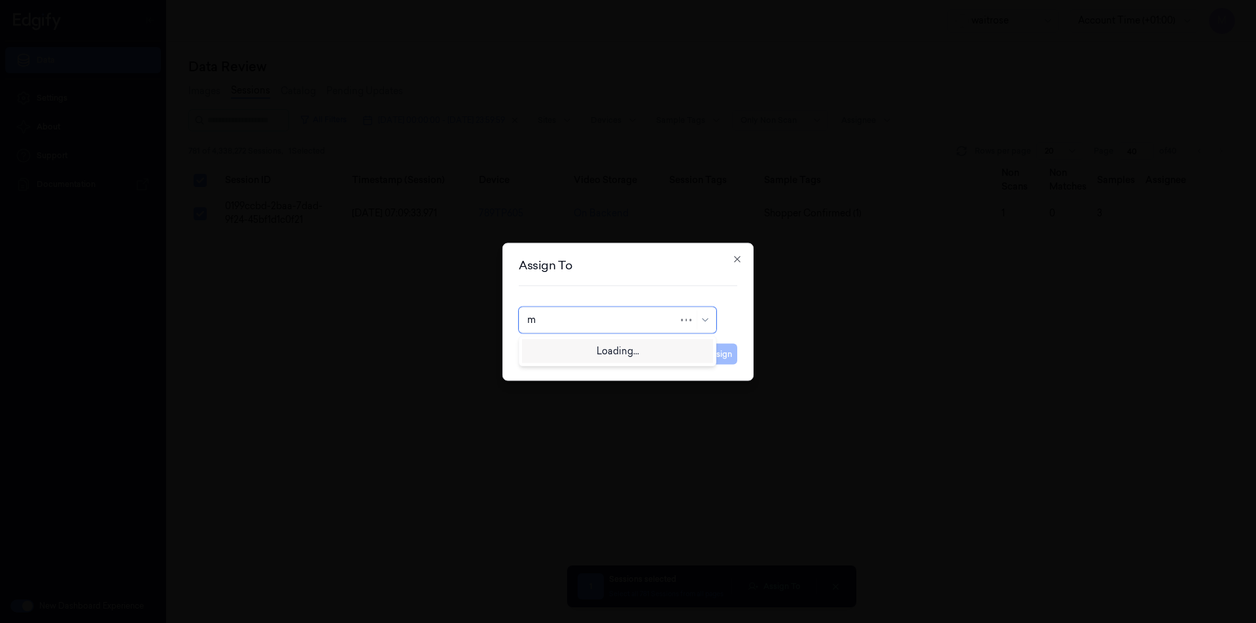
type input "mo"
click at [578, 353] on div "[PERSON_NAME]" at bounding box center [566, 350] width 79 height 14
drag, startPoint x: 726, startPoint y: 355, endPoint x: 718, endPoint y: 362, distance: 10.7
click at [726, 355] on button "Assign" at bounding box center [719, 353] width 36 height 21
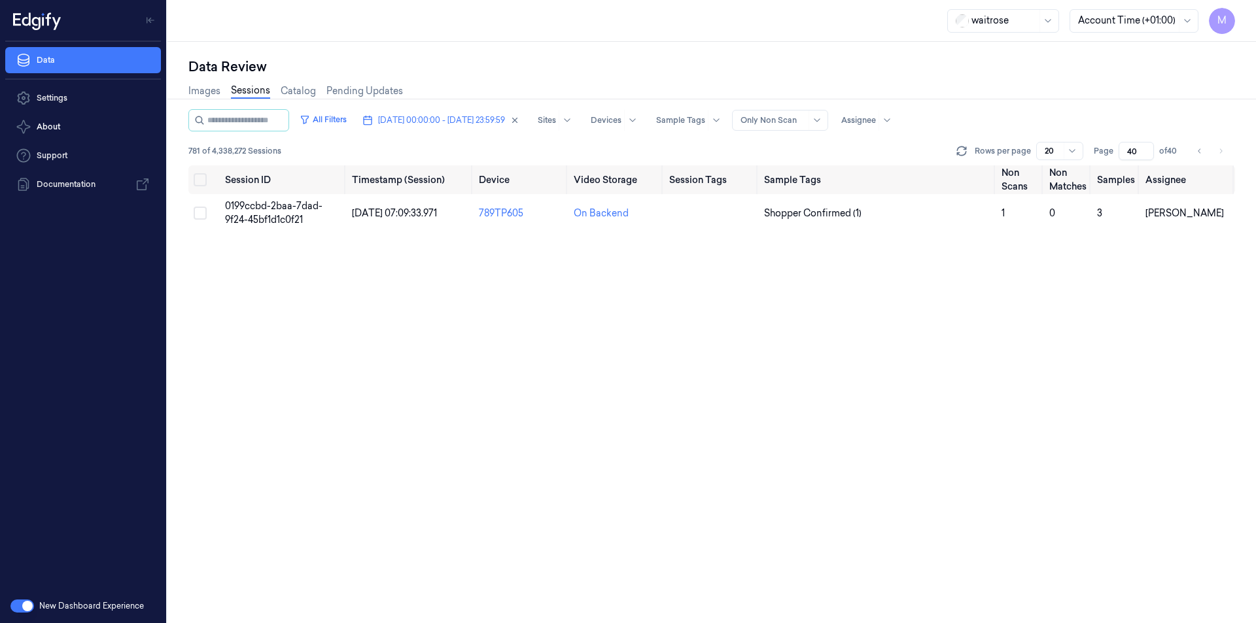
click at [1130, 154] on input "40" at bounding box center [1136, 151] width 35 height 18
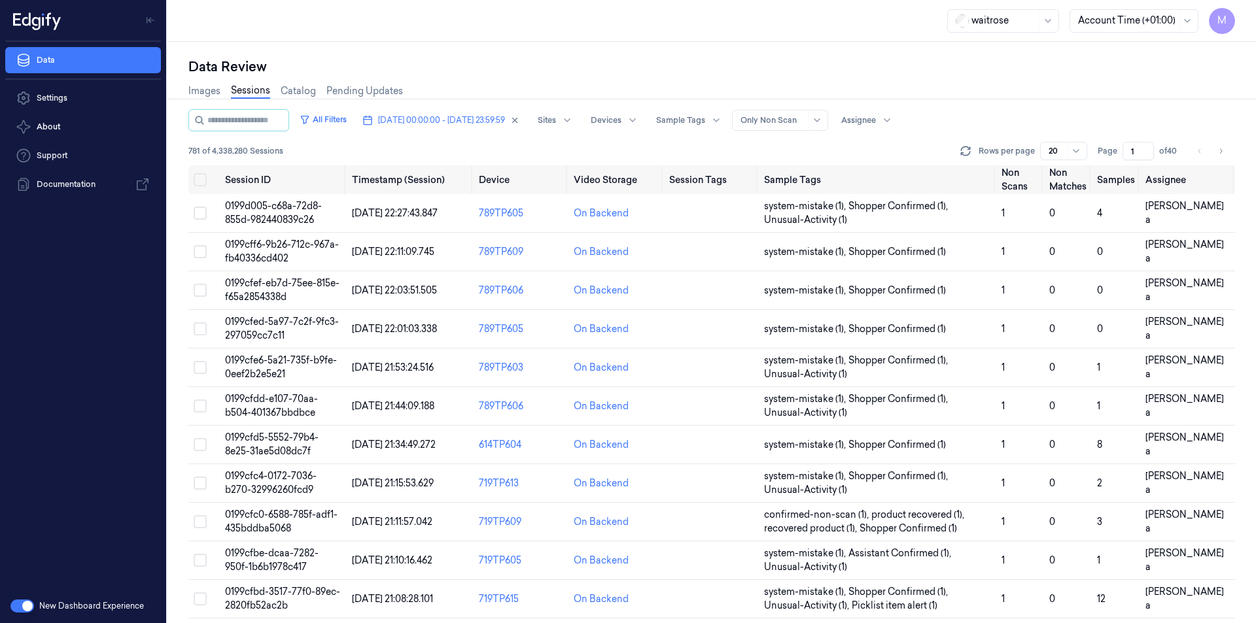
click at [1101, 96] on div "Images Sessions Catalog Pending Updates" at bounding box center [711, 92] width 1047 height 33
click at [1221, 153] on icon "Go to next page" at bounding box center [1221, 151] width 8 height 10
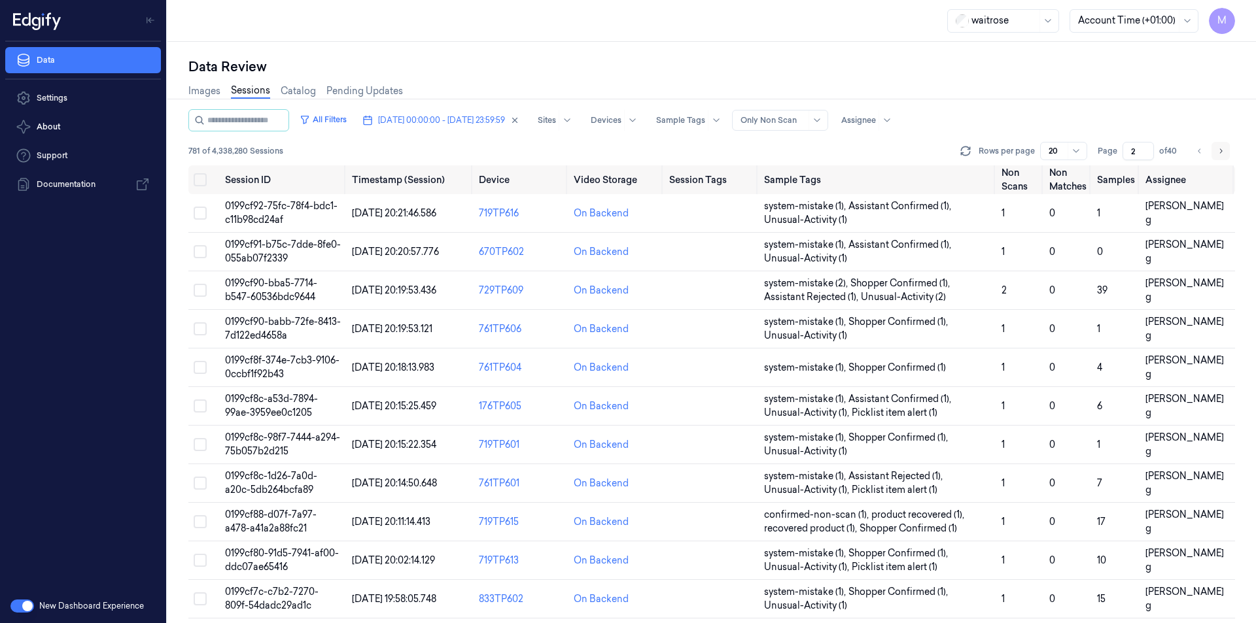
click at [1221, 153] on icon "Go to next page" at bounding box center [1221, 151] width 8 height 10
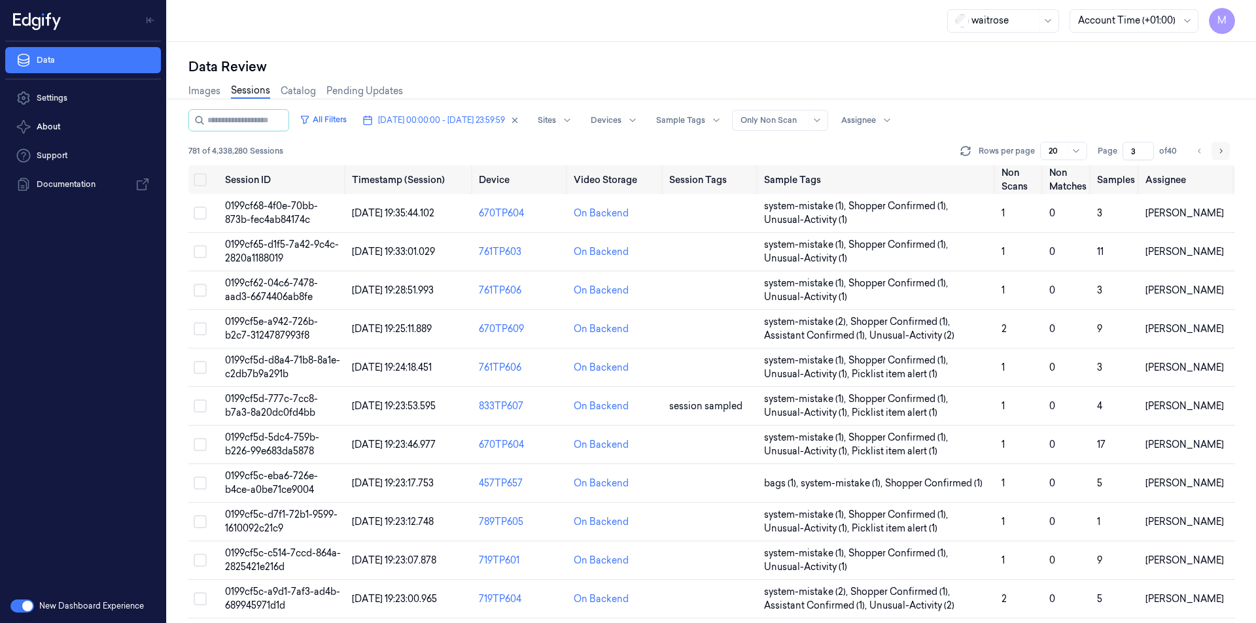
click at [1221, 153] on icon "Go to next page" at bounding box center [1221, 151] width 8 height 10
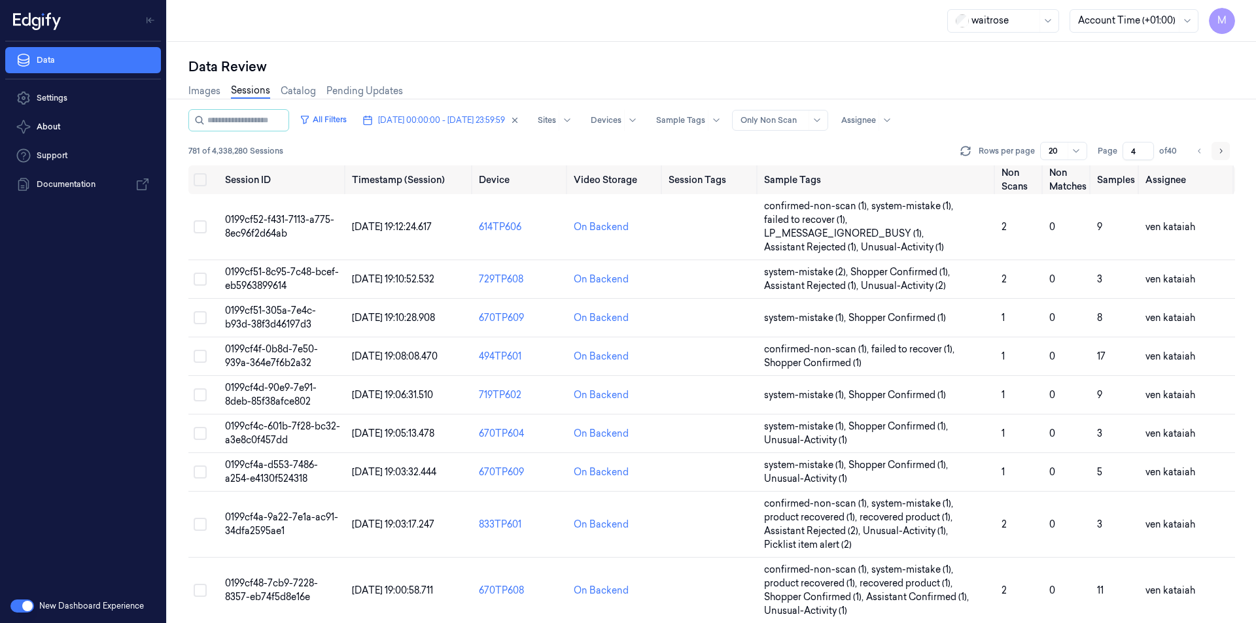
click at [1221, 152] on icon "Go to next page" at bounding box center [1221, 151] width 8 height 10
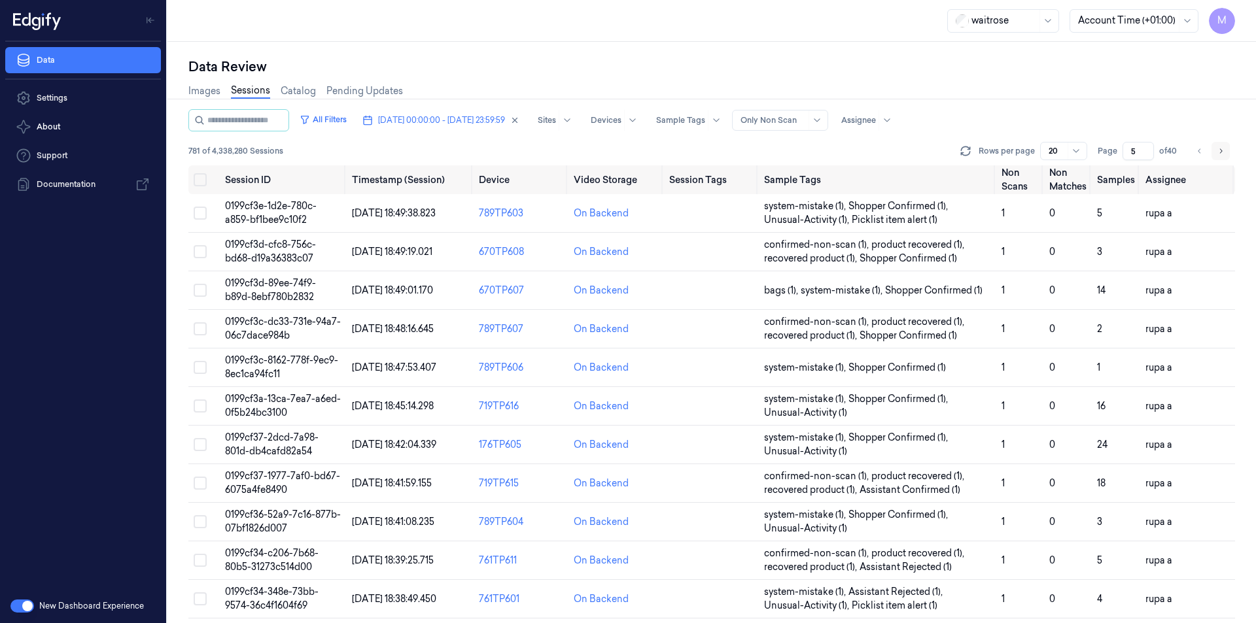
click at [1221, 152] on icon "Go to next page" at bounding box center [1221, 151] width 8 height 10
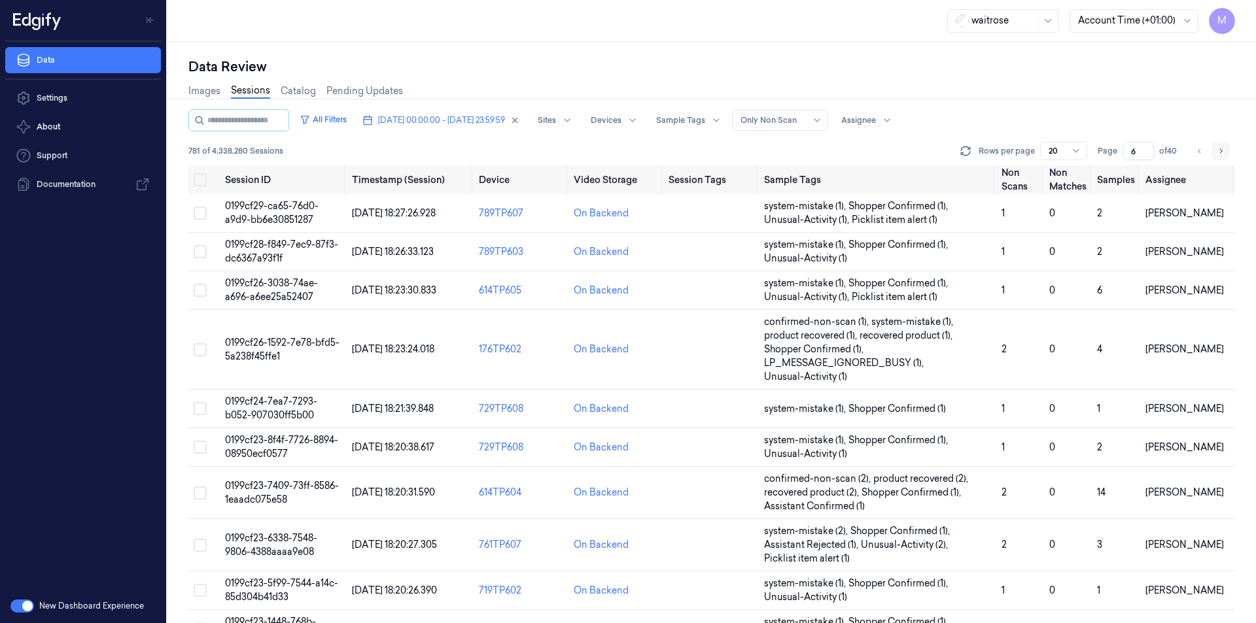
click at [1222, 152] on icon "Go to next page" at bounding box center [1221, 151] width 8 height 10
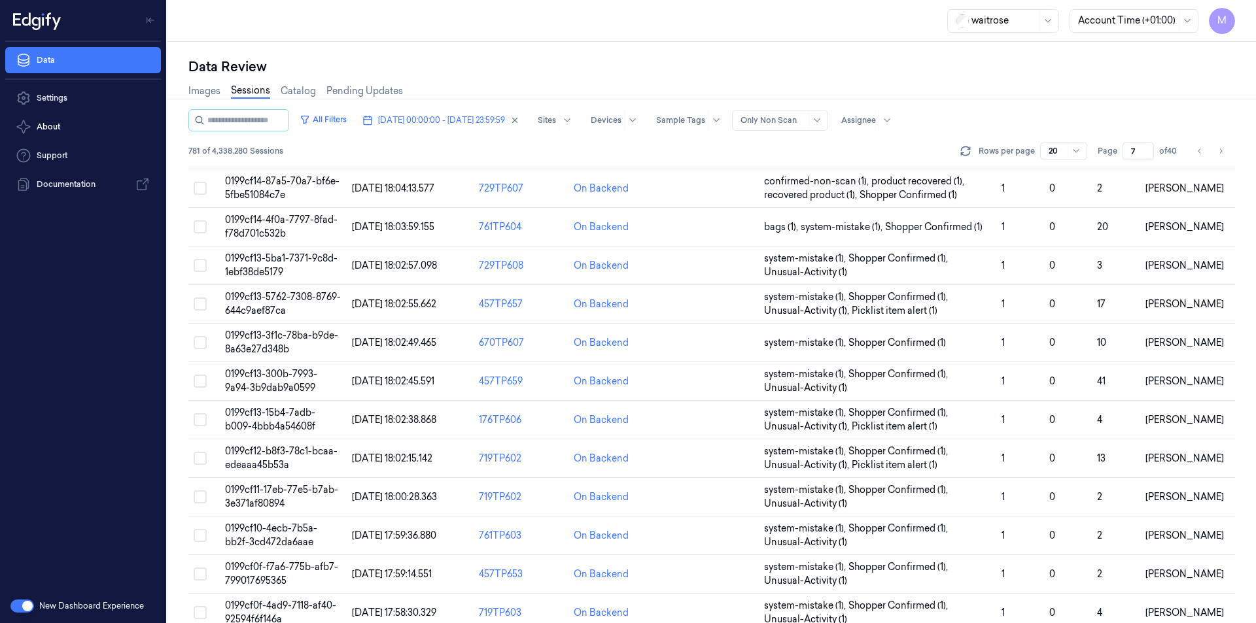
scroll to position [353, 0]
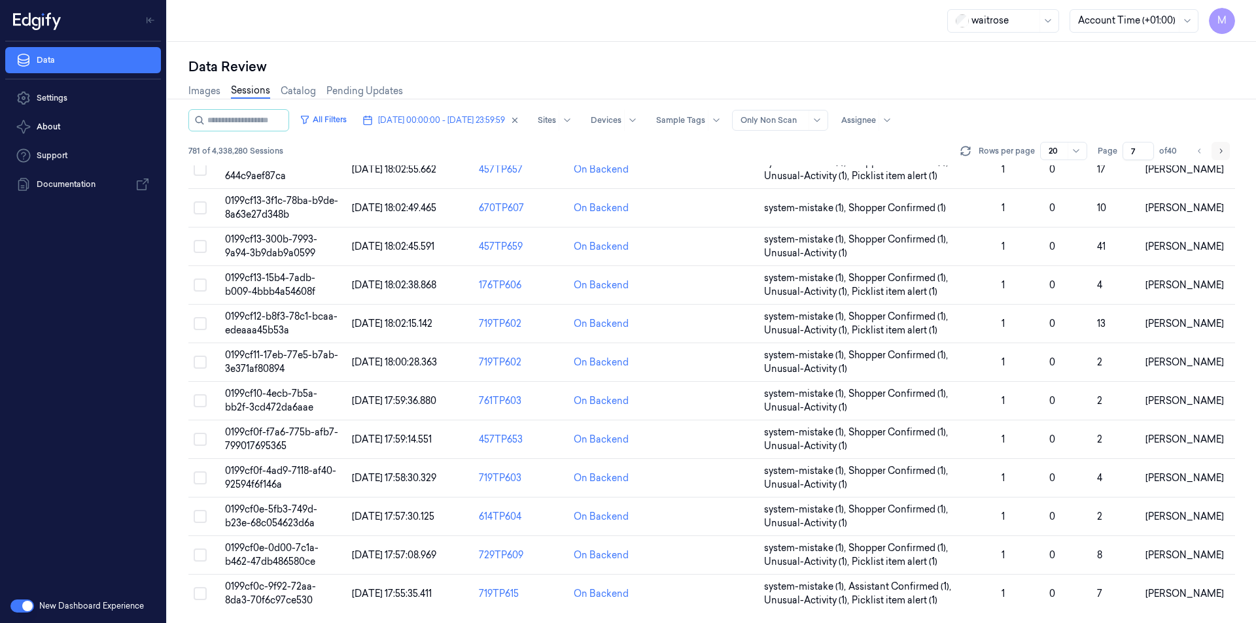
click at [1221, 150] on icon "Go to next page" at bounding box center [1221, 151] width 8 height 10
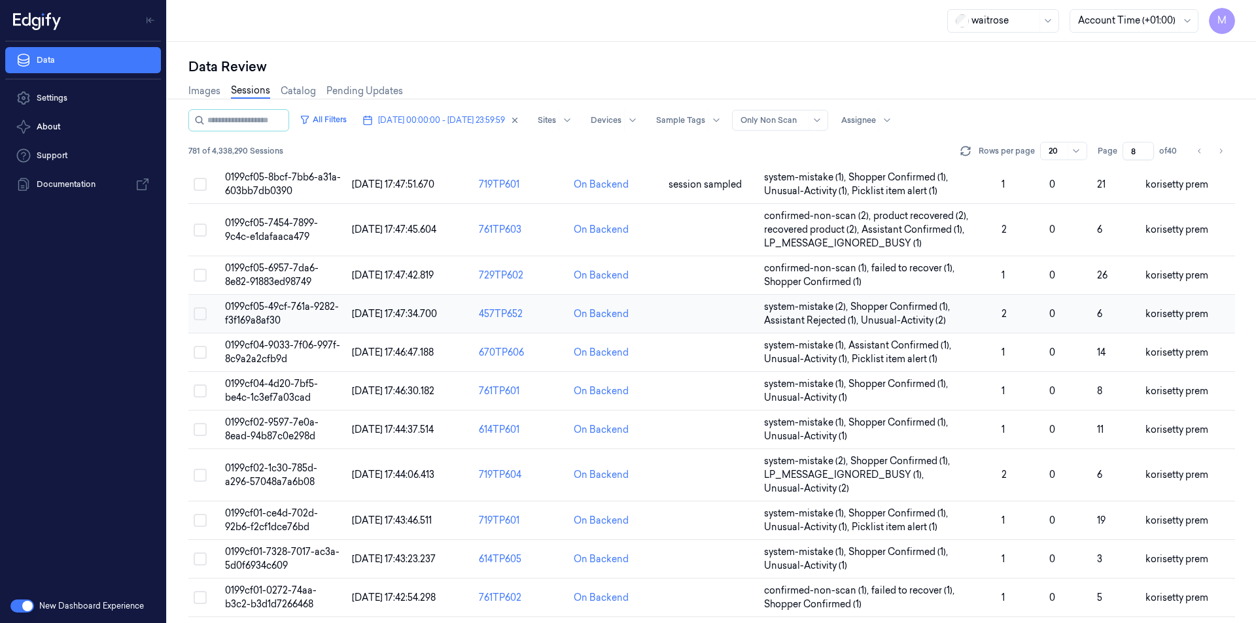
scroll to position [435, 0]
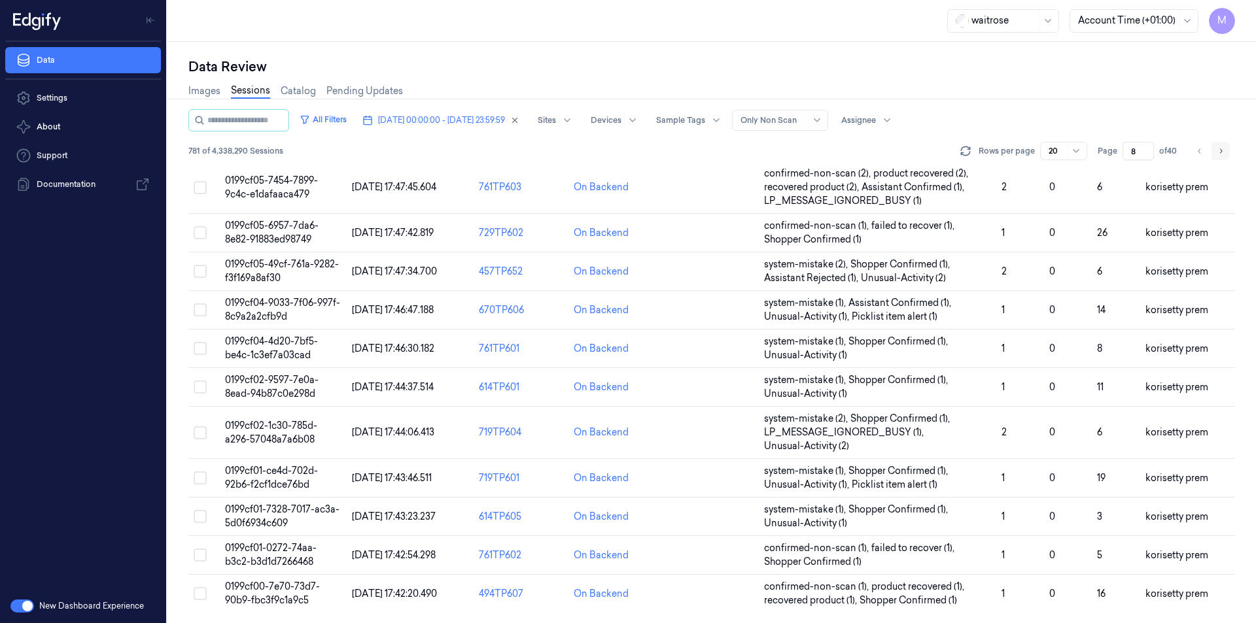
click at [1223, 153] on icon "Go to next page" at bounding box center [1221, 151] width 8 height 10
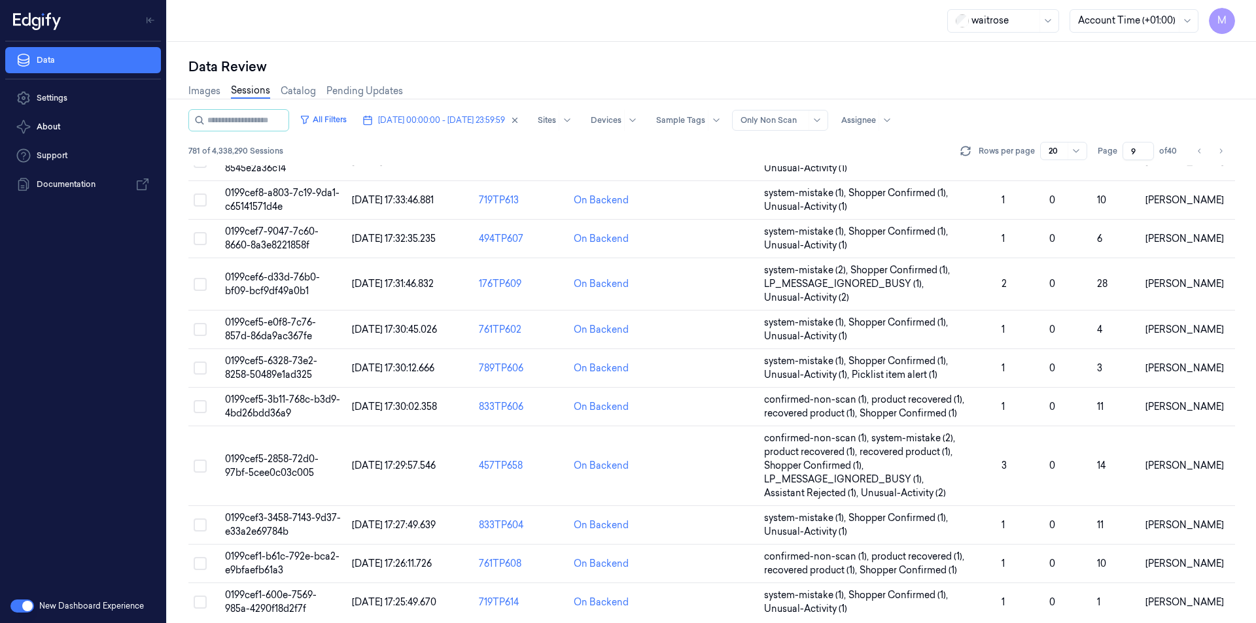
scroll to position [449, 0]
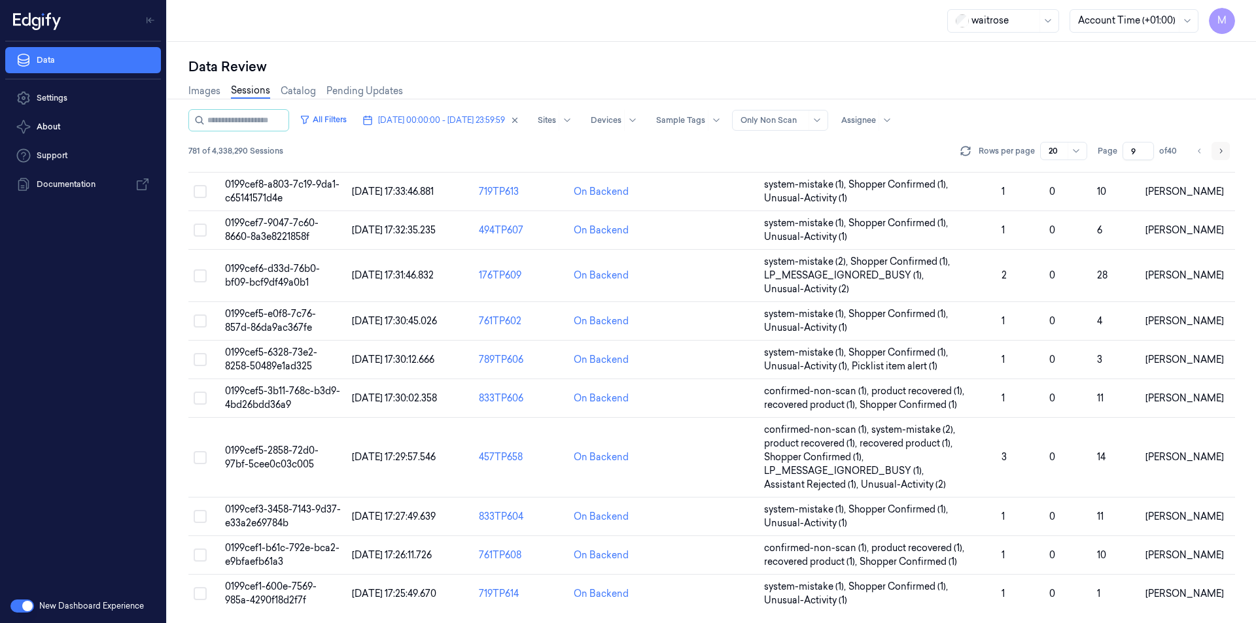
click at [1216, 156] on button "Go to next page" at bounding box center [1221, 151] width 18 height 18
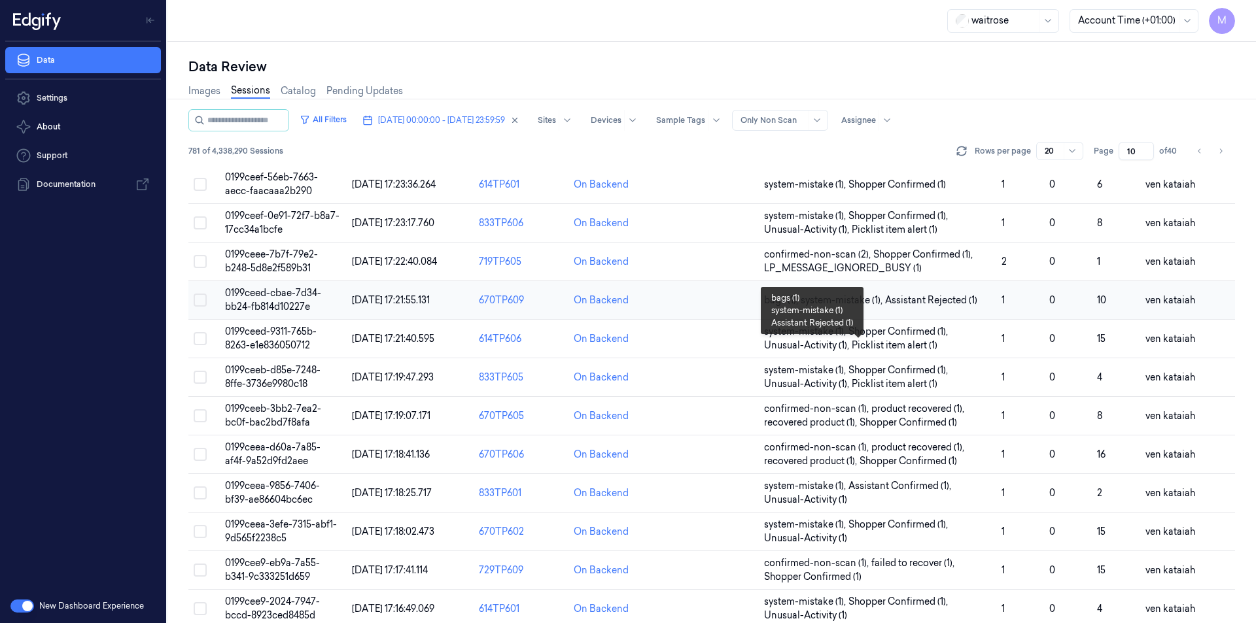
scroll to position [394, 0]
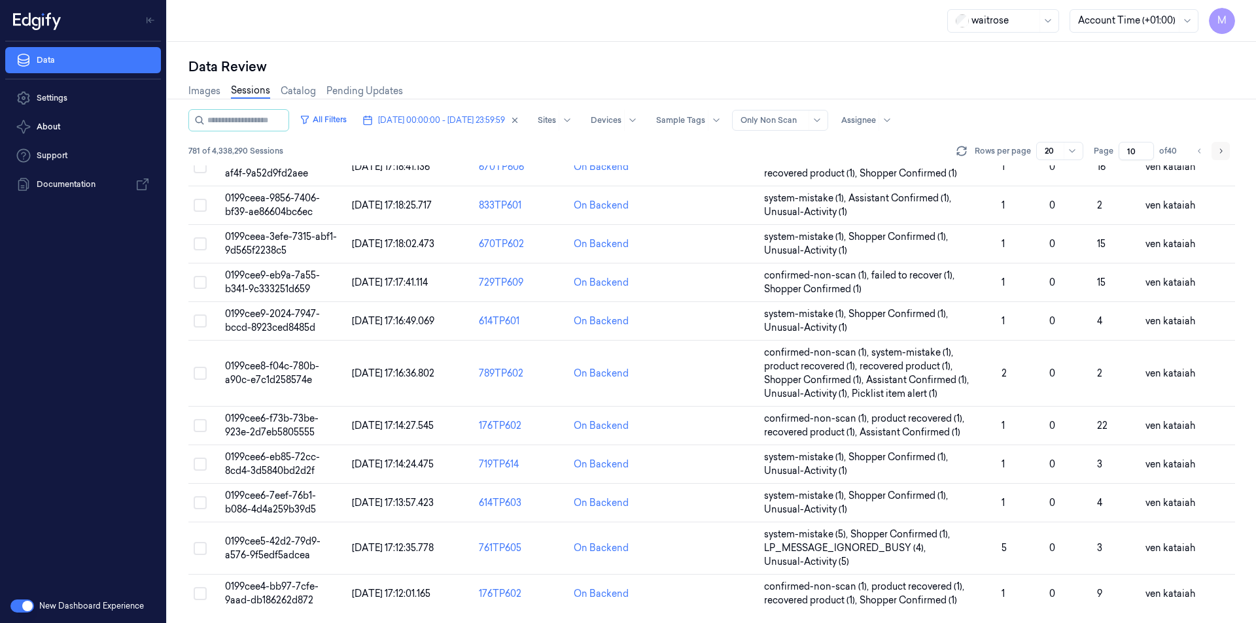
click at [1223, 151] on icon "Go to next page" at bounding box center [1221, 151] width 8 height 10
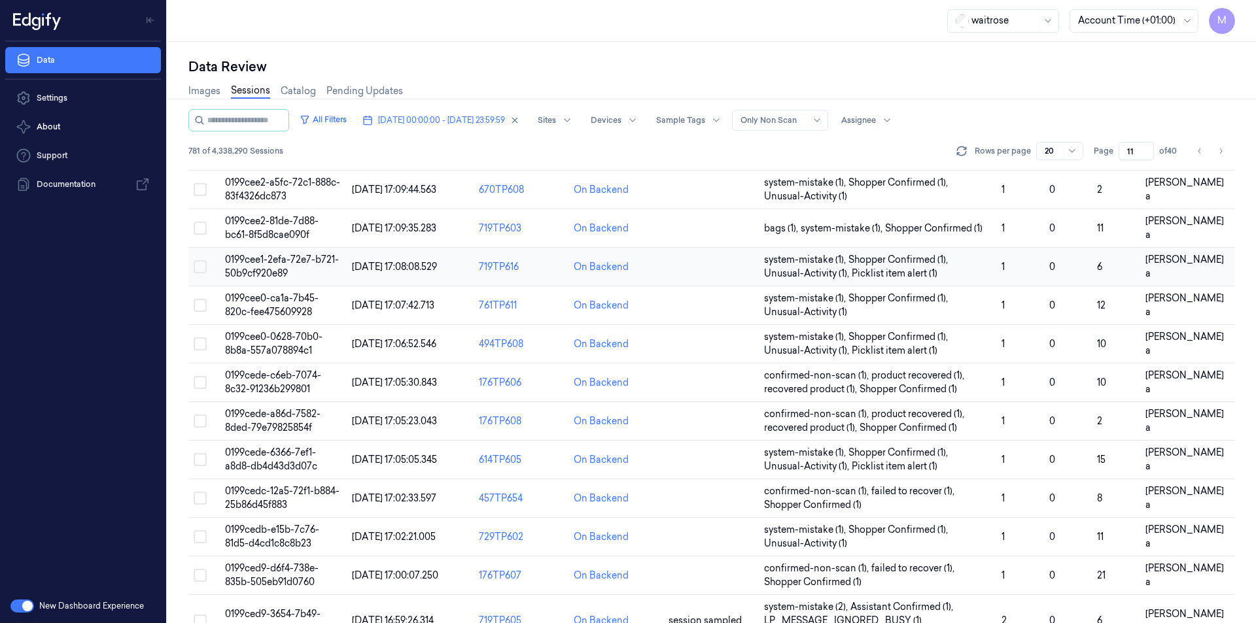
scroll to position [380, 0]
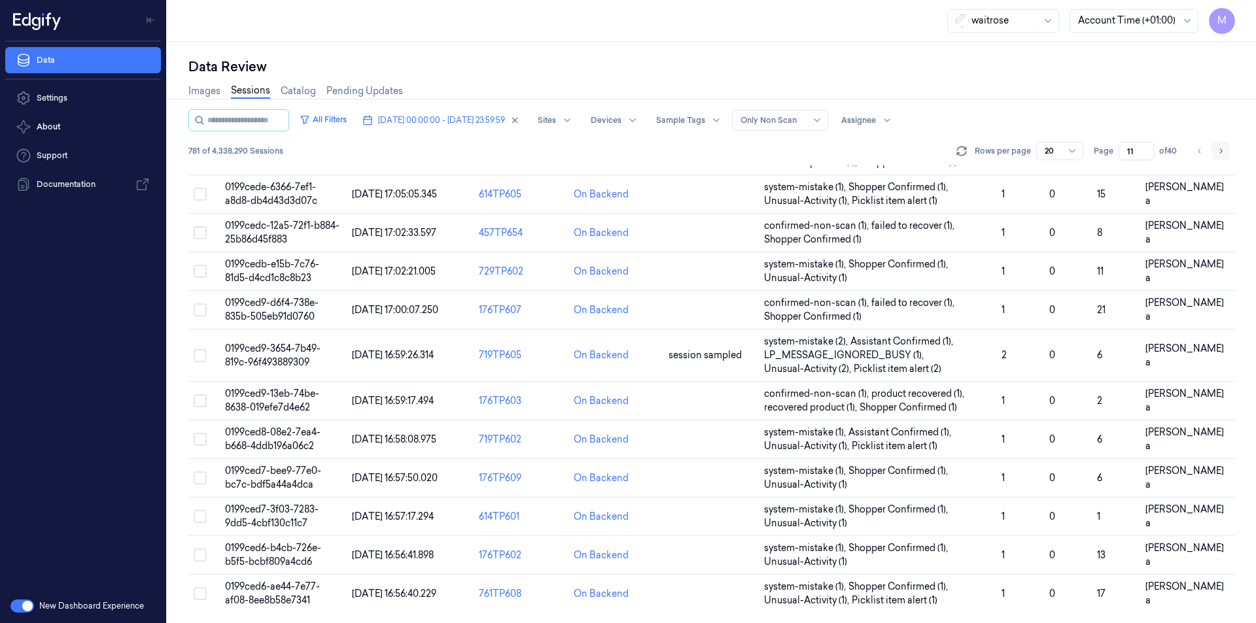
click at [1221, 152] on icon "Go to next page" at bounding box center [1221, 151] width 8 height 10
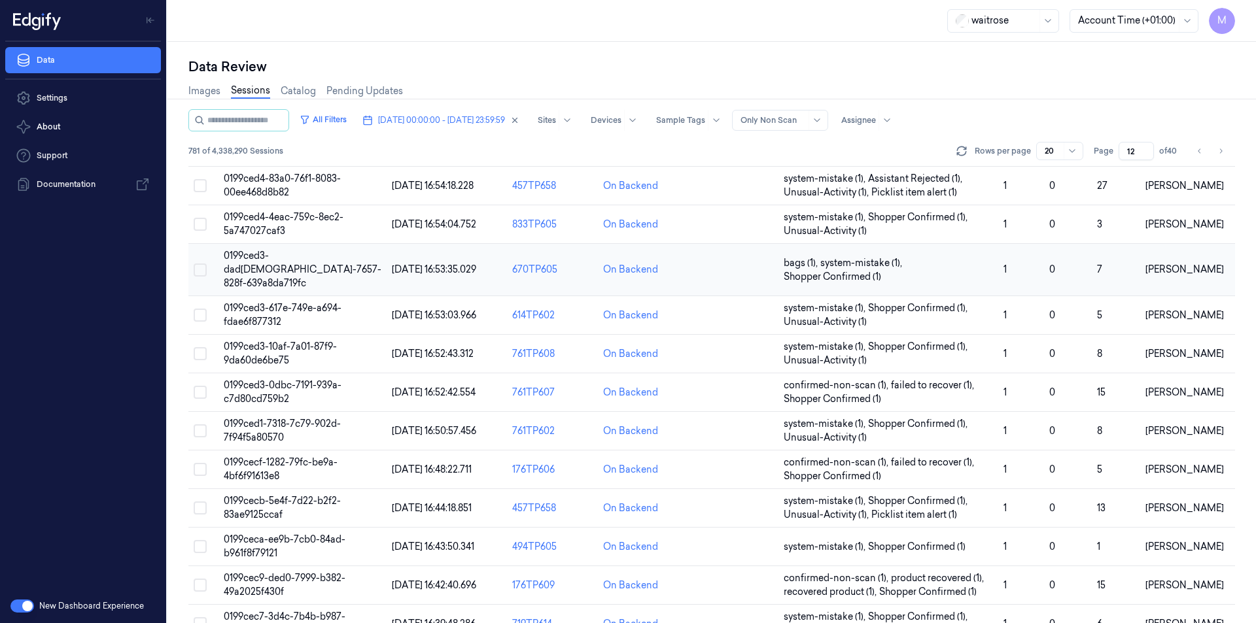
scroll to position [366, 0]
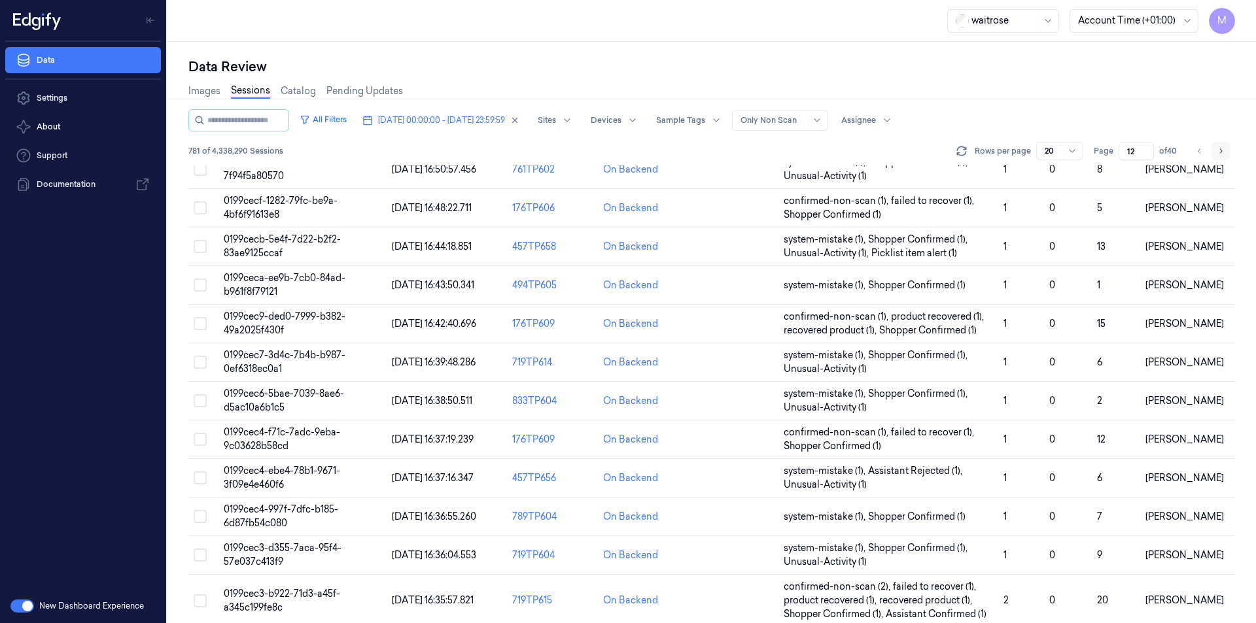
click at [1227, 148] on button "Go to next page" at bounding box center [1221, 151] width 18 height 18
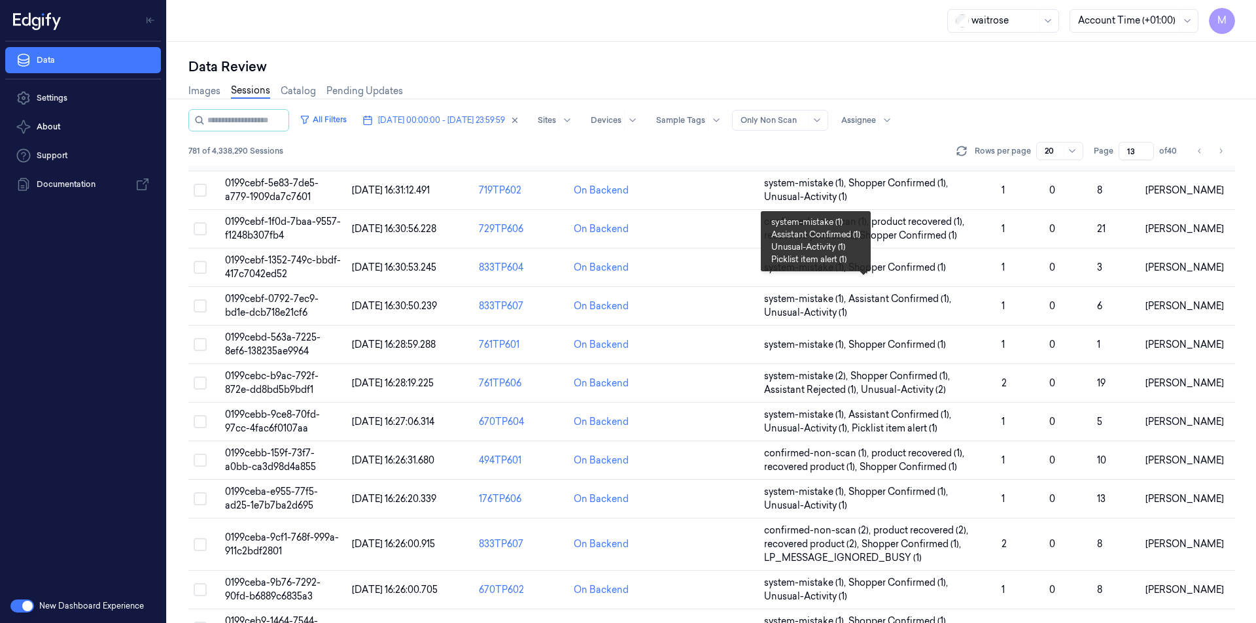
scroll to position [366, 0]
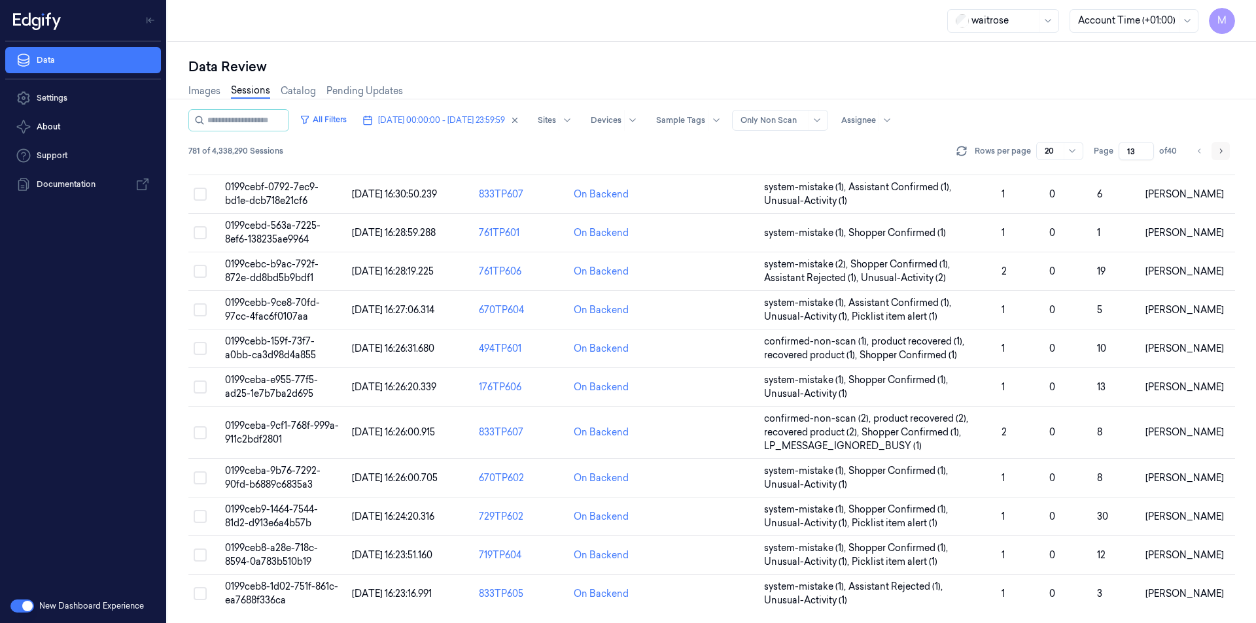
click at [1220, 151] on icon "Go to next page" at bounding box center [1221, 151] width 8 height 10
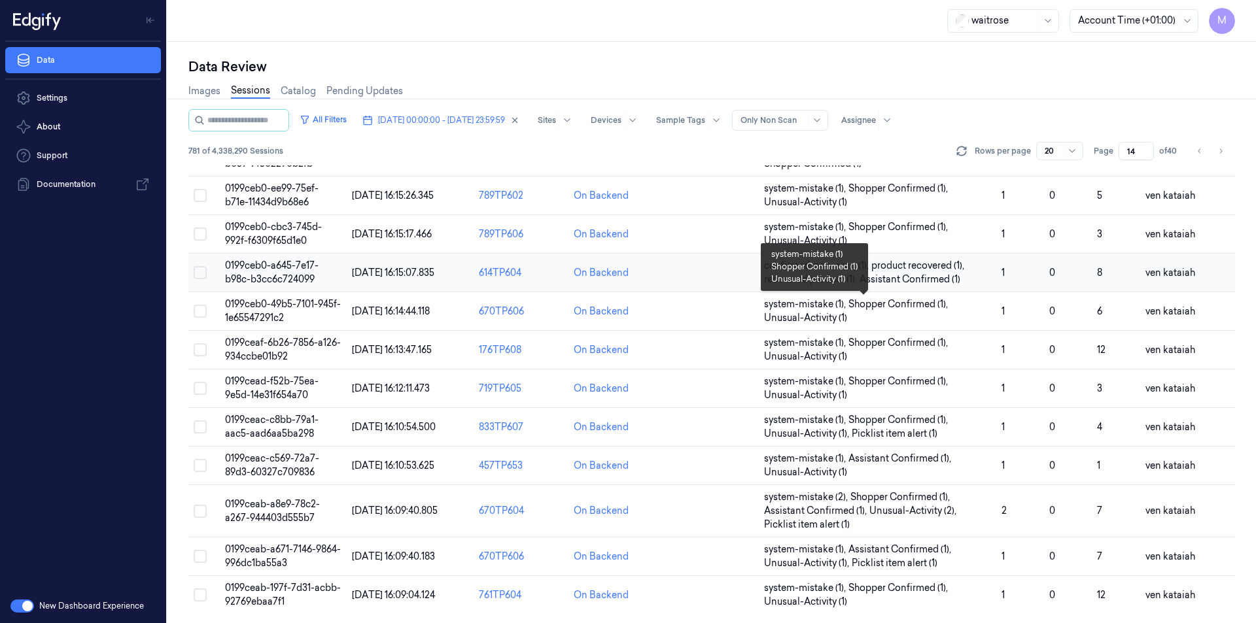
scroll to position [394, 0]
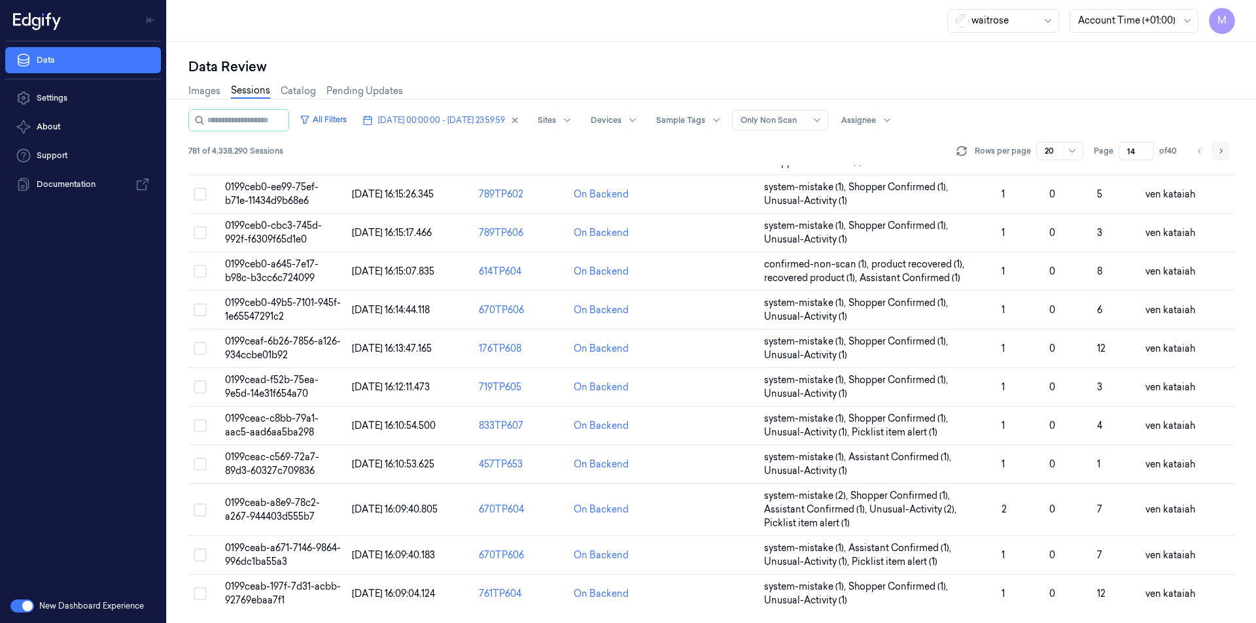
click at [1217, 156] on button "Go to next page" at bounding box center [1221, 151] width 18 height 18
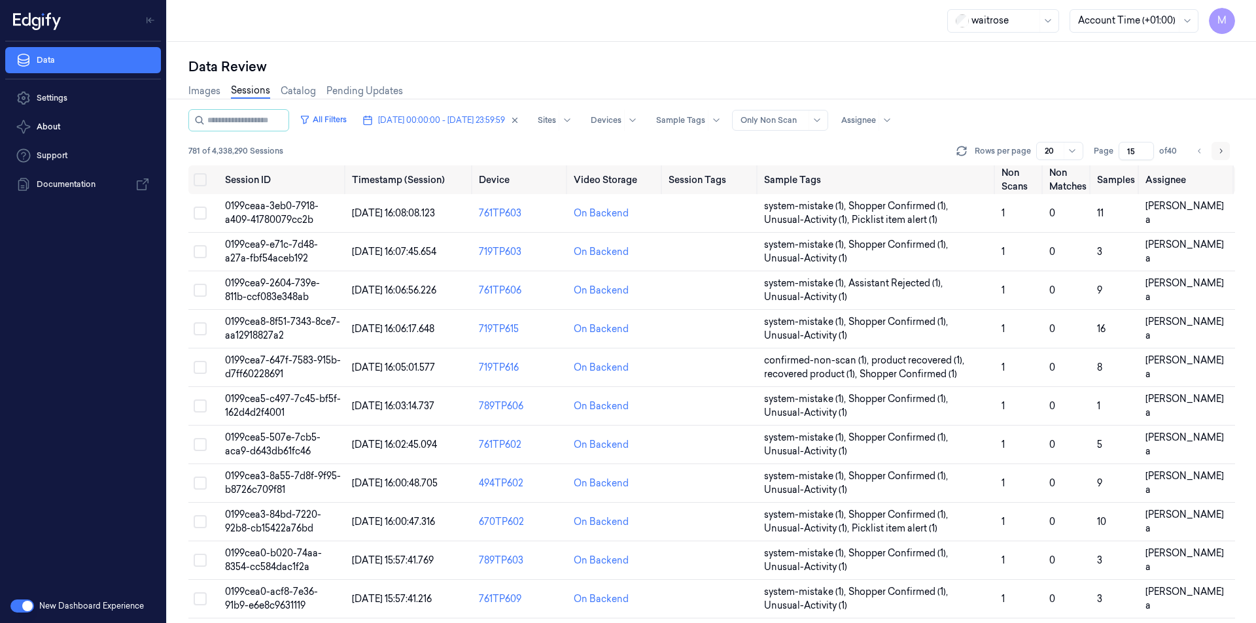
click at [1225, 150] on button "Go to next page" at bounding box center [1221, 151] width 18 height 18
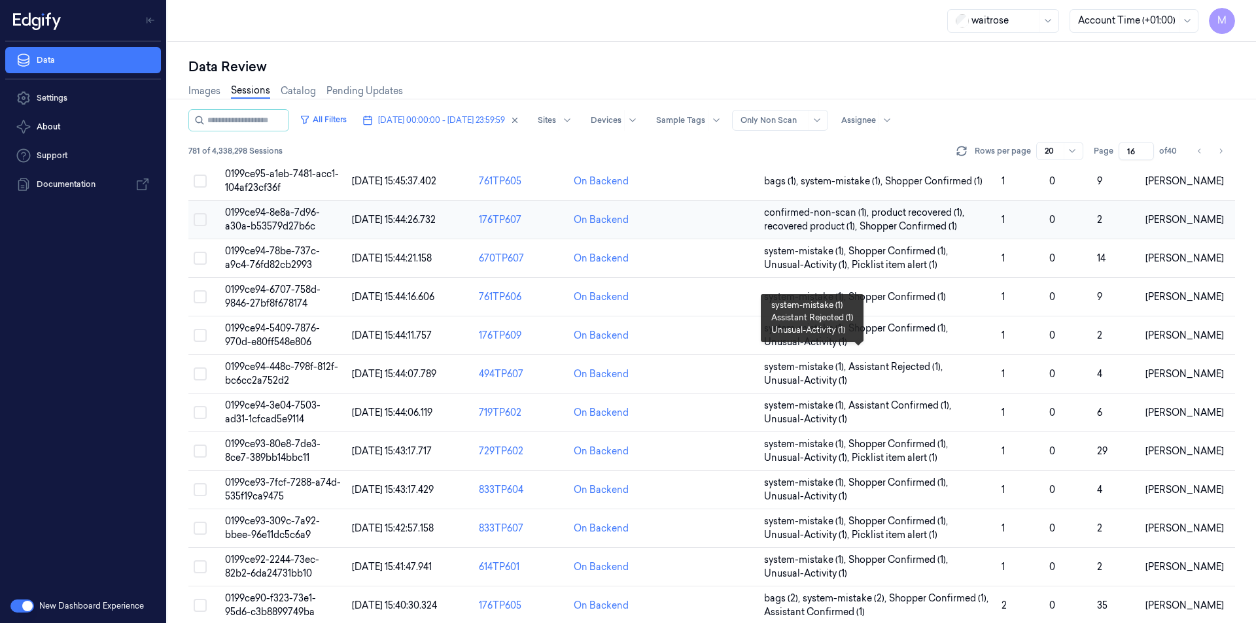
scroll to position [366, 0]
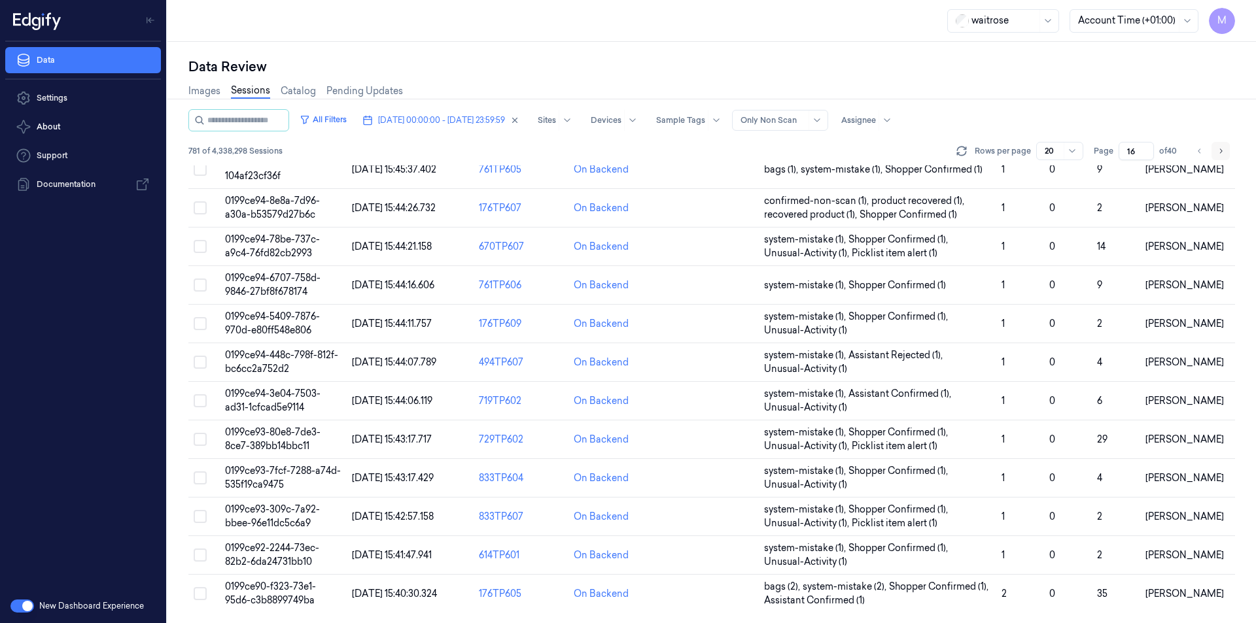
click at [1223, 149] on icon "Go to next page" at bounding box center [1221, 151] width 8 height 10
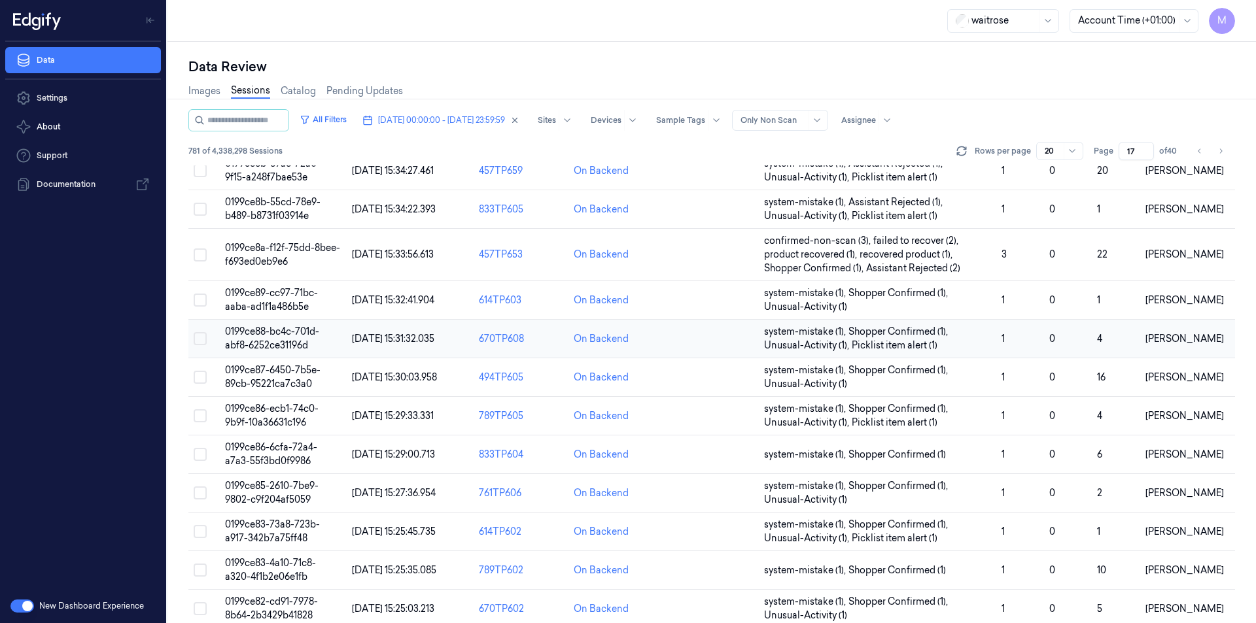
scroll to position [408, 0]
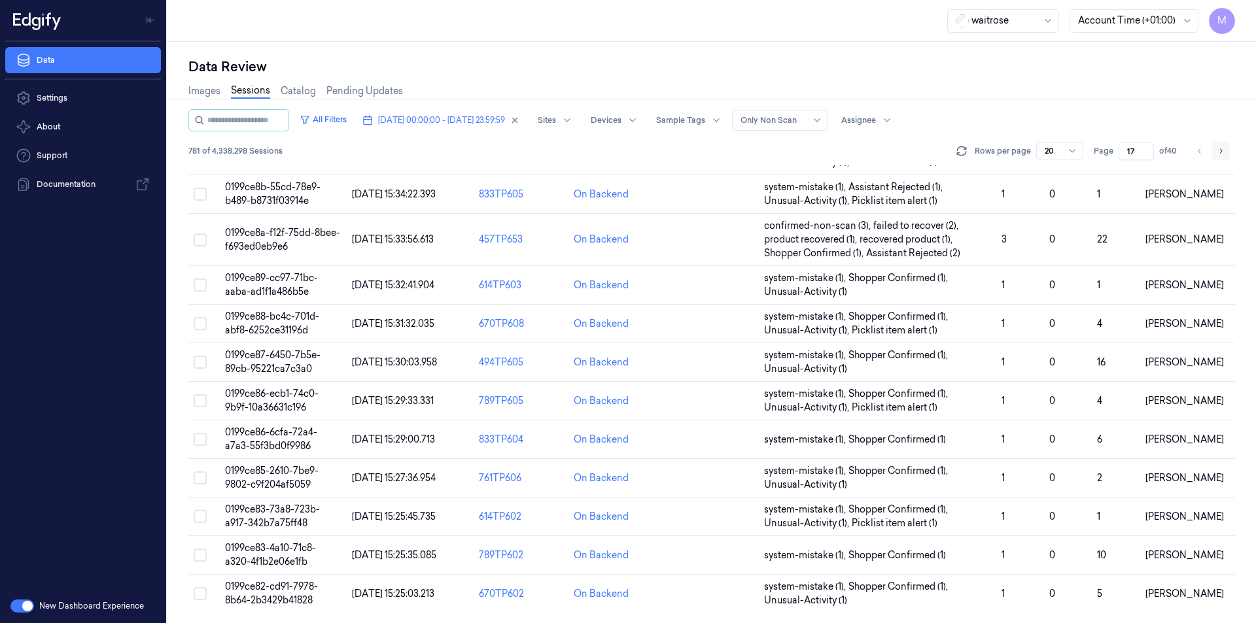
click at [1222, 149] on icon "Go to next page" at bounding box center [1221, 151] width 8 height 10
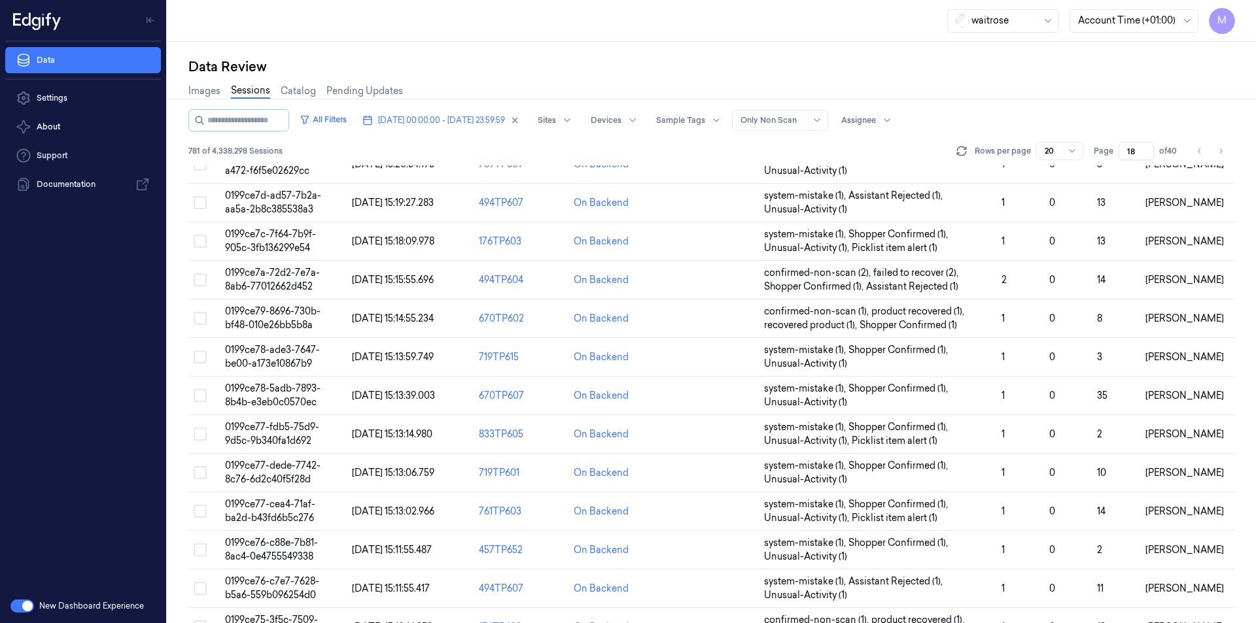
scroll to position [366, 0]
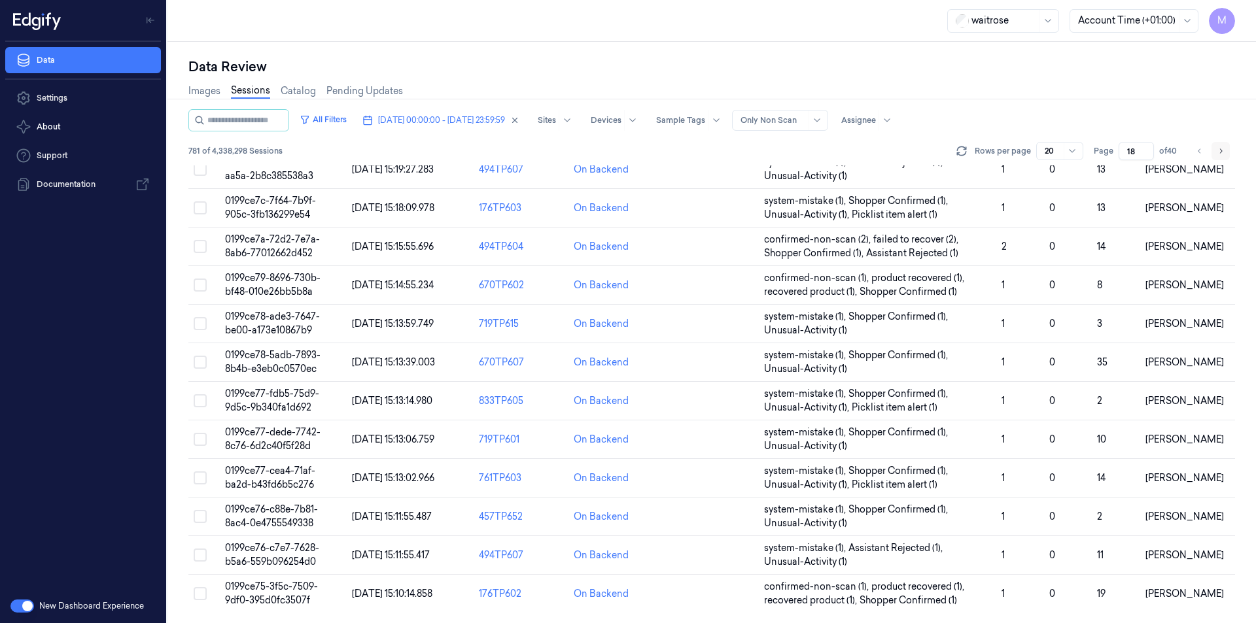
click at [1220, 149] on icon "Go to next page" at bounding box center [1221, 151] width 8 height 10
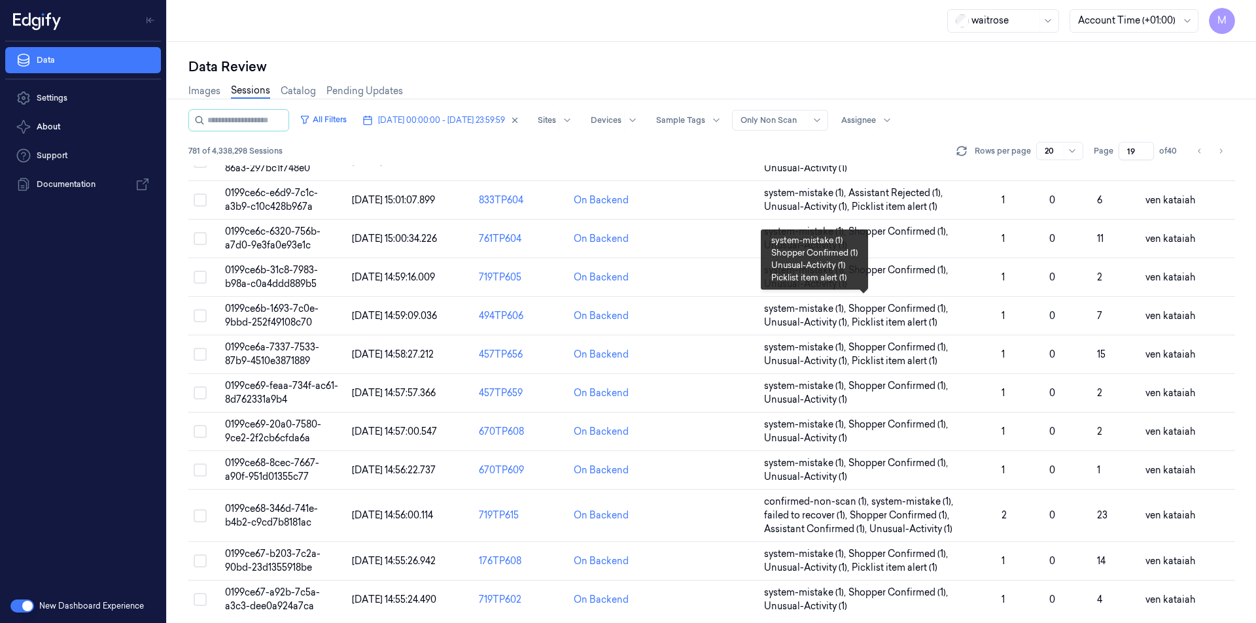
scroll to position [421, 0]
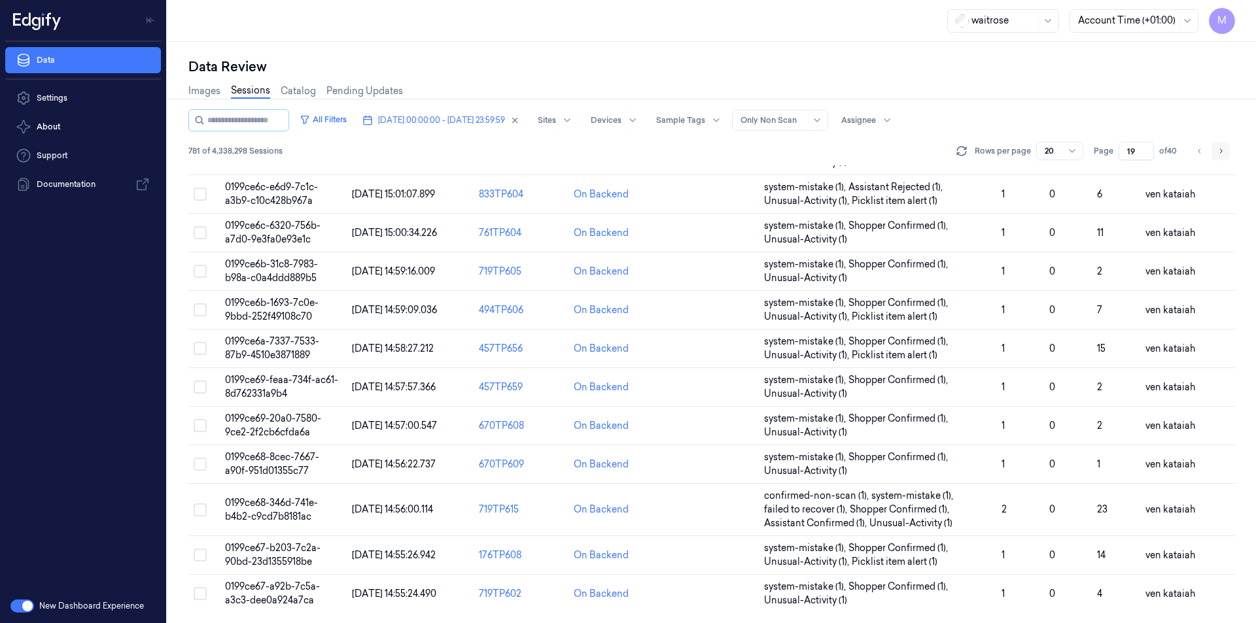
click at [1223, 148] on icon "Go to next page" at bounding box center [1221, 151] width 8 height 10
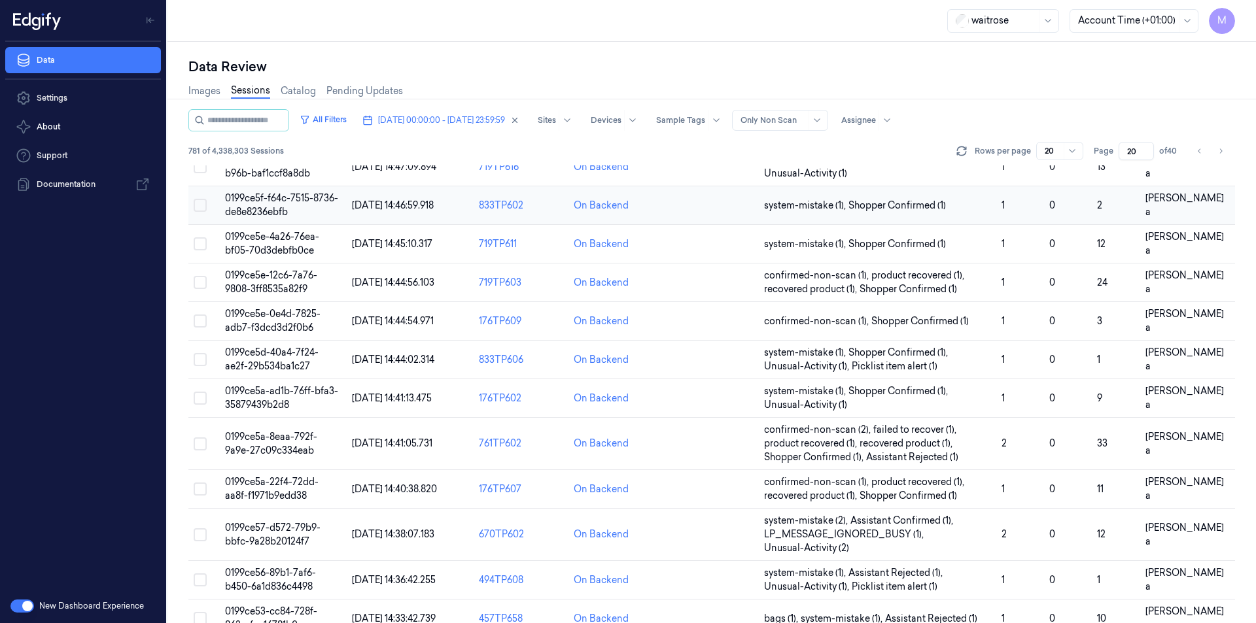
scroll to position [380, 0]
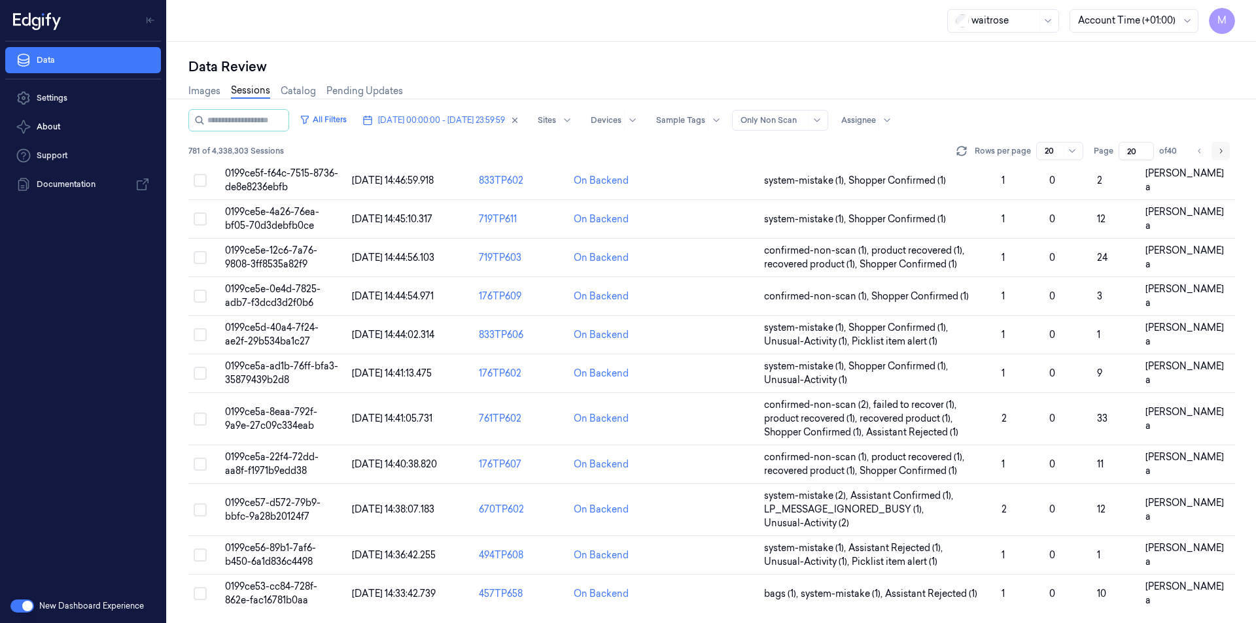
click at [1224, 149] on icon "Go to next page" at bounding box center [1221, 151] width 8 height 10
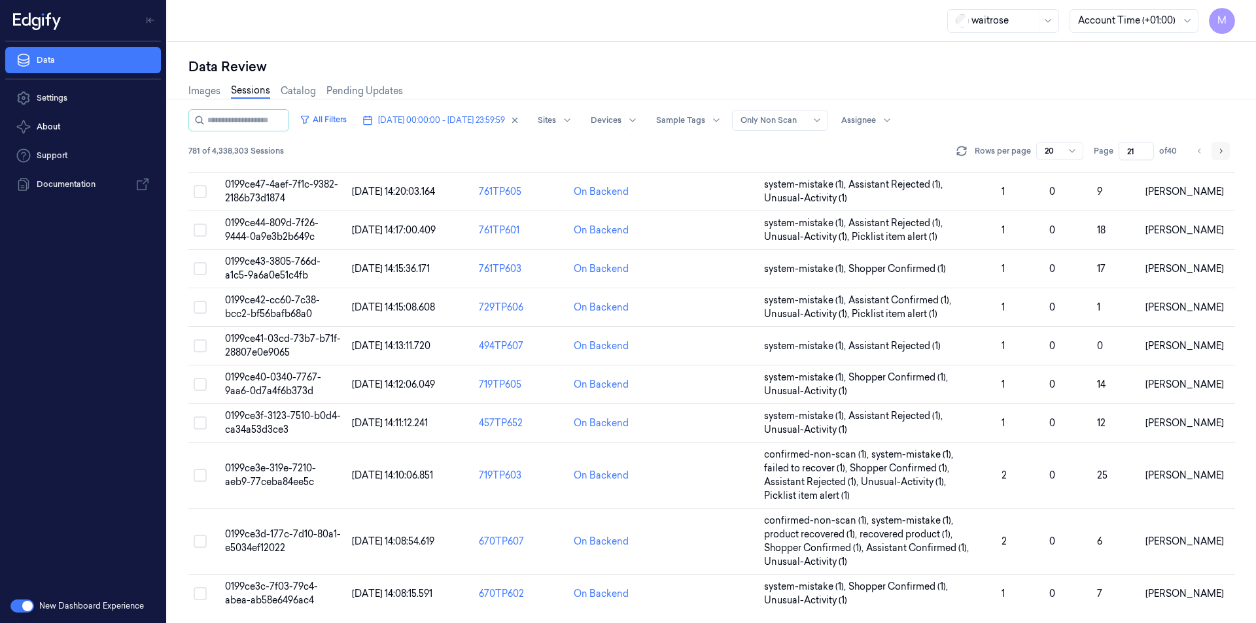
click at [1221, 153] on icon "Go to next page" at bounding box center [1221, 151] width 8 height 10
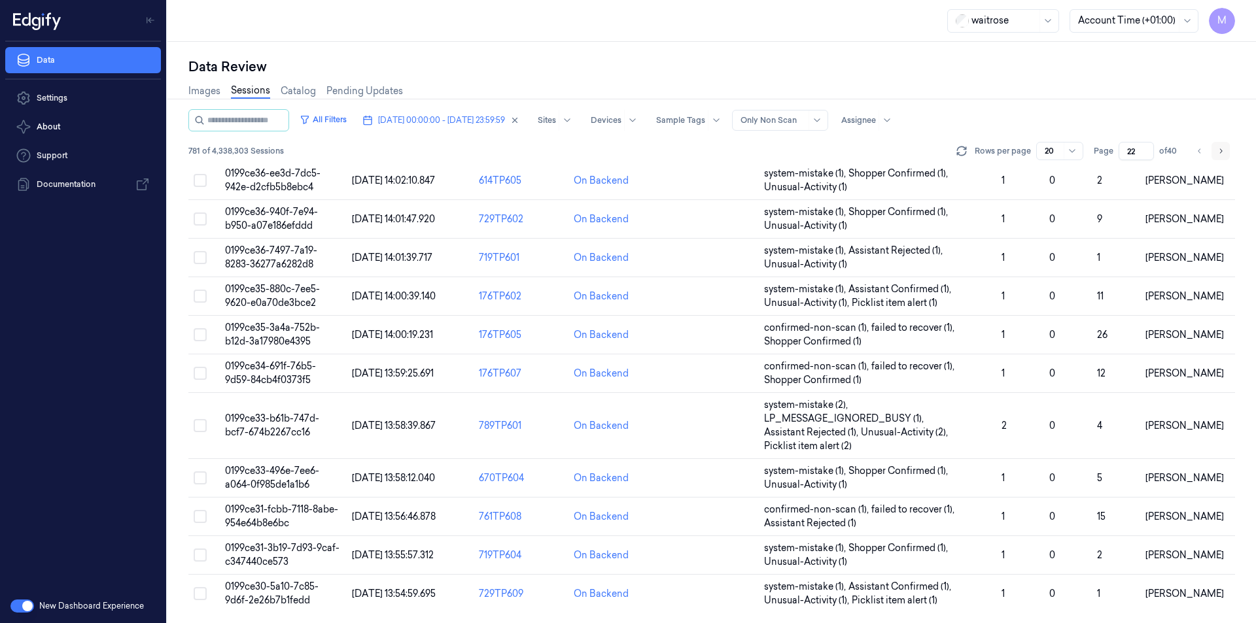
click at [1228, 156] on button "Go to next page" at bounding box center [1221, 151] width 18 height 18
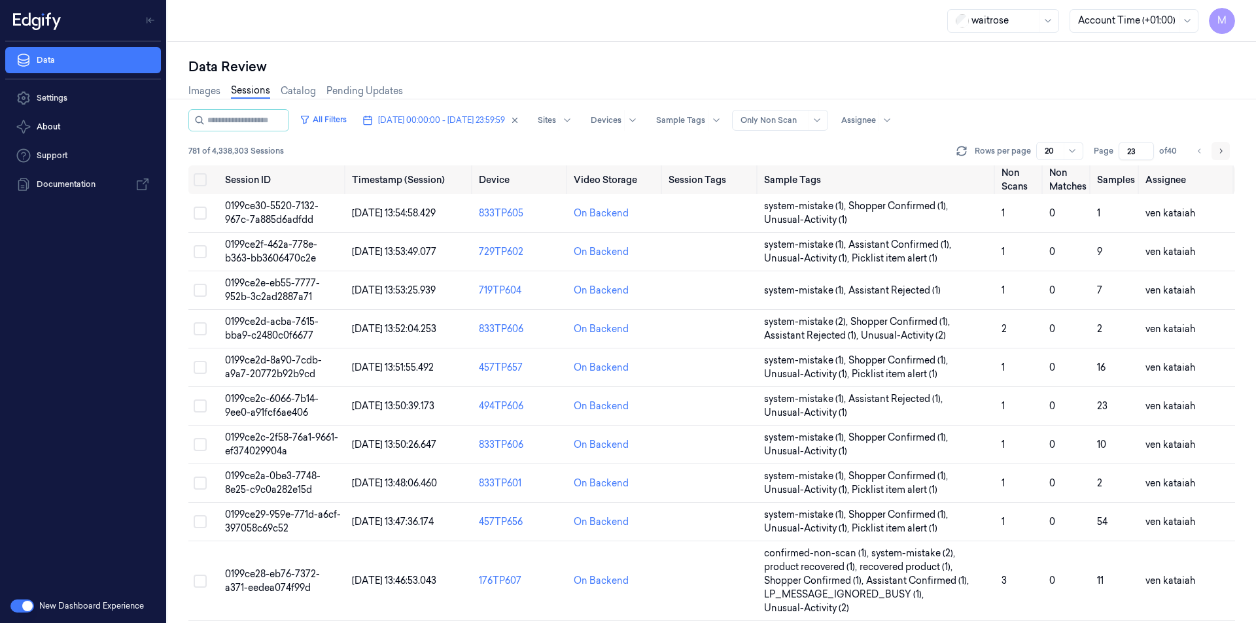
click at [1228, 156] on button "Go to next page" at bounding box center [1221, 151] width 18 height 18
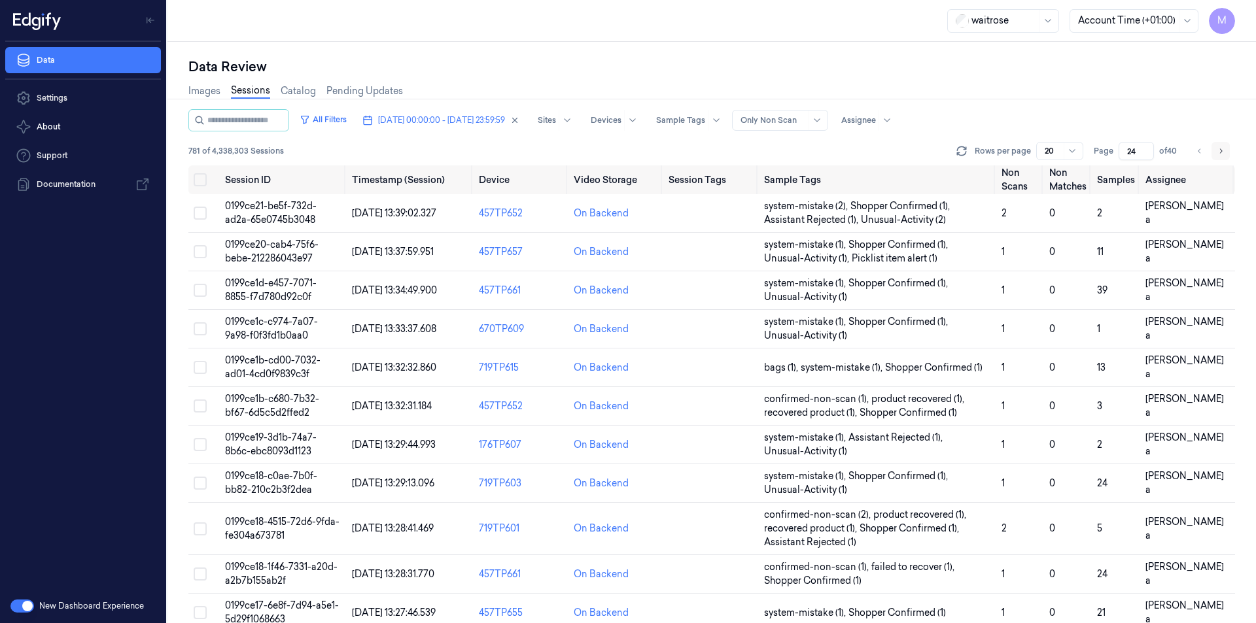
click at [1228, 156] on button "Go to next page" at bounding box center [1221, 151] width 18 height 18
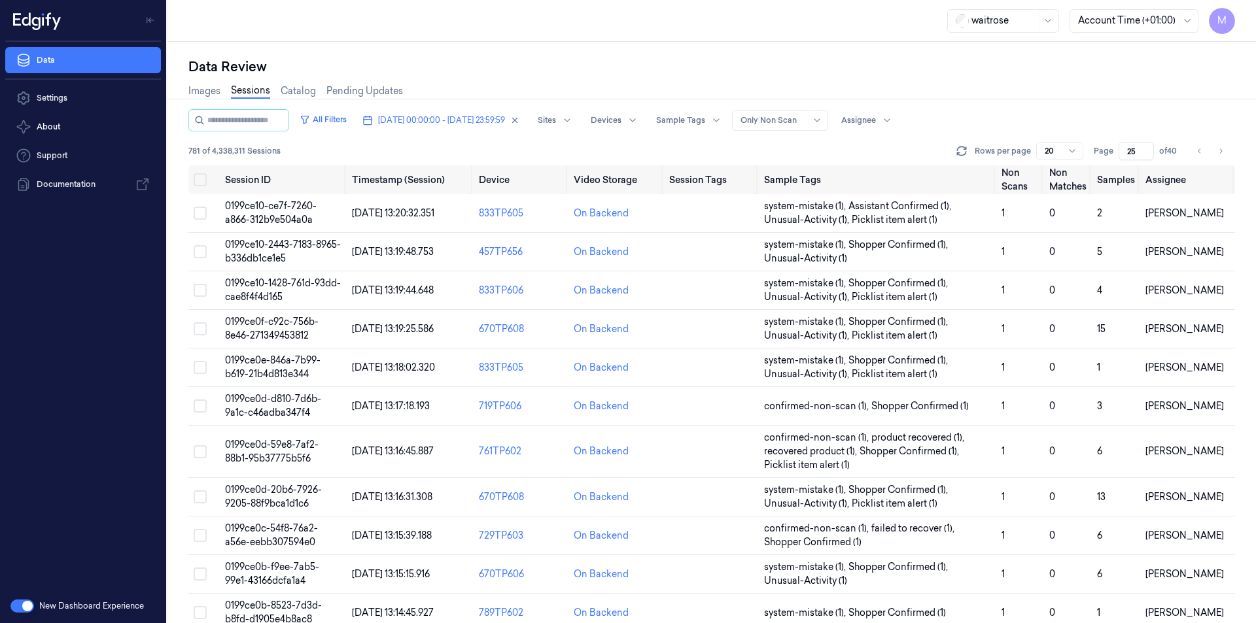
click at [1140, 155] on input "25" at bounding box center [1136, 151] width 35 height 18
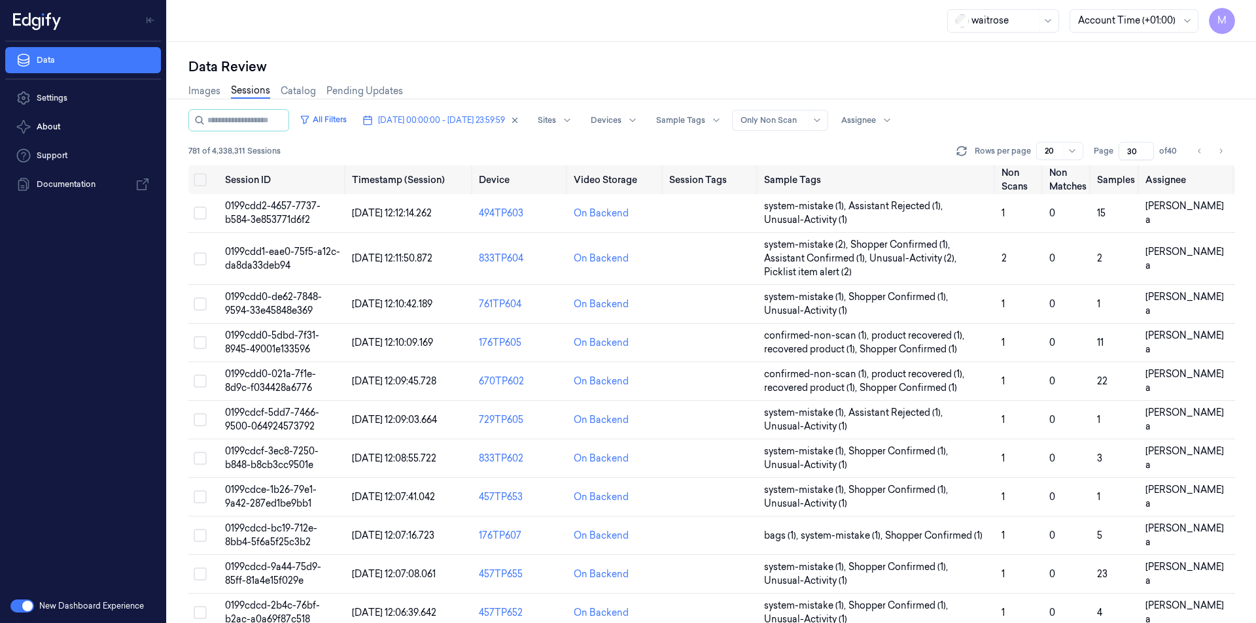
click at [1092, 109] on div "All Filters [DATE] 00:00:00 - [DATE] 23:59:59 Sites Devices Sample Tags Alert T…" at bounding box center [711, 120] width 1047 height 22
click at [1214, 155] on button "Go to next page" at bounding box center [1221, 151] width 18 height 18
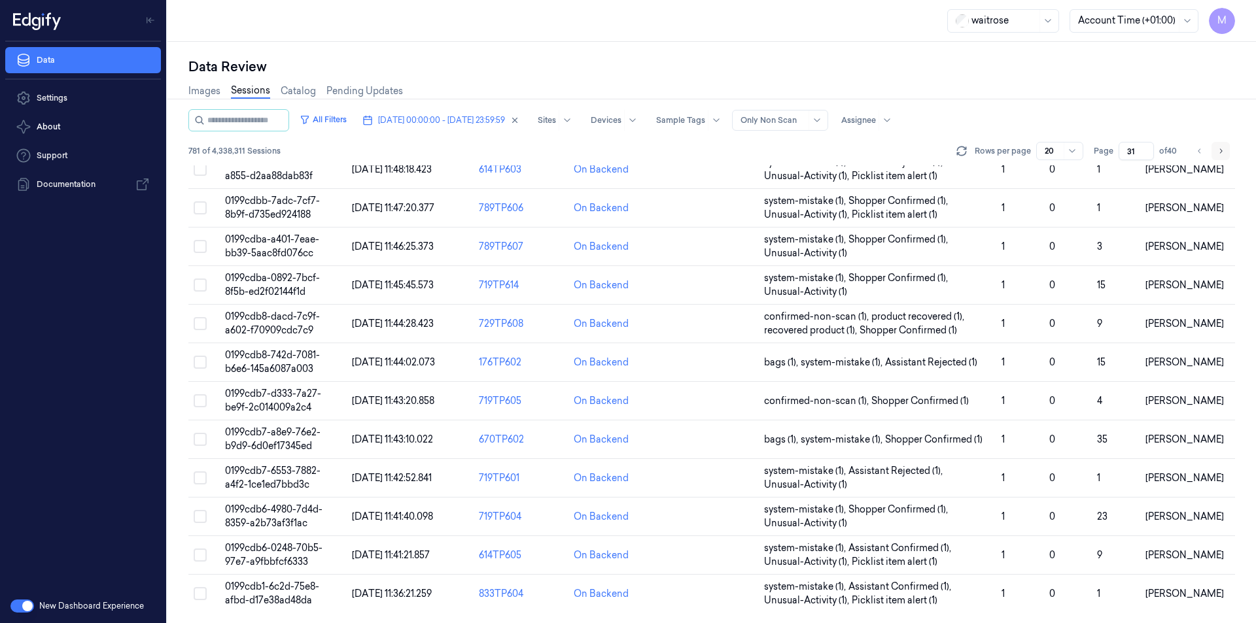
click at [1221, 152] on icon "Go to next page" at bounding box center [1221, 151] width 3 height 5
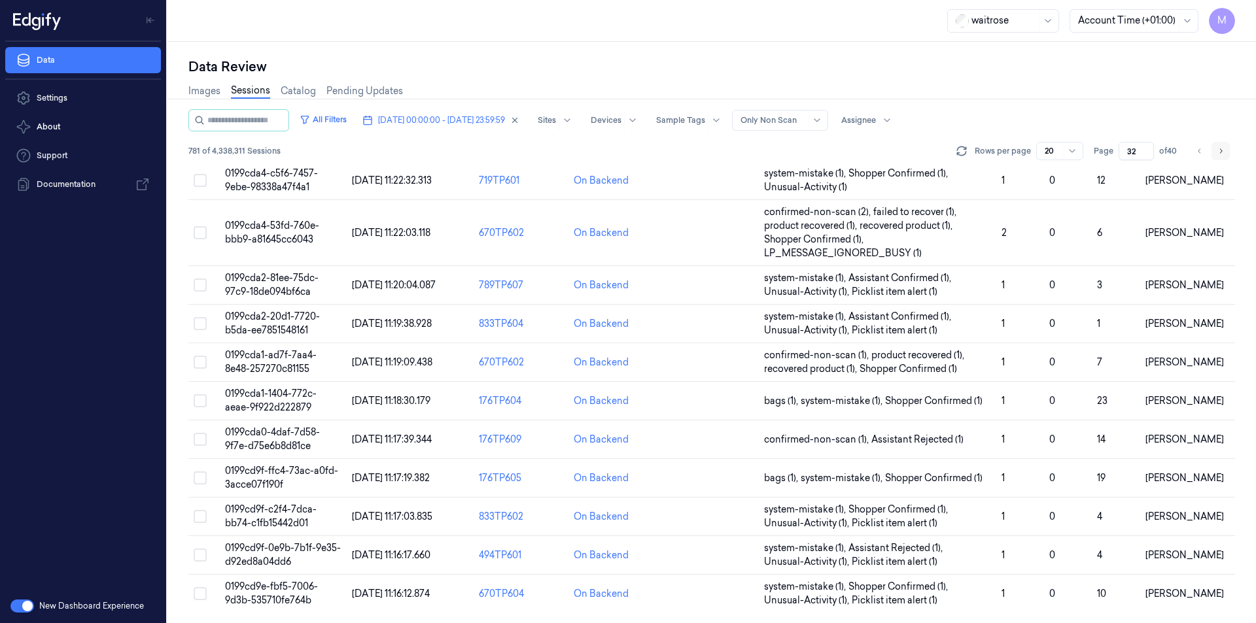
click at [1223, 150] on icon "Go to next page" at bounding box center [1221, 151] width 8 height 10
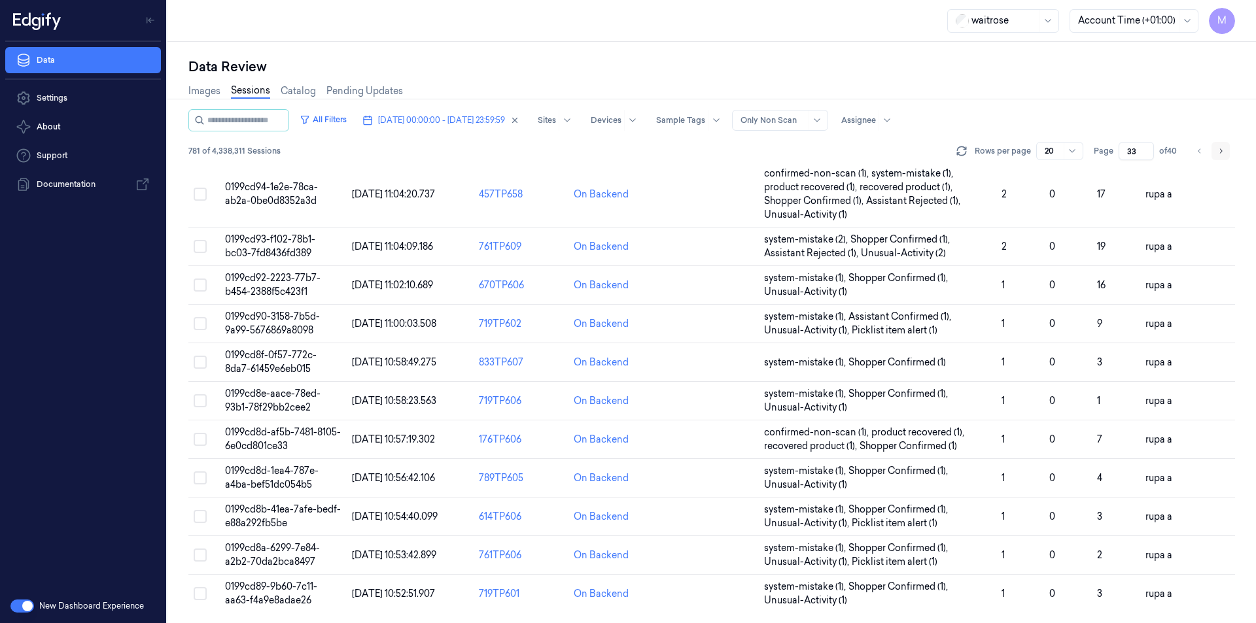
click at [1216, 152] on button "Go to next page" at bounding box center [1221, 151] width 18 height 18
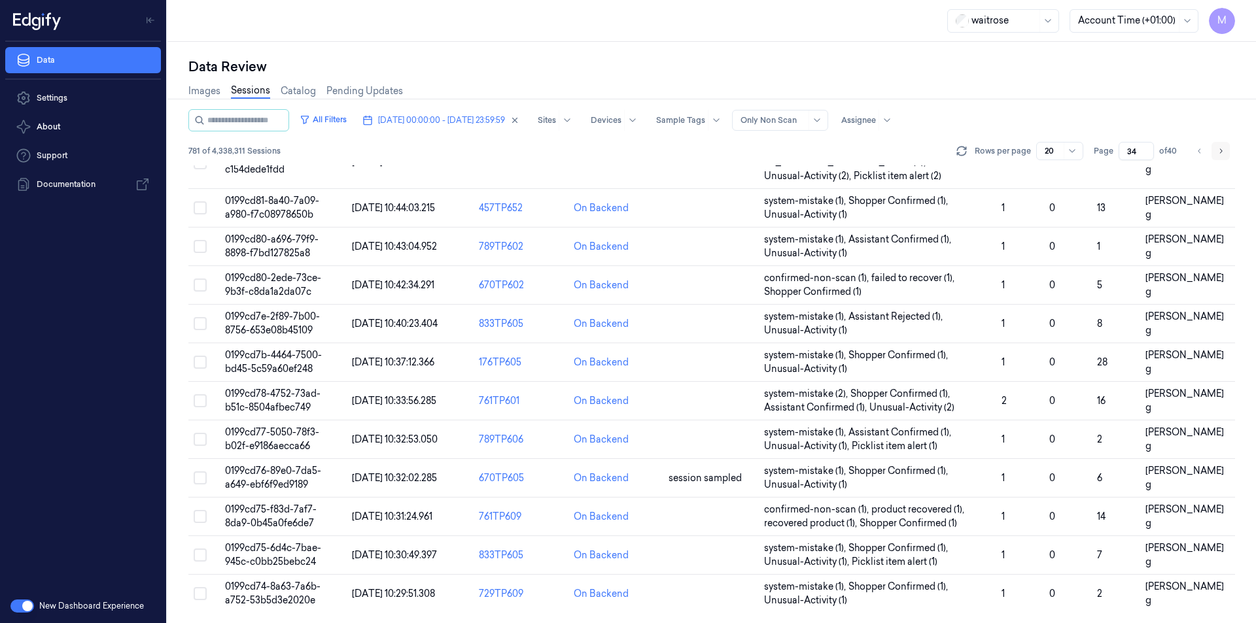
click at [1219, 145] on button "Go to next page" at bounding box center [1221, 151] width 18 height 18
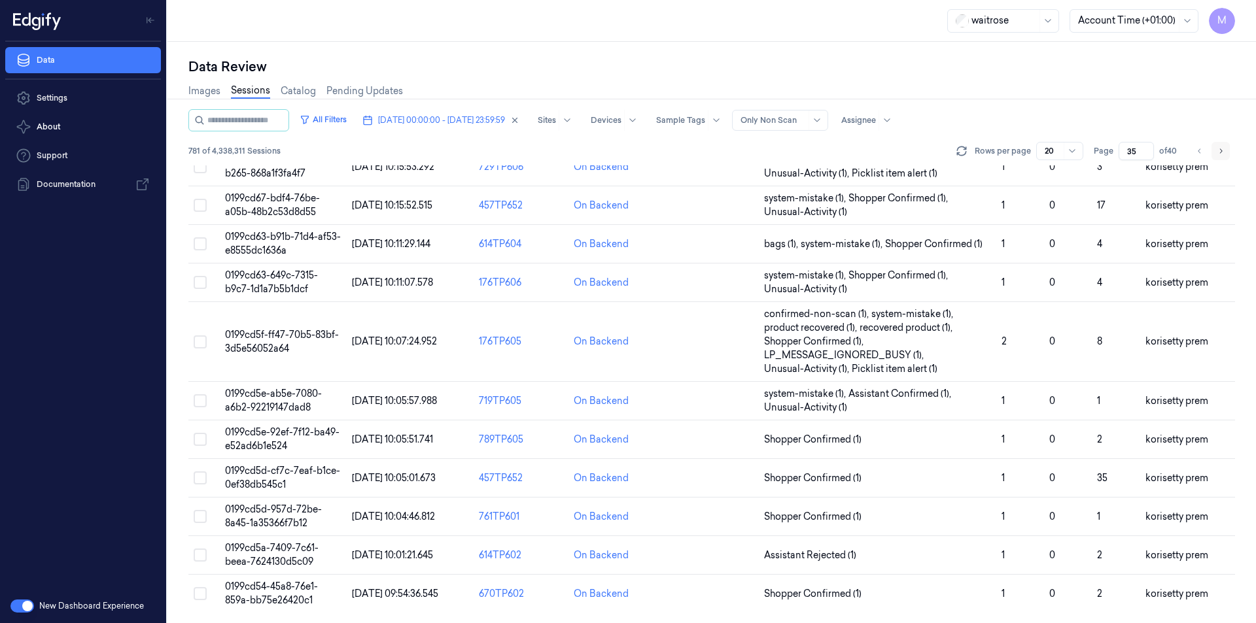
click at [1223, 154] on icon "Go to next page" at bounding box center [1221, 151] width 8 height 10
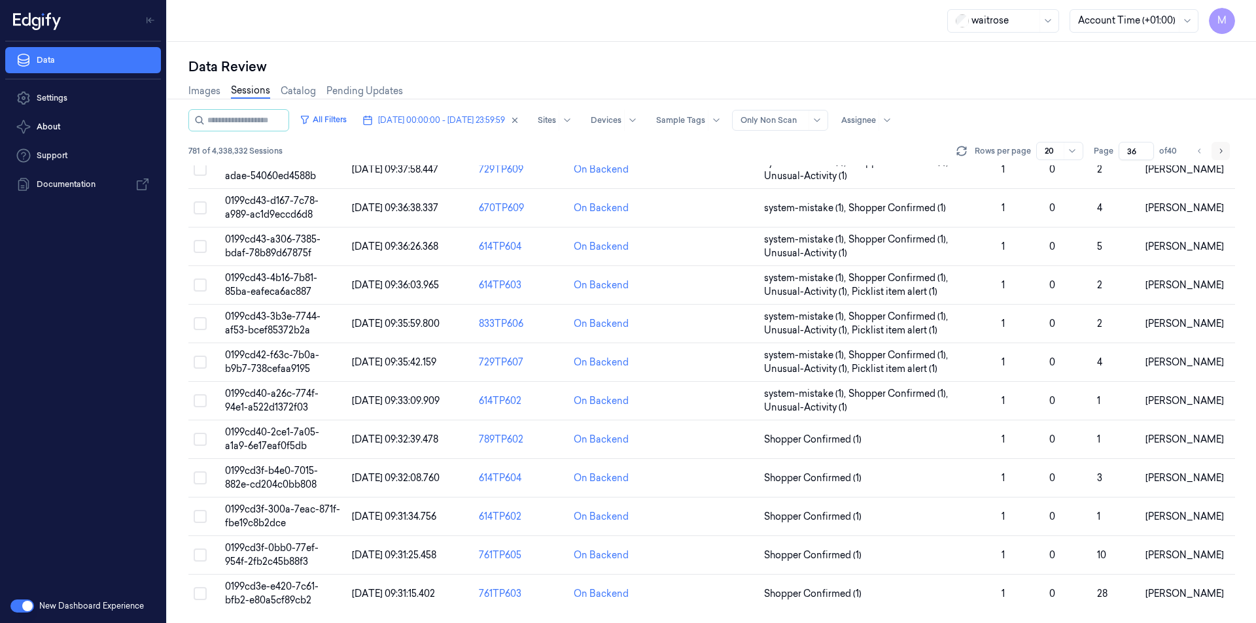
click at [1221, 152] on icon "Go to next page" at bounding box center [1221, 151] width 3 height 5
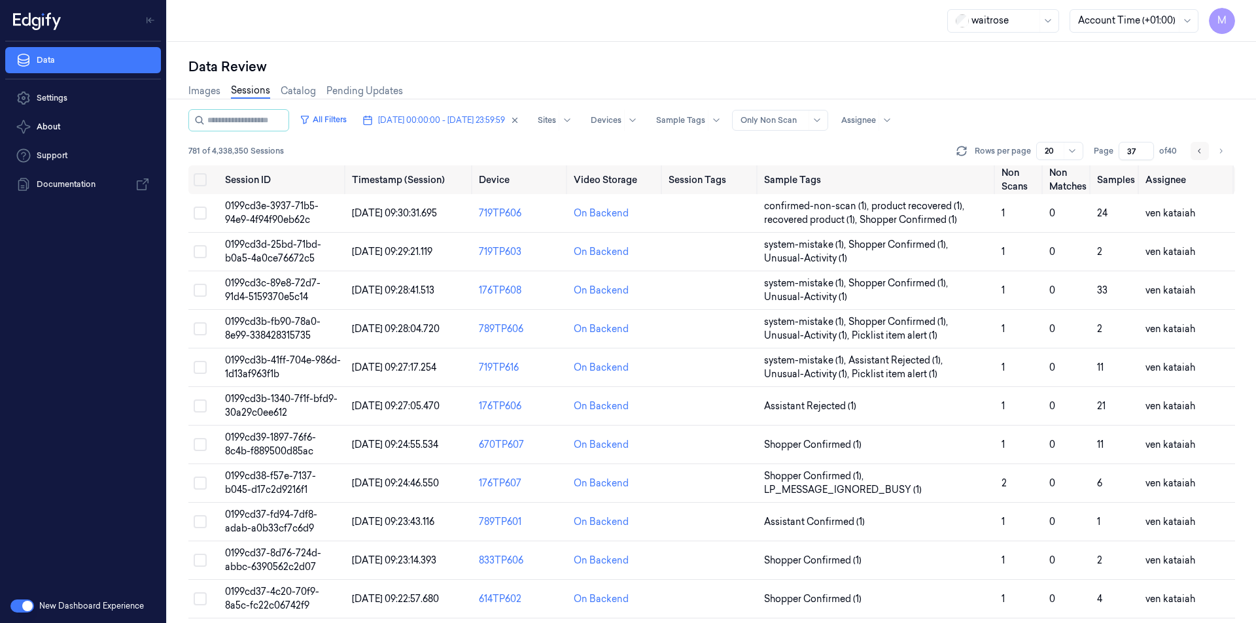
click at [1202, 146] on icon "Go to previous page" at bounding box center [1200, 151] width 8 height 10
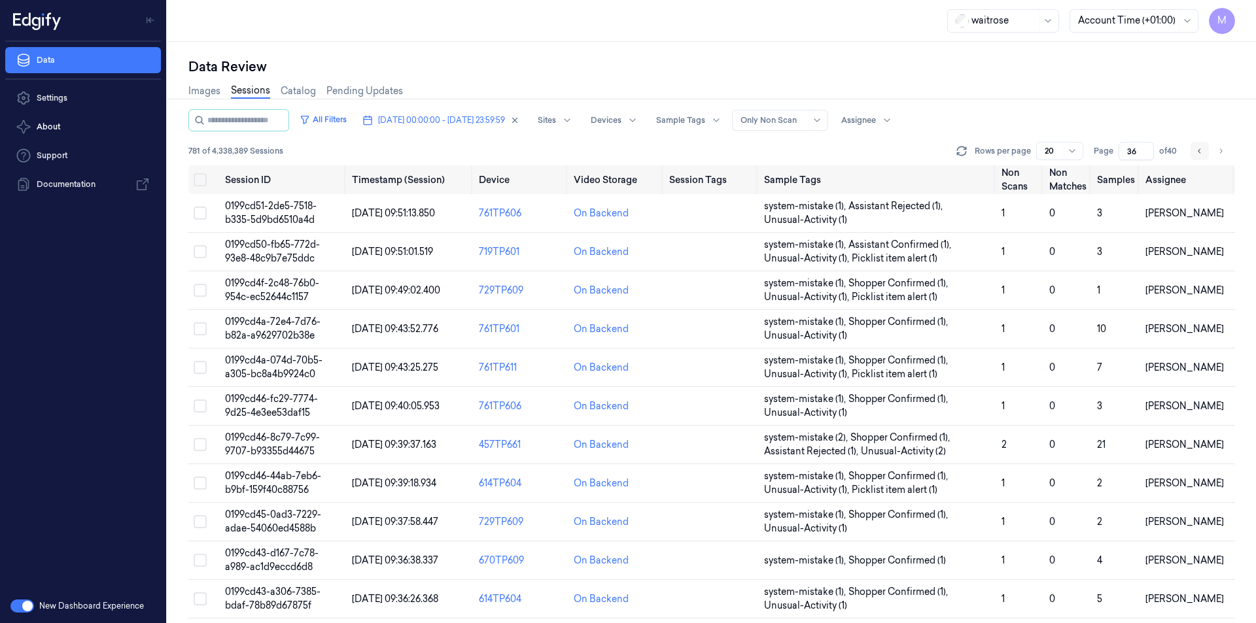
click at [1202, 146] on icon "Go to previous page" at bounding box center [1200, 151] width 8 height 10
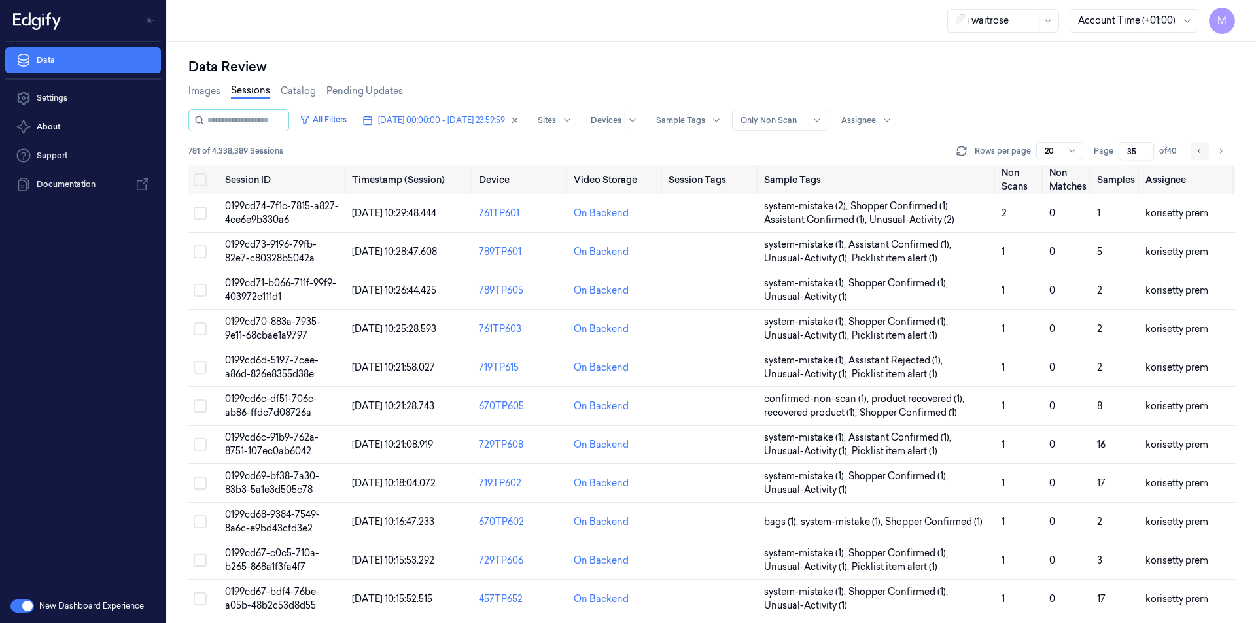
click at [1202, 146] on icon "Go to previous page" at bounding box center [1200, 151] width 8 height 10
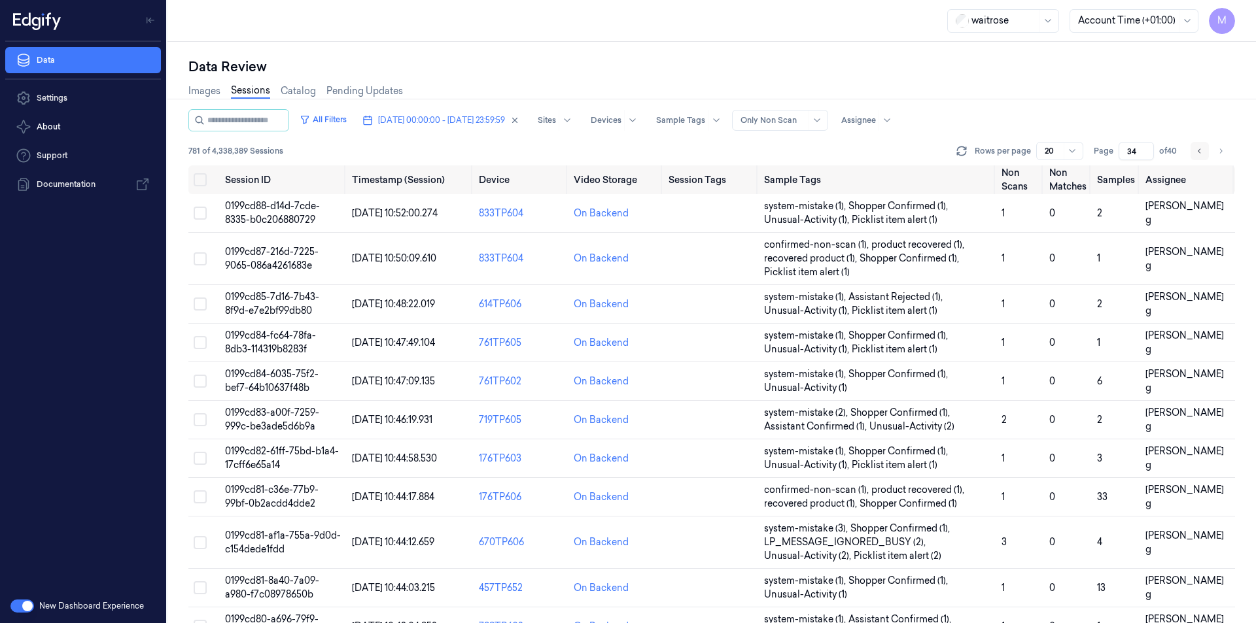
click at [1202, 146] on icon "Go to previous page" at bounding box center [1200, 151] width 8 height 10
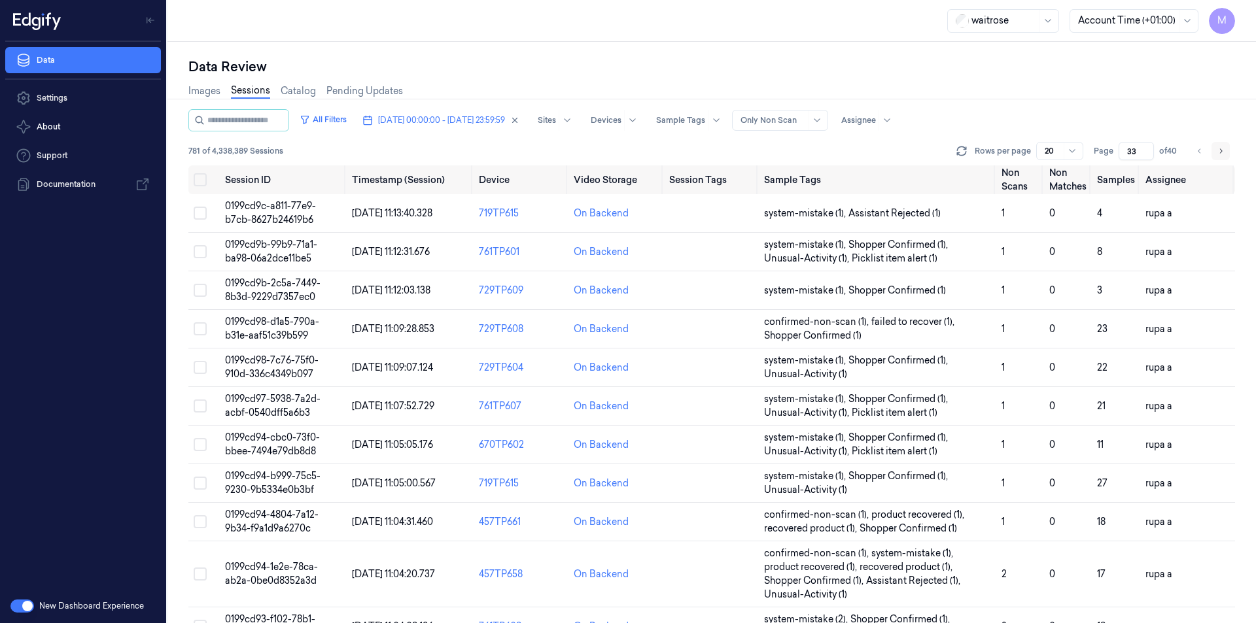
click at [1221, 158] on button "Go to next page" at bounding box center [1221, 151] width 18 height 18
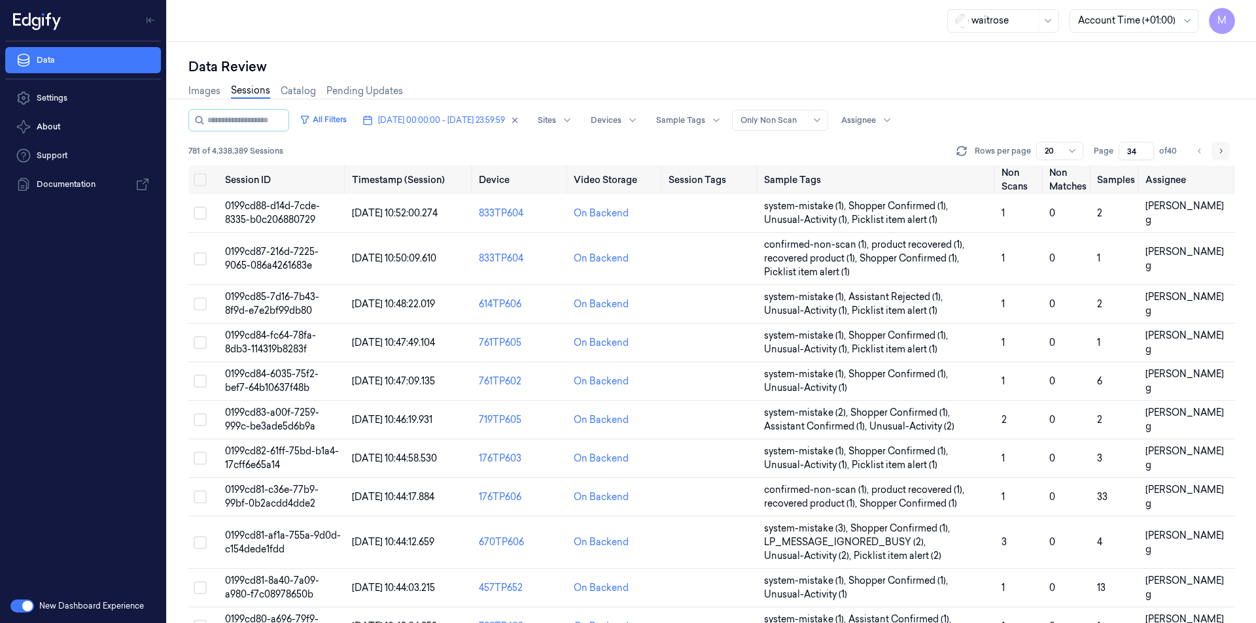
click at [1221, 158] on button "Go to next page" at bounding box center [1221, 151] width 18 height 18
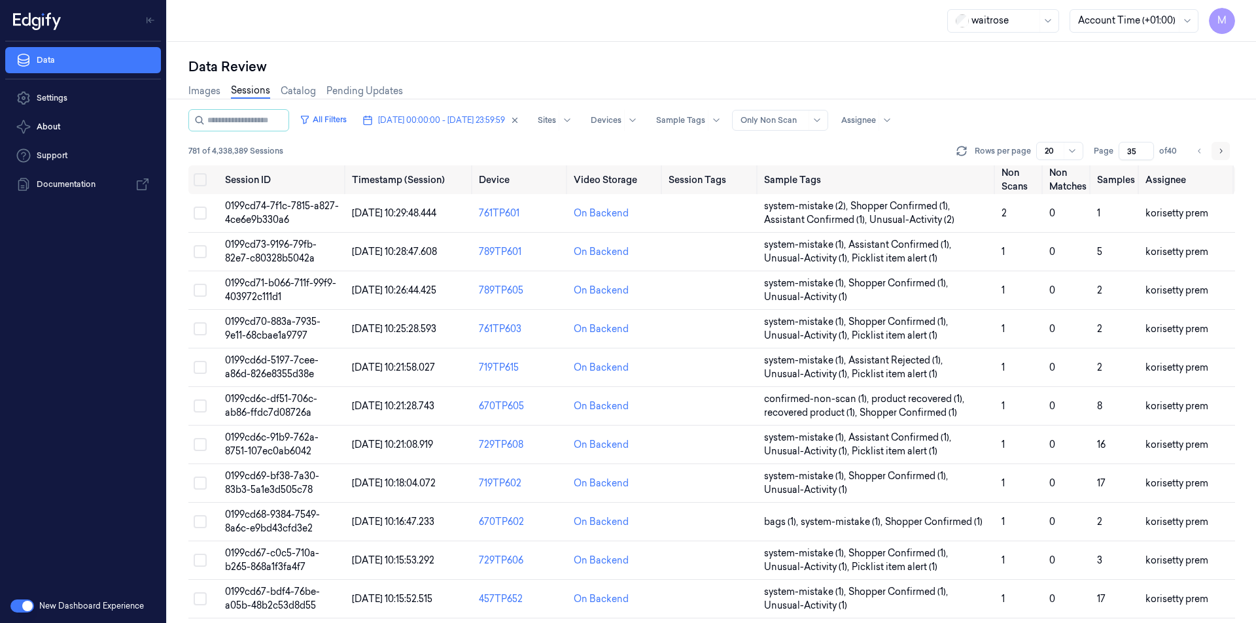
click at [1221, 158] on button "Go to next page" at bounding box center [1221, 151] width 18 height 18
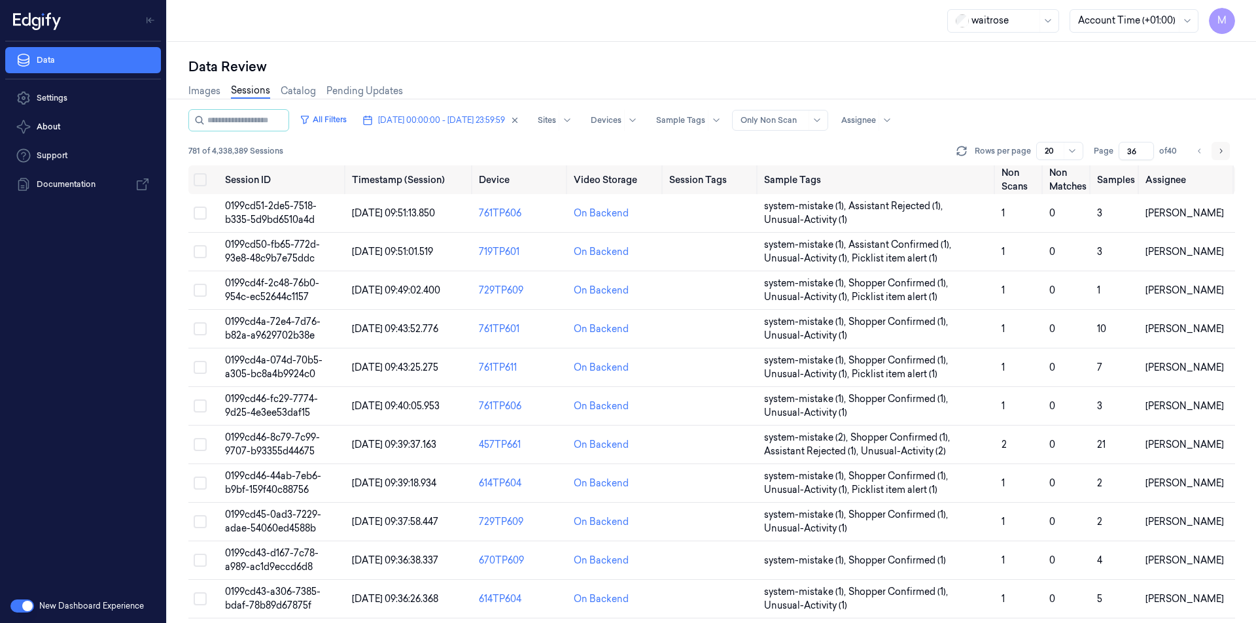
click at [1221, 158] on button "Go to next page" at bounding box center [1221, 151] width 18 height 18
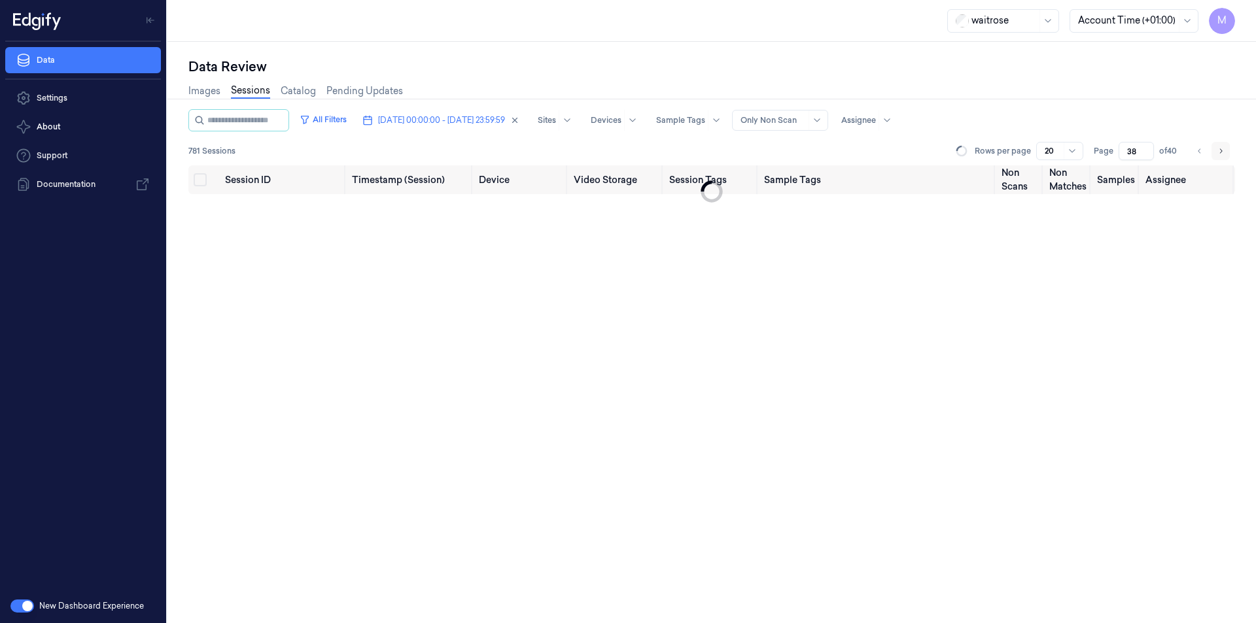
click at [1221, 158] on button "Go to next page" at bounding box center [1221, 151] width 18 height 18
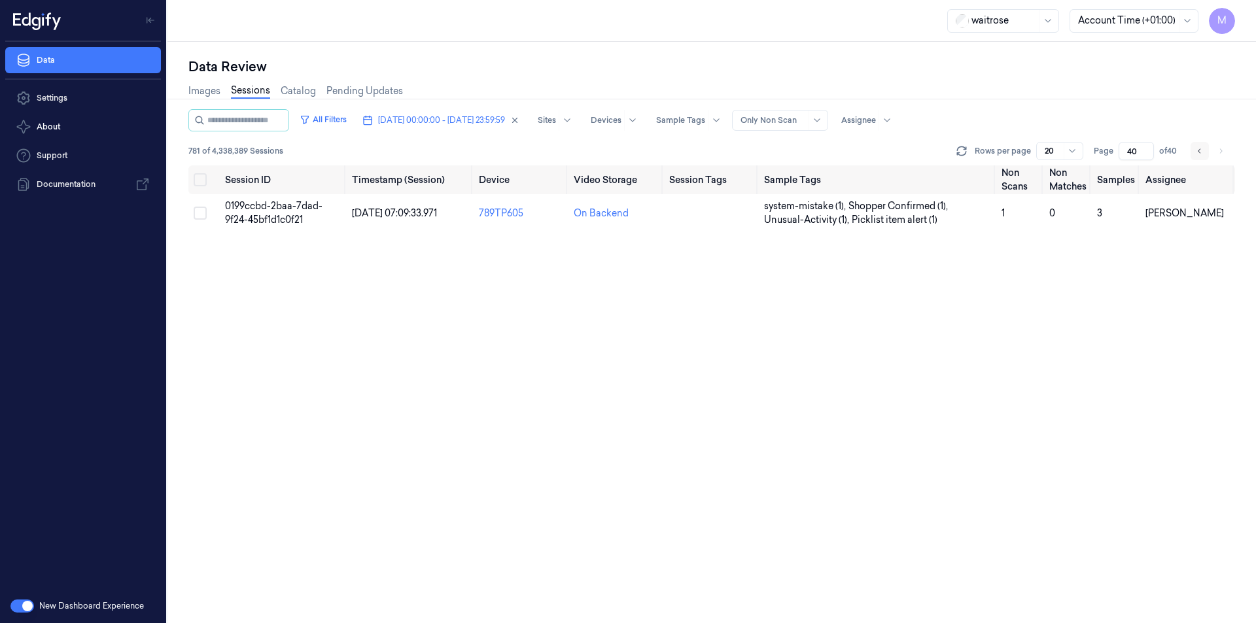
click at [1197, 147] on icon "Go to previous page" at bounding box center [1200, 151] width 8 height 10
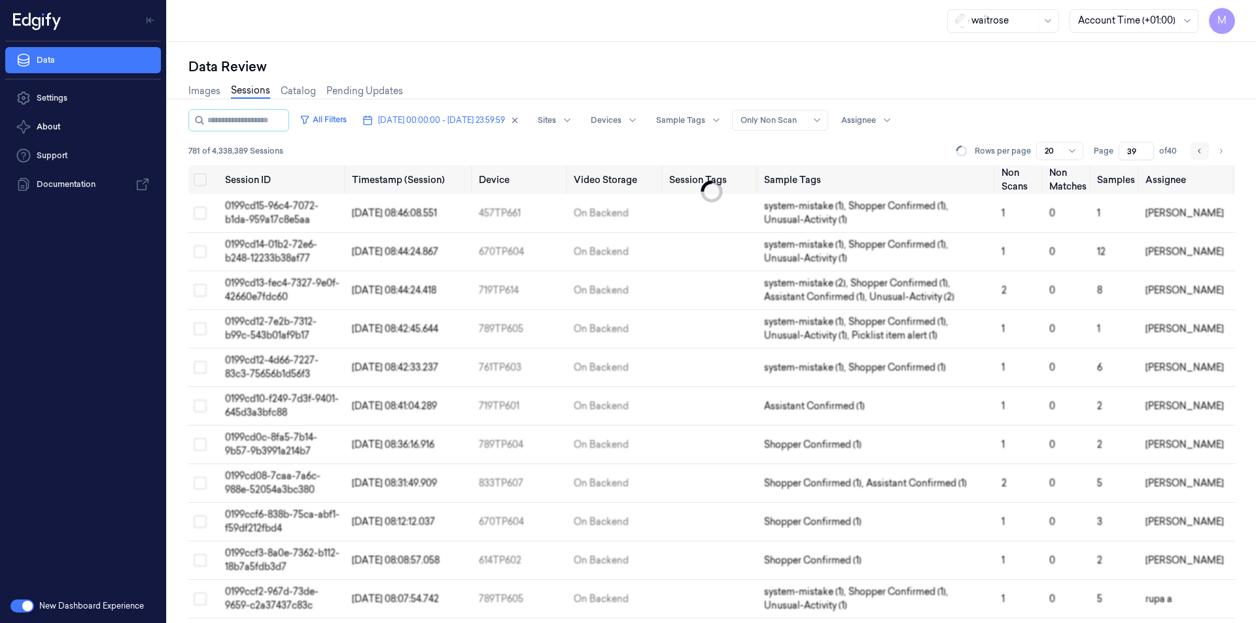
click at [1203, 150] on button "Go to previous page" at bounding box center [1200, 151] width 18 height 18
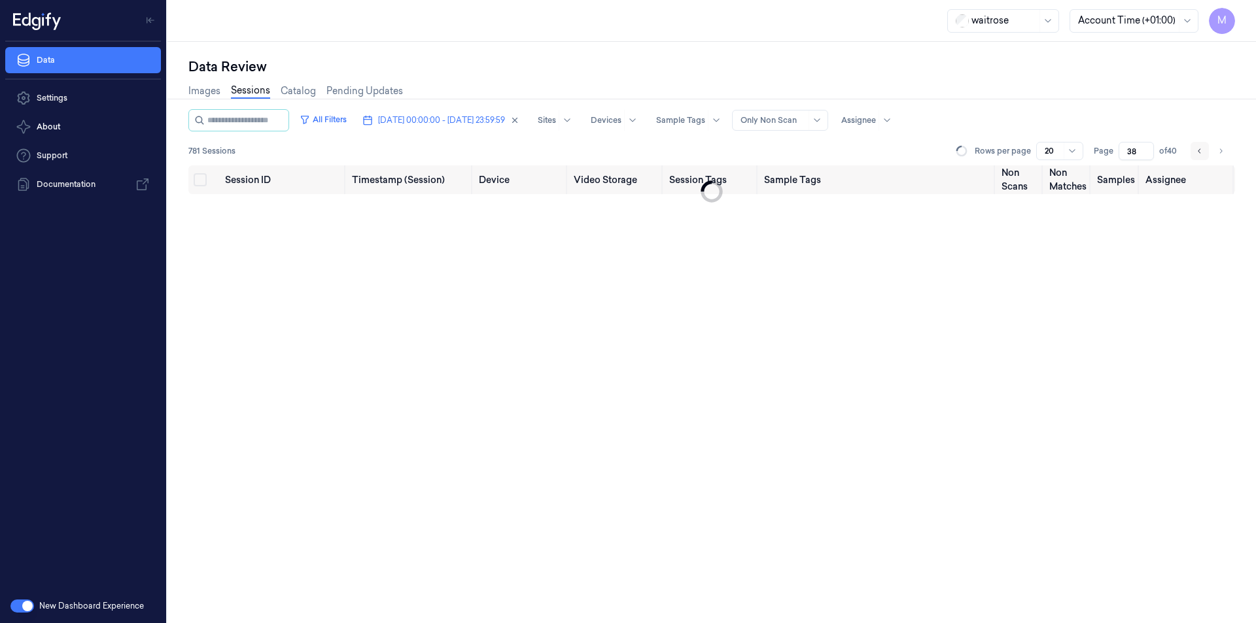
click at [1203, 150] on icon "Go to previous page" at bounding box center [1200, 151] width 8 height 10
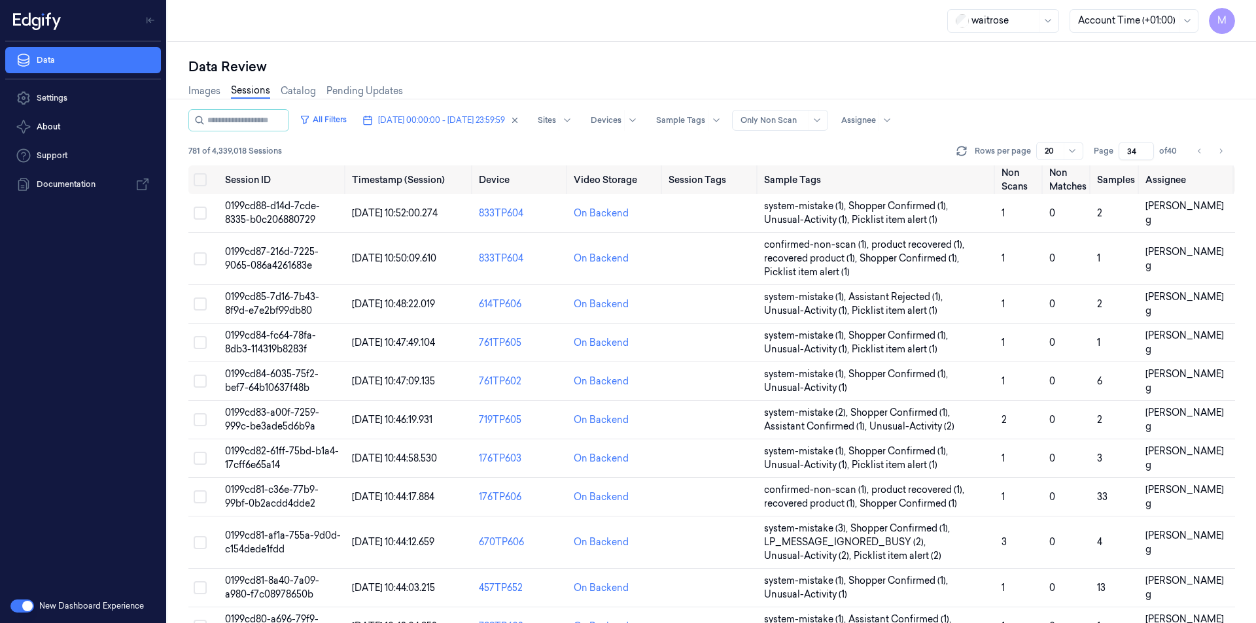
click at [777, 55] on div "Data Review Images Sessions Catalog Pending Updates All Filters [DATE] 00:00:00…" at bounding box center [711, 333] width 1089 height 582
click at [1214, 154] on button "Go to next page" at bounding box center [1221, 151] width 18 height 18
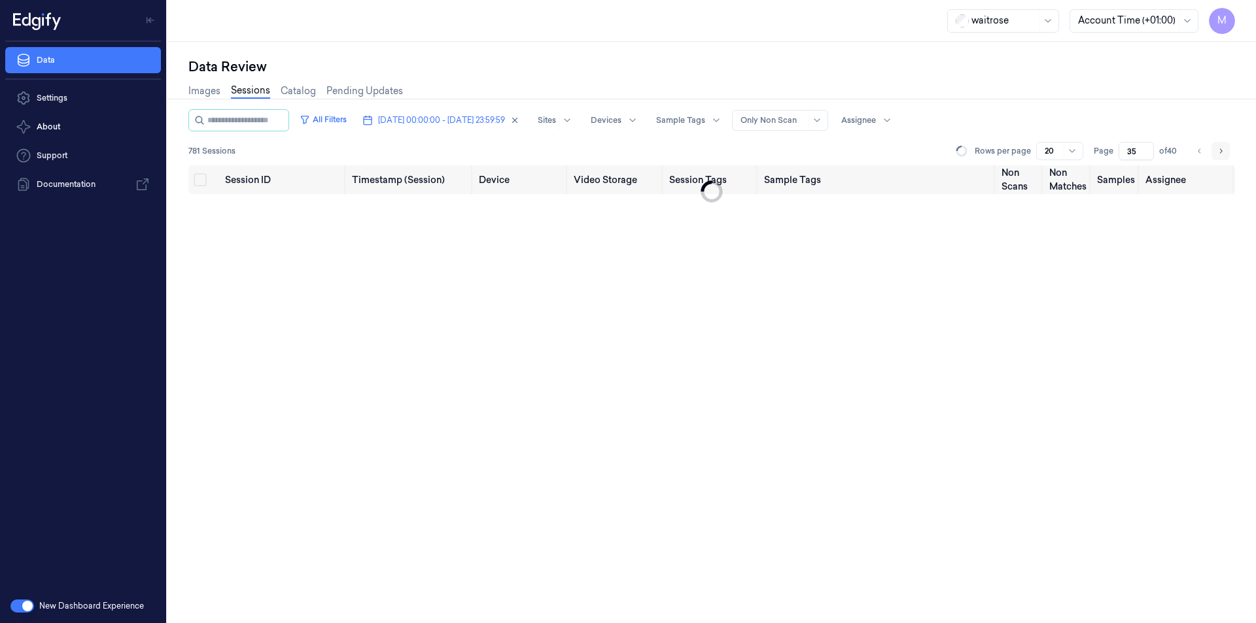
click at [1214, 154] on button "Go to next page" at bounding box center [1221, 151] width 18 height 18
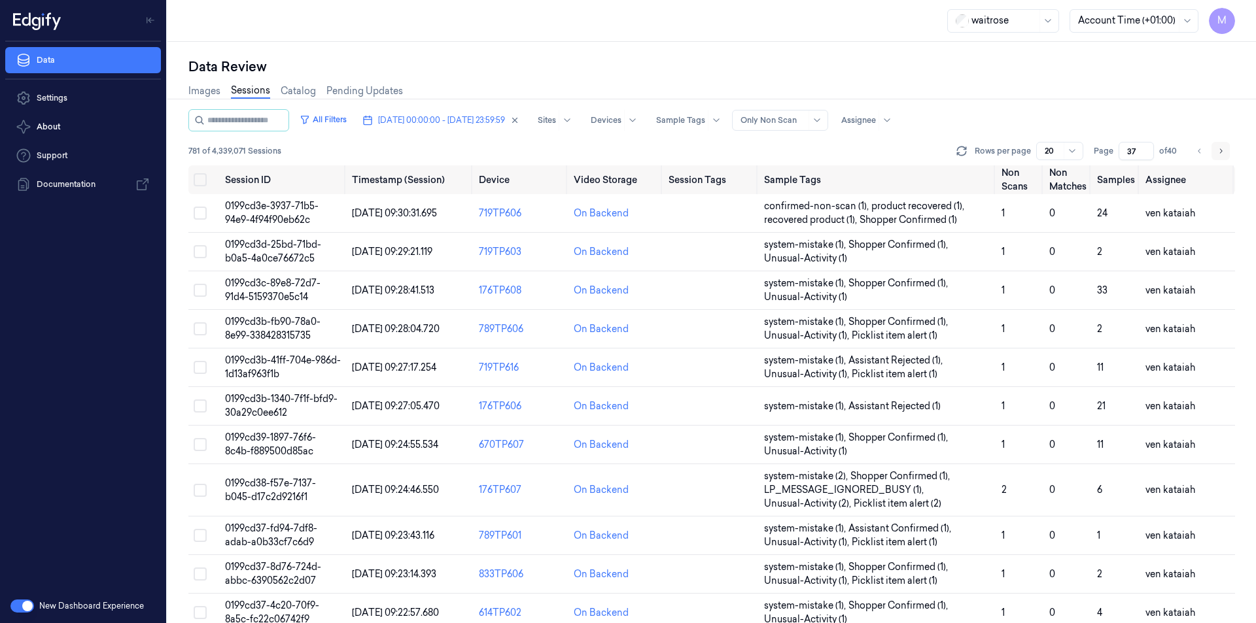
click at [1223, 147] on icon "Go to next page" at bounding box center [1221, 151] width 8 height 10
type input "38"
